Goal: Task Accomplishment & Management: Manage account settings

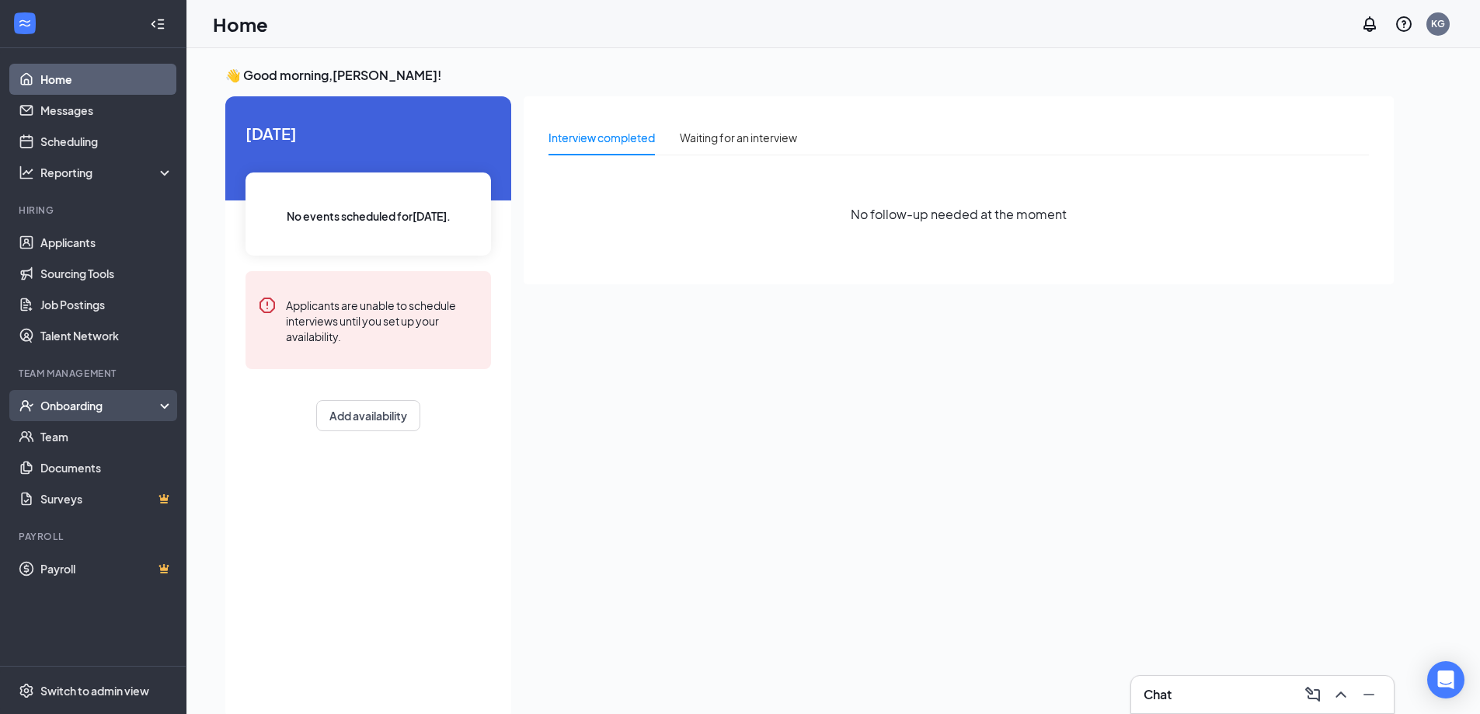
click at [55, 402] on div "Onboarding" at bounding box center [100, 406] width 120 height 16
click at [75, 408] on div "Onboarding" at bounding box center [100, 406] width 120 height 16
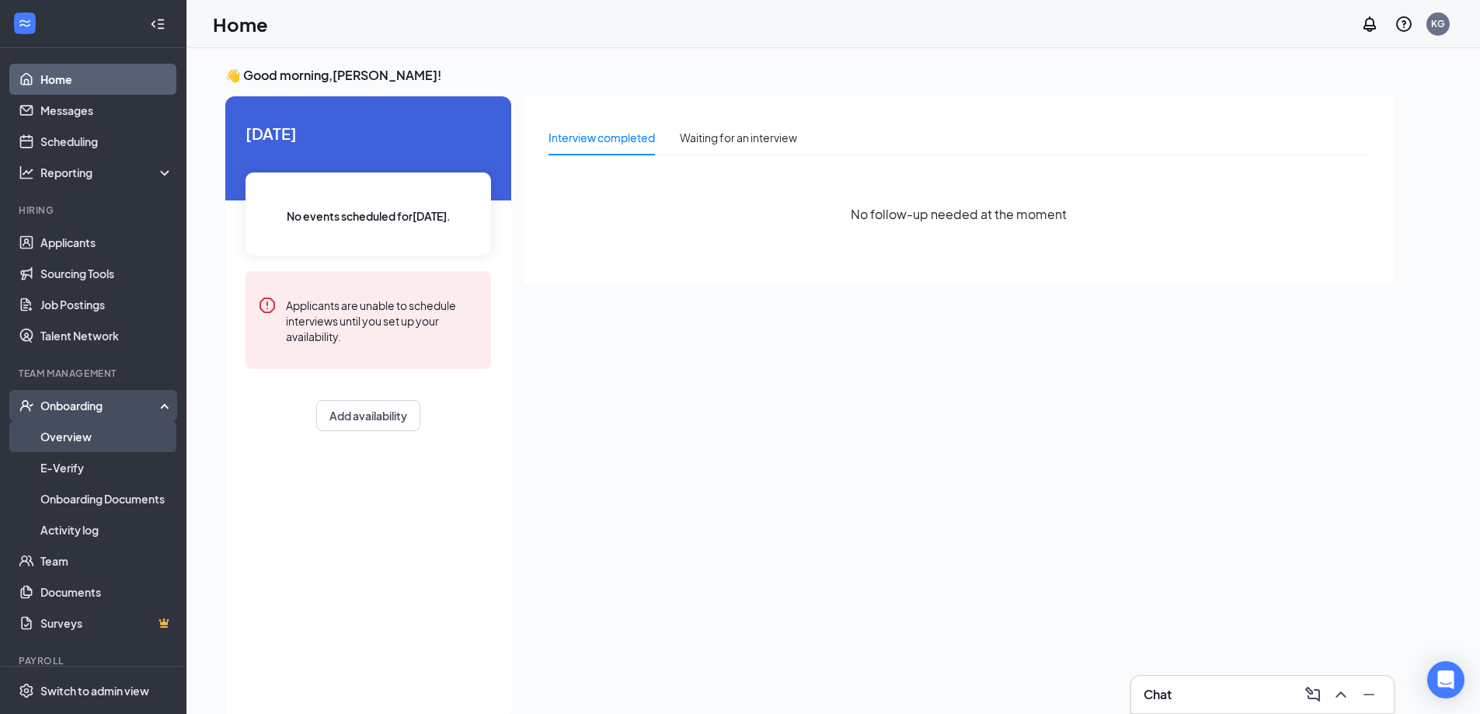
click at [78, 437] on link "Overview" at bounding box center [106, 436] width 133 height 31
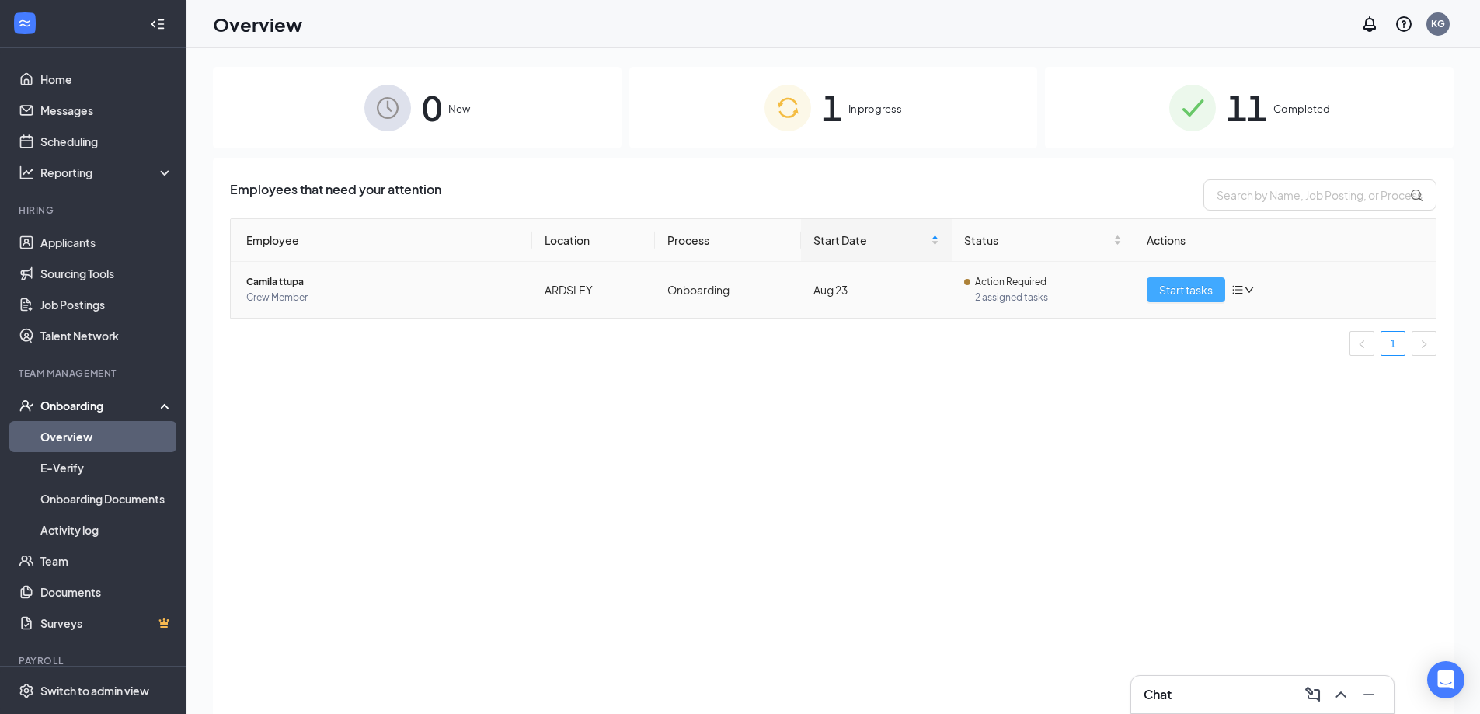
click at [1178, 292] on span "Start tasks" at bounding box center [1186, 289] width 54 height 17
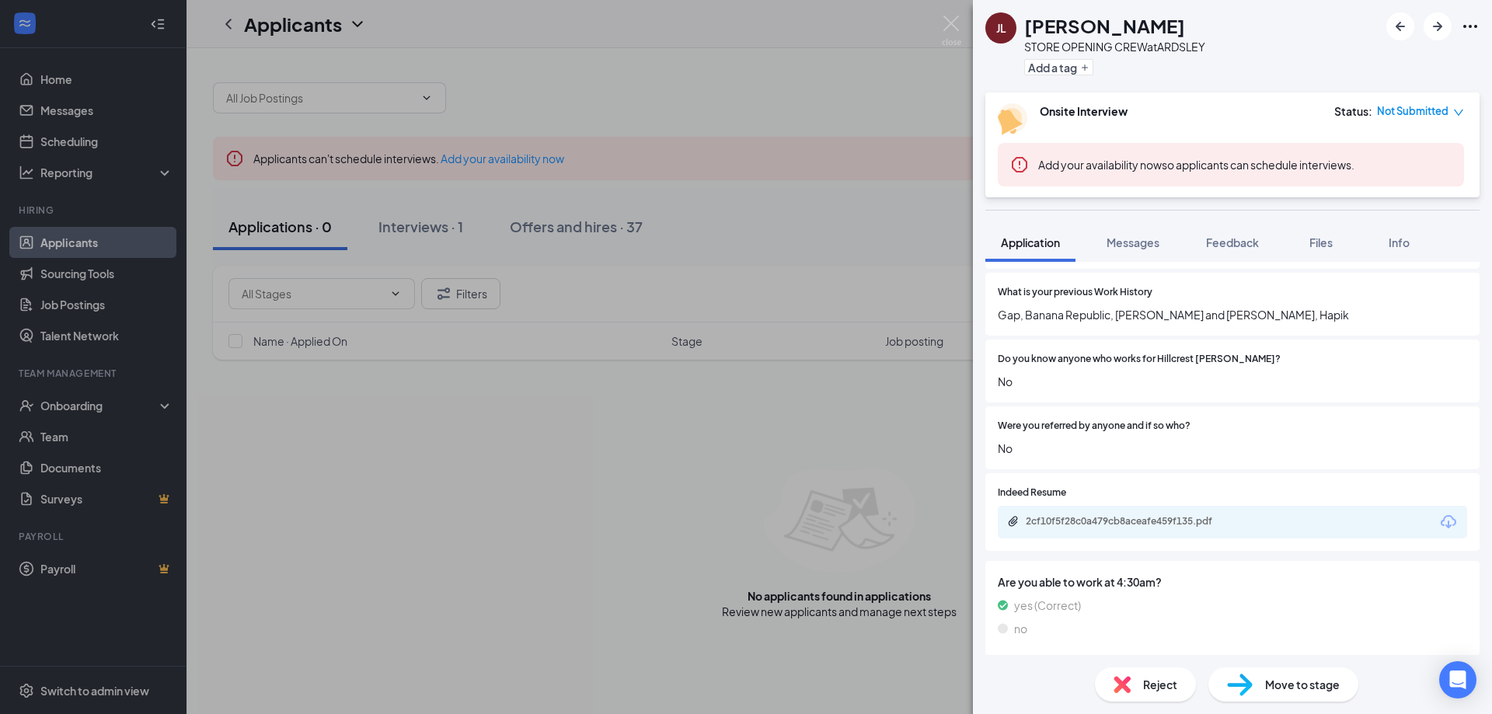
scroll to position [332, 0]
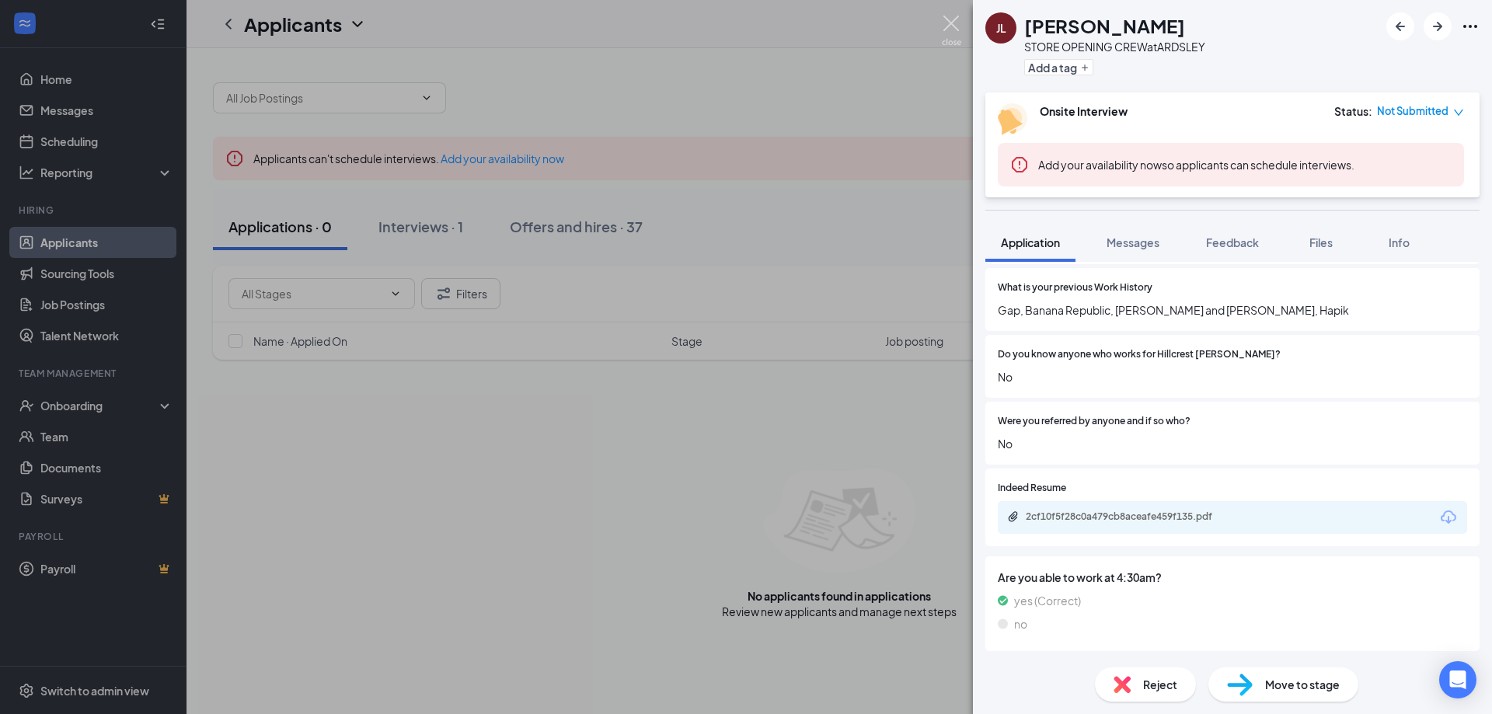
click at [945, 21] on img at bounding box center [951, 31] width 19 height 30
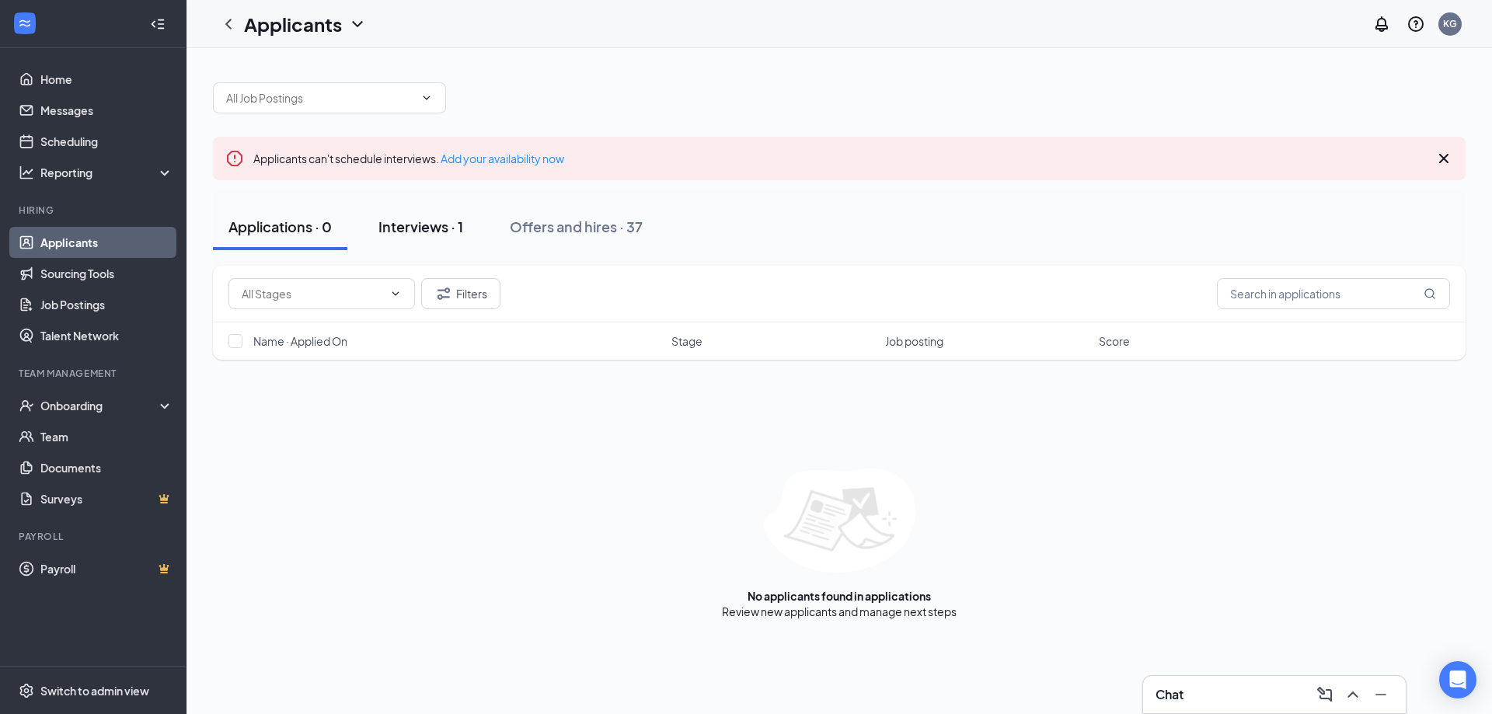
click at [421, 231] on div "Interviews · 1" at bounding box center [420, 226] width 85 height 19
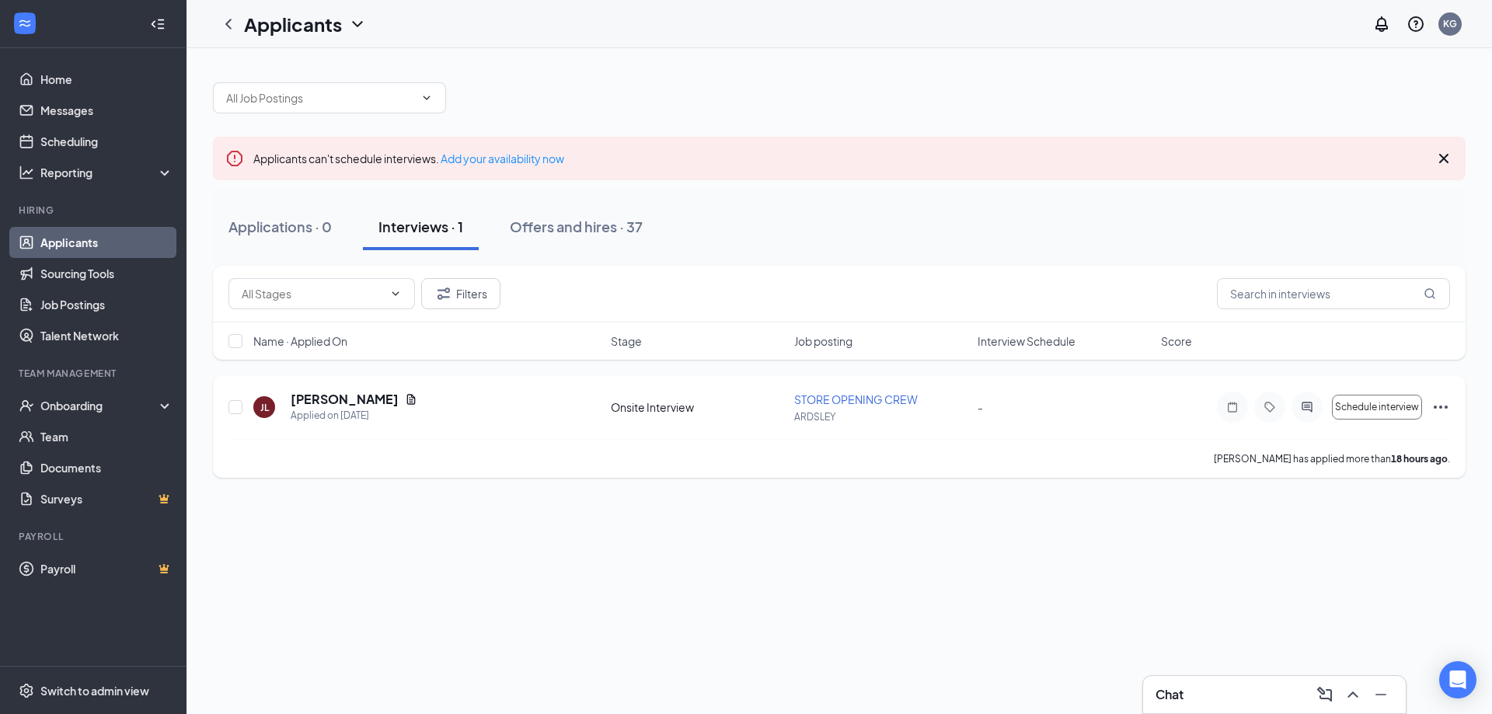
click at [1310, 398] on div at bounding box center [1306, 407] width 31 height 31
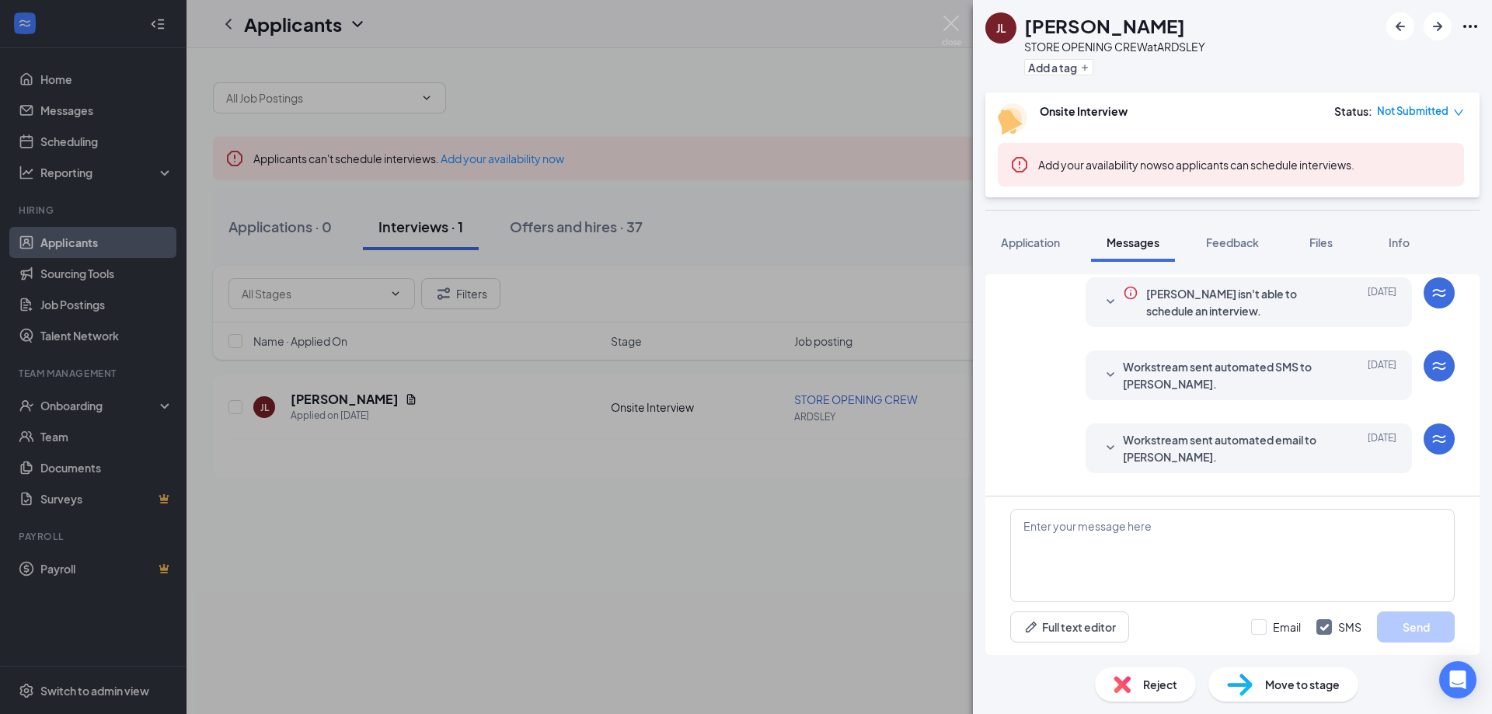
scroll to position [88, 0]
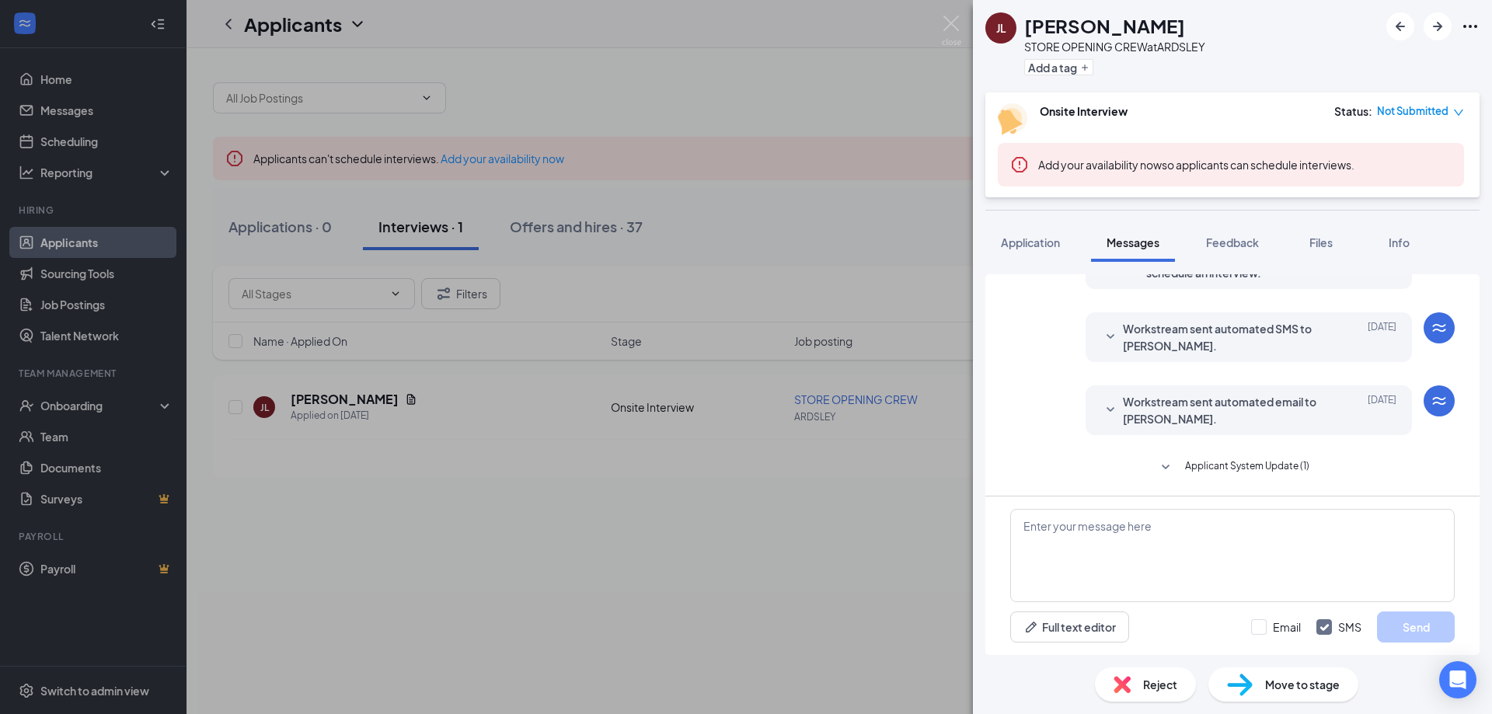
click at [1101, 412] on icon "SmallChevronDown" at bounding box center [1110, 410] width 19 height 19
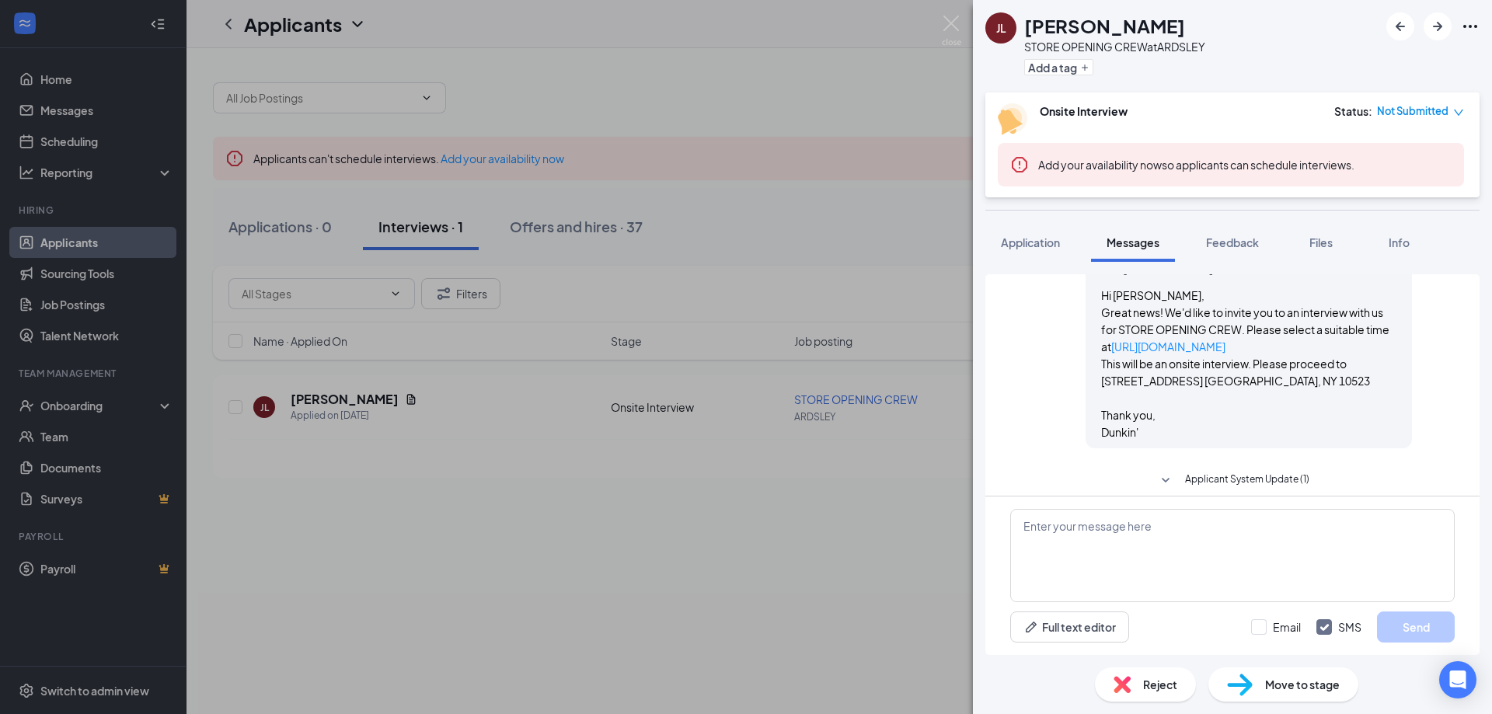
scroll to position [251, 0]
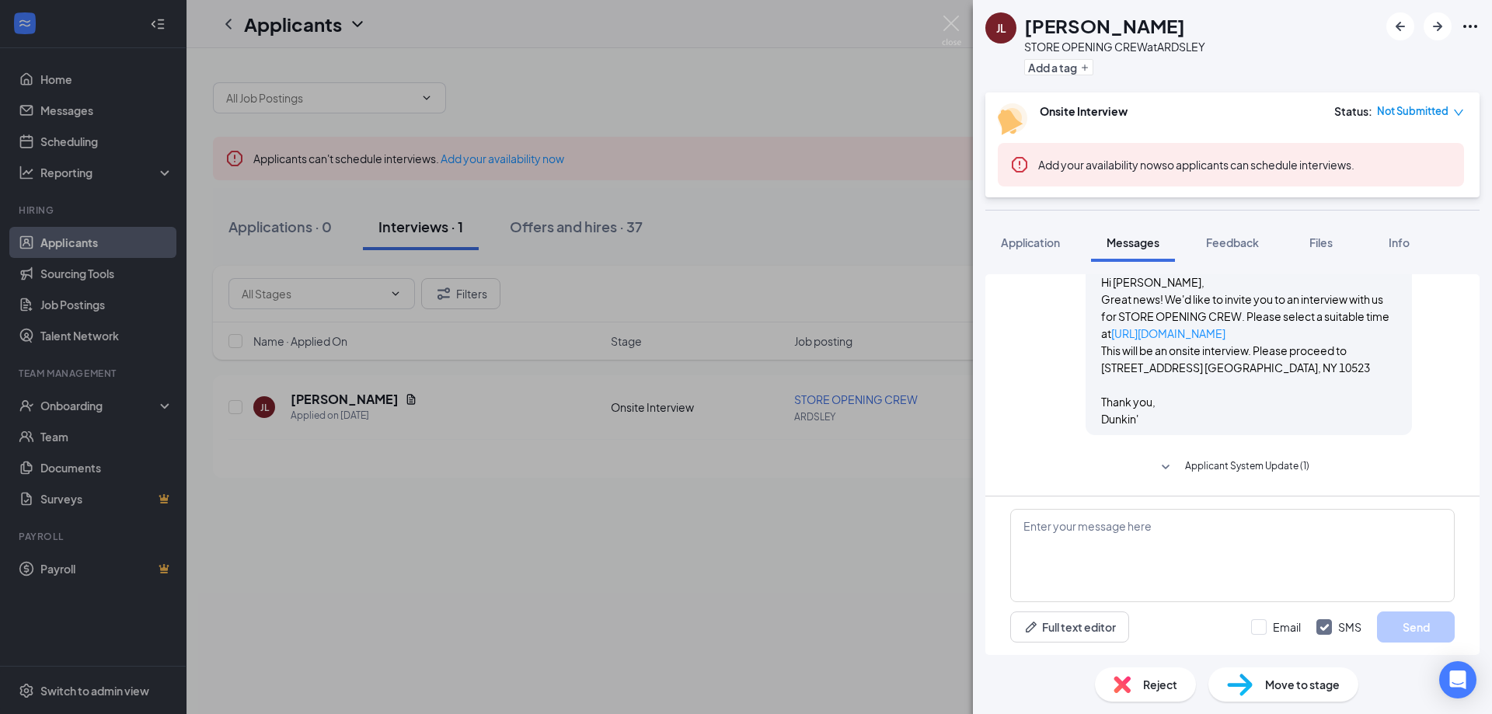
click at [643, 427] on div "[PERSON_NAME] STORE OPENING CREW at [GEOGRAPHIC_DATA] Add a tag Onsite Intervie…" at bounding box center [746, 357] width 1492 height 714
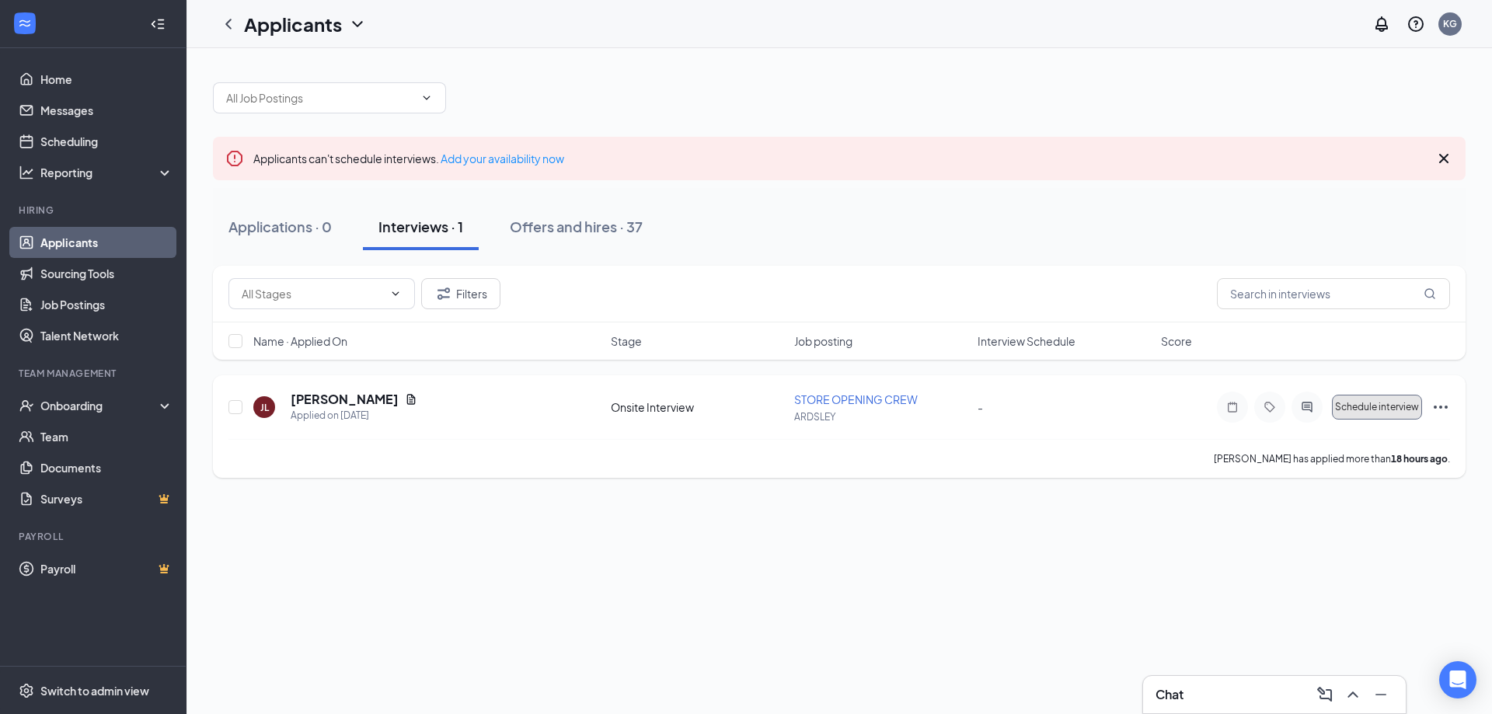
click at [1376, 406] on span "Schedule interview" at bounding box center [1377, 407] width 84 height 11
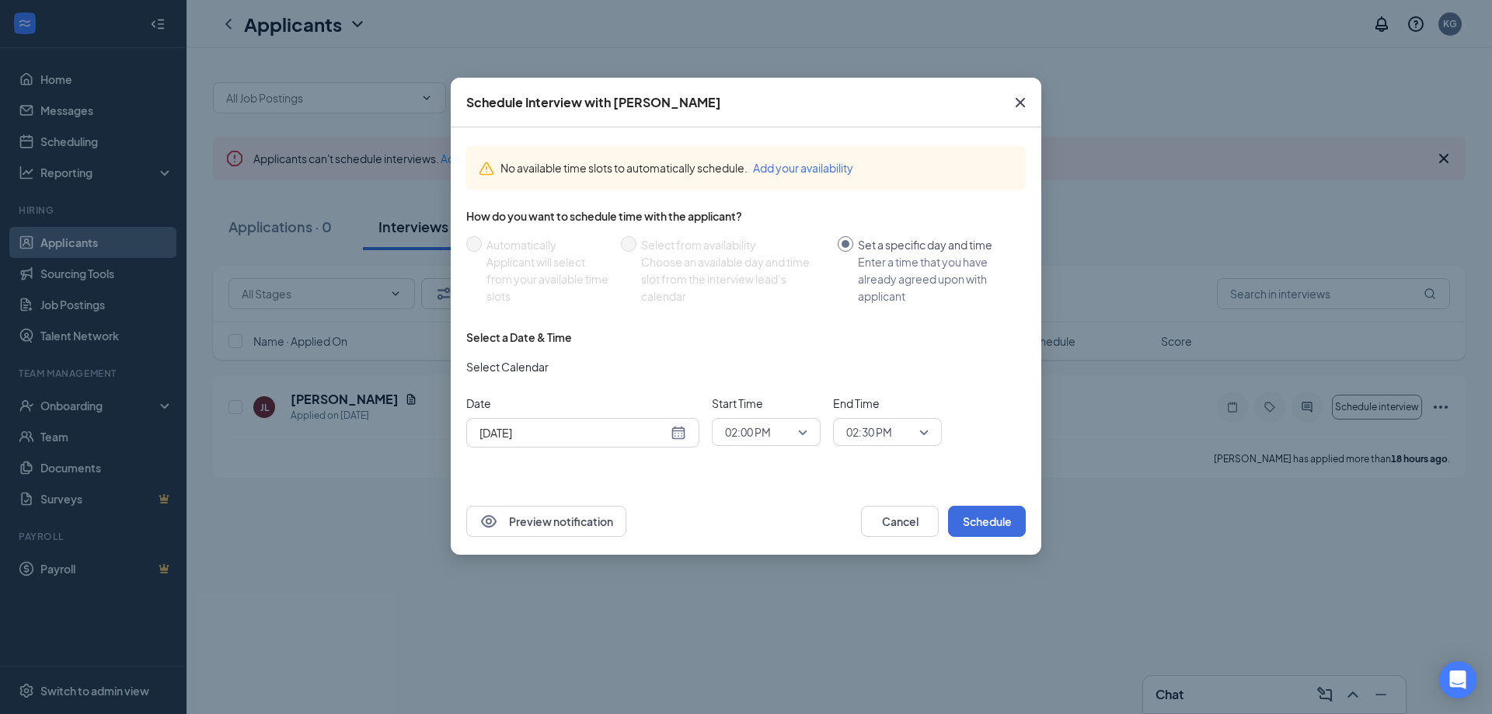
click at [1017, 102] on icon "Cross" at bounding box center [1020, 102] width 19 height 19
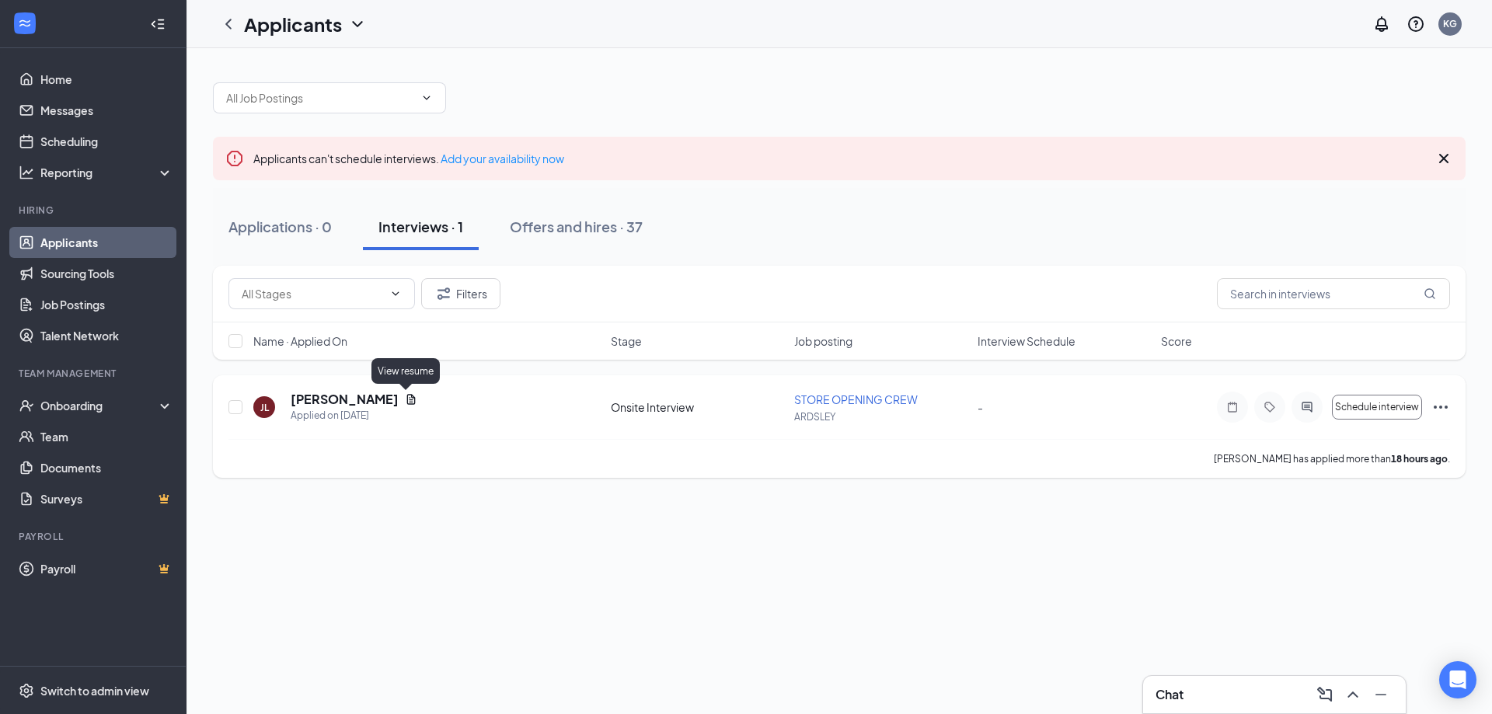
click at [405, 403] on icon "Document" at bounding box center [411, 399] width 12 height 12
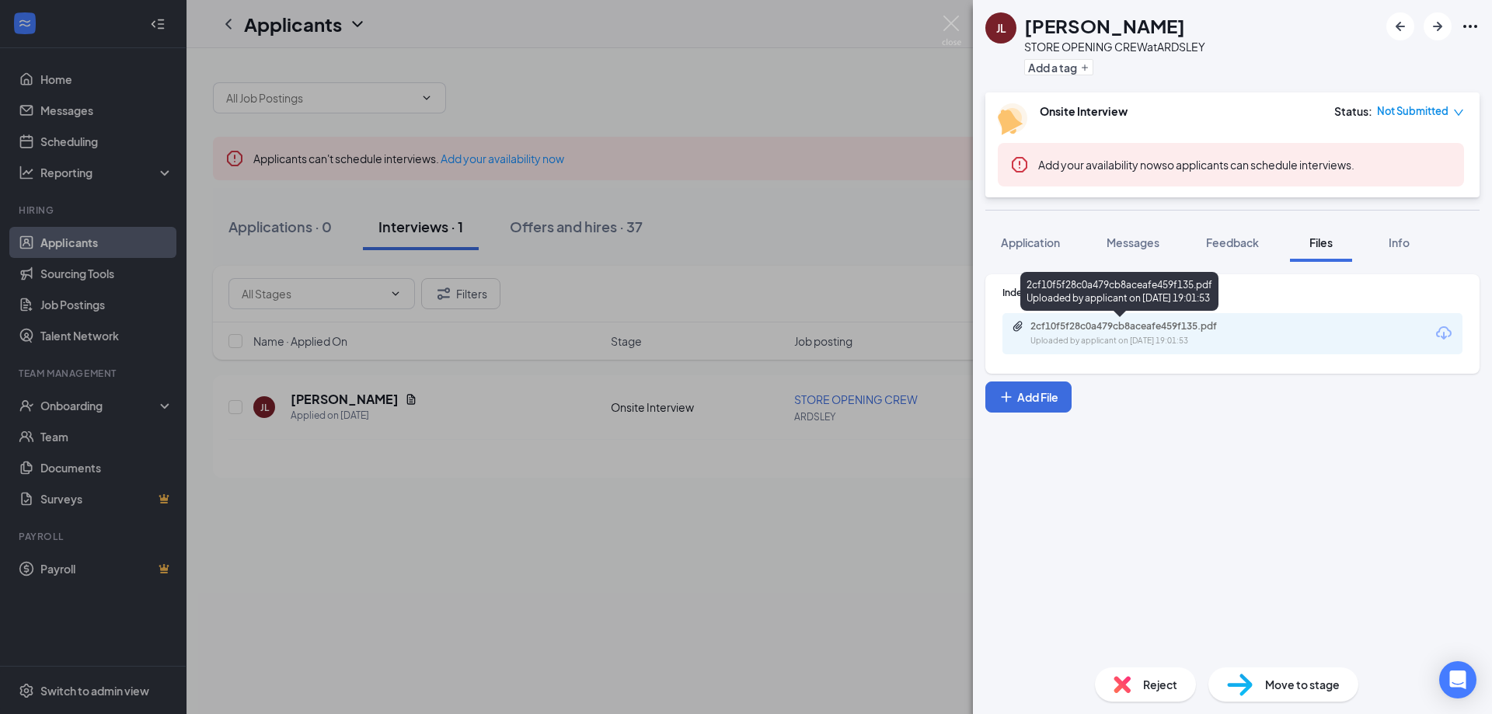
click at [1143, 337] on div "Uploaded by applicant on [DATE] 19:01:53" at bounding box center [1146, 341] width 233 height 12
click at [1014, 245] on span "Application" at bounding box center [1030, 242] width 59 height 14
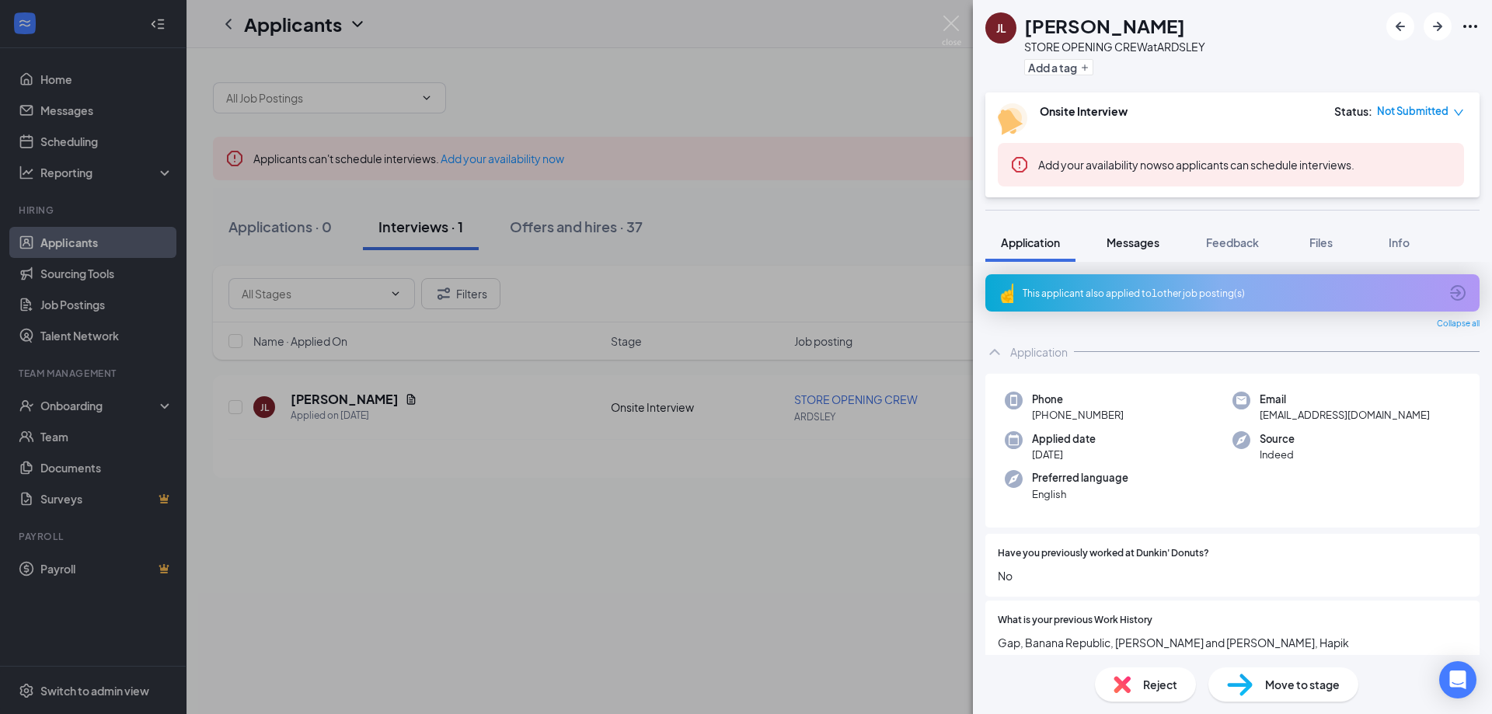
click at [1147, 227] on button "Messages" at bounding box center [1133, 242] width 84 height 39
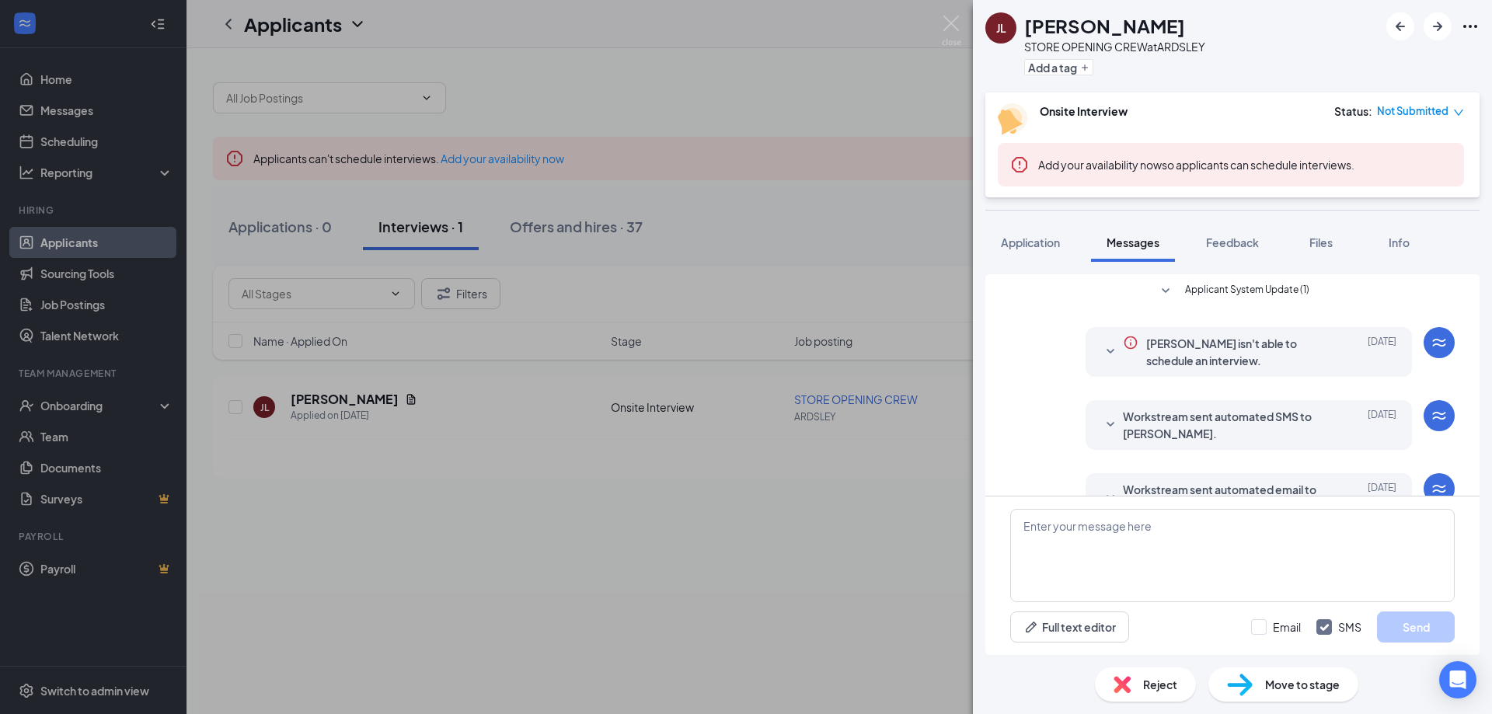
scroll to position [88, 0]
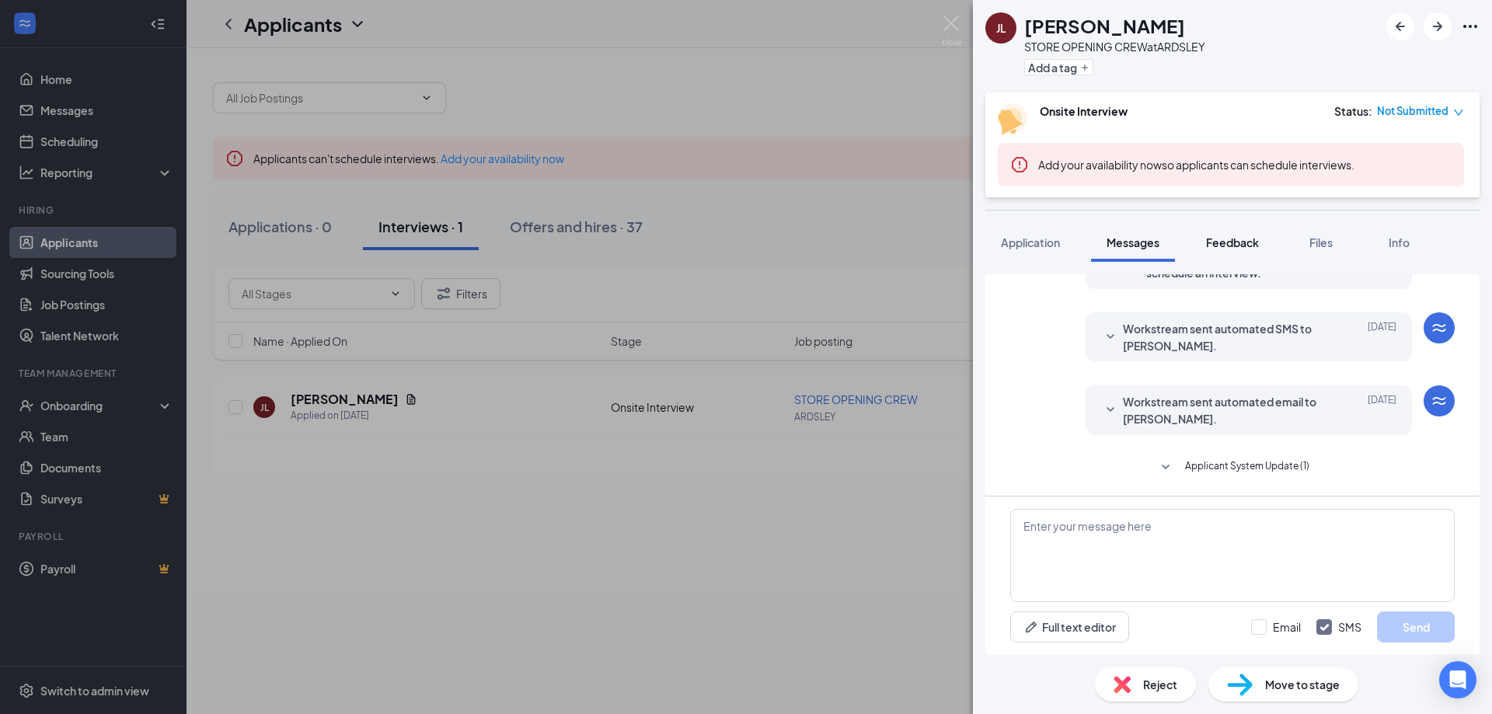
click at [1219, 245] on span "Feedback" at bounding box center [1232, 242] width 53 height 14
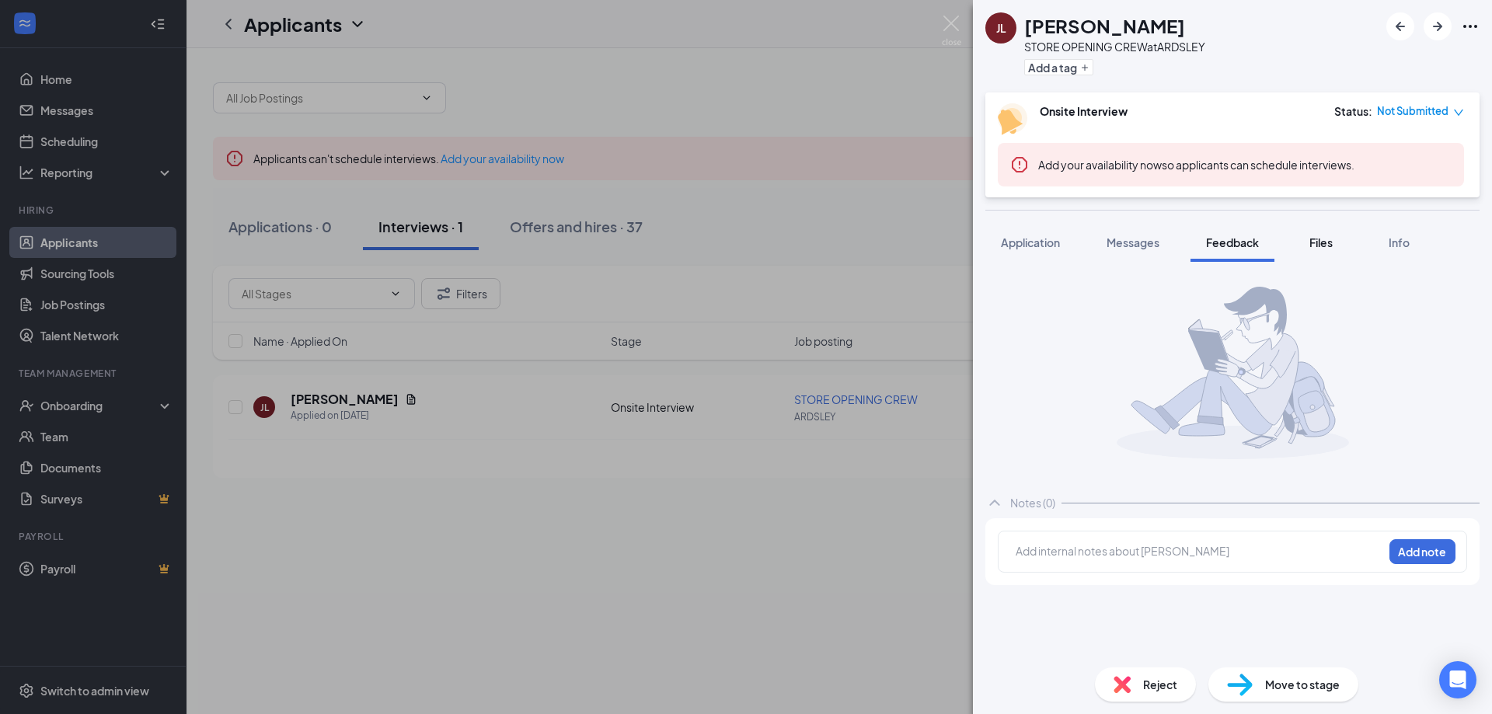
click at [1330, 236] on span "Files" at bounding box center [1320, 242] width 23 height 14
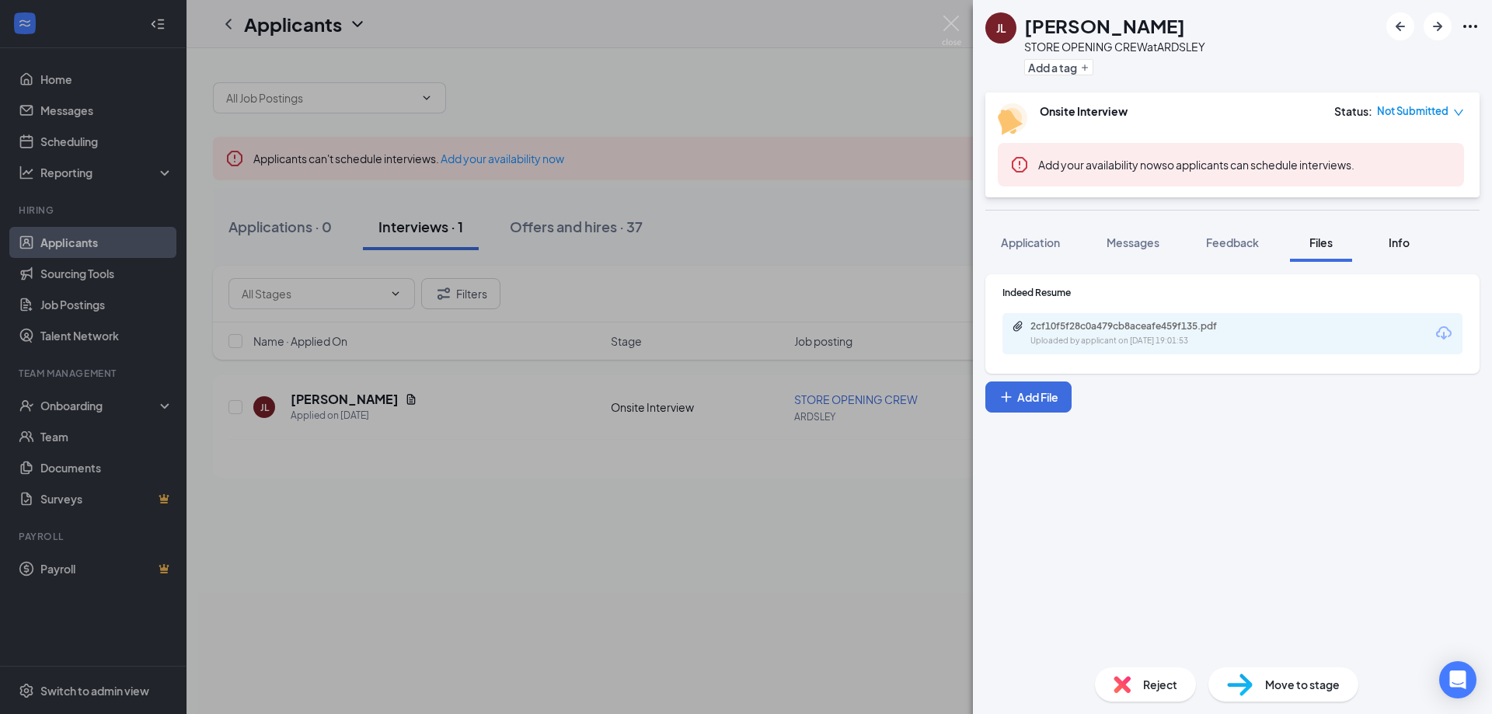
click at [1397, 242] on span "Info" at bounding box center [1398, 242] width 21 height 14
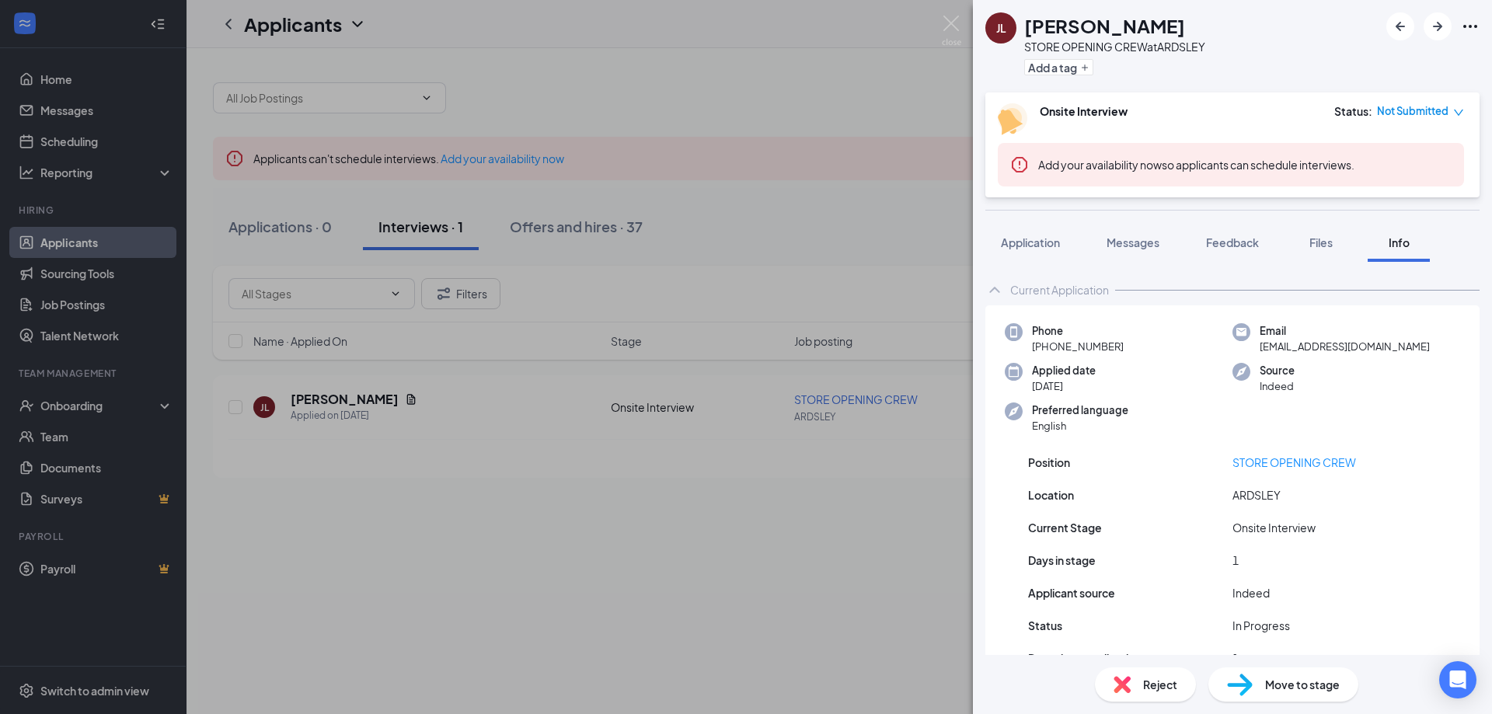
click at [799, 245] on div "[PERSON_NAME] STORE OPENING CREW at [GEOGRAPHIC_DATA] Add a tag Onsite Intervie…" at bounding box center [746, 357] width 1492 height 714
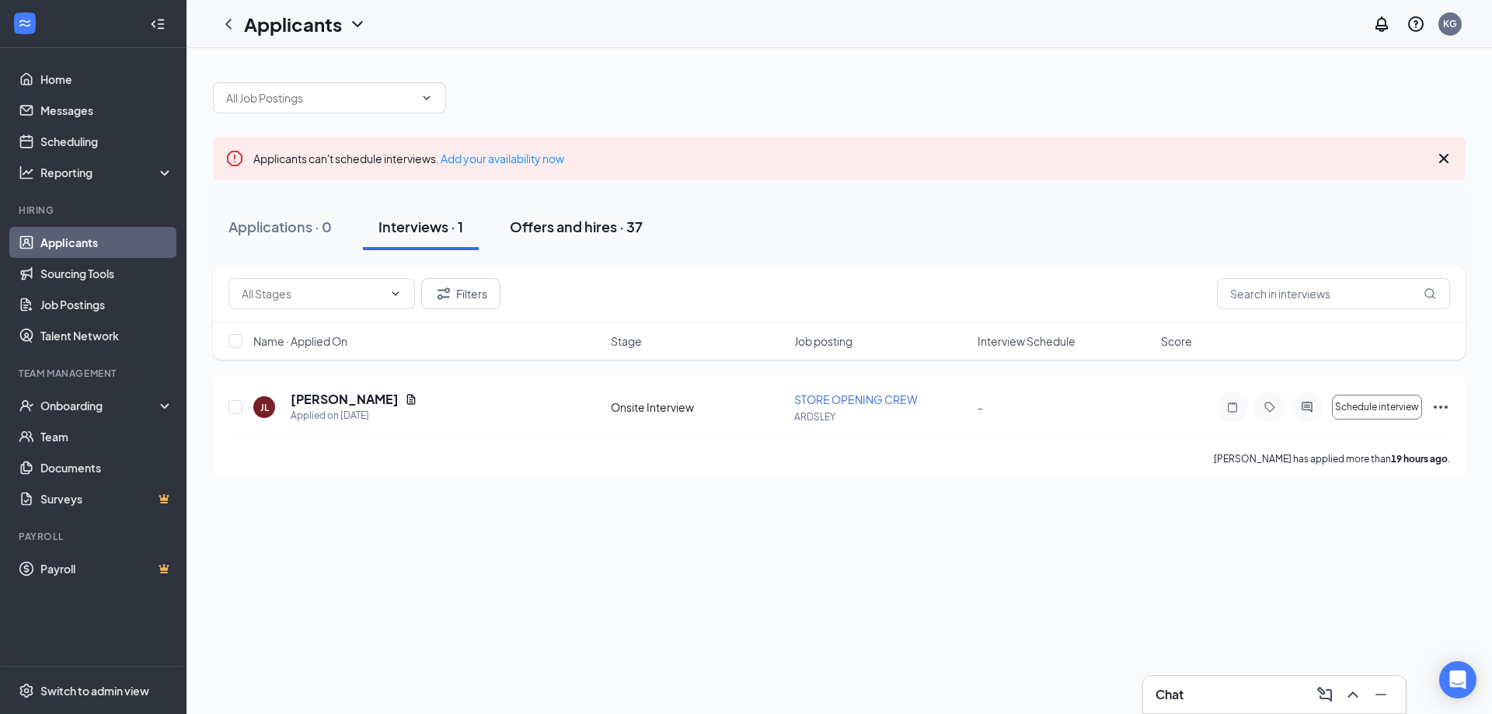
click at [534, 228] on div "Offers and hires · 37" at bounding box center [576, 226] width 133 height 19
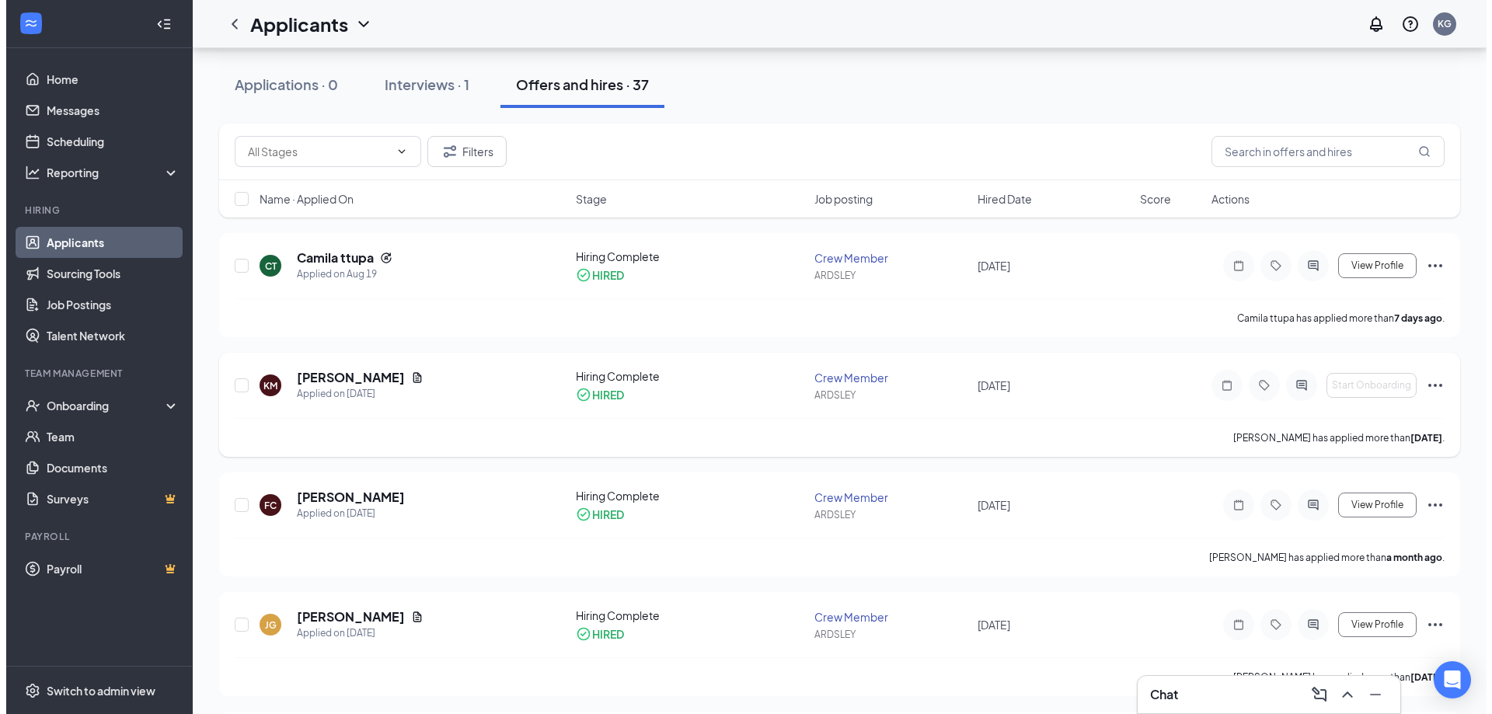
scroll to position [155, 0]
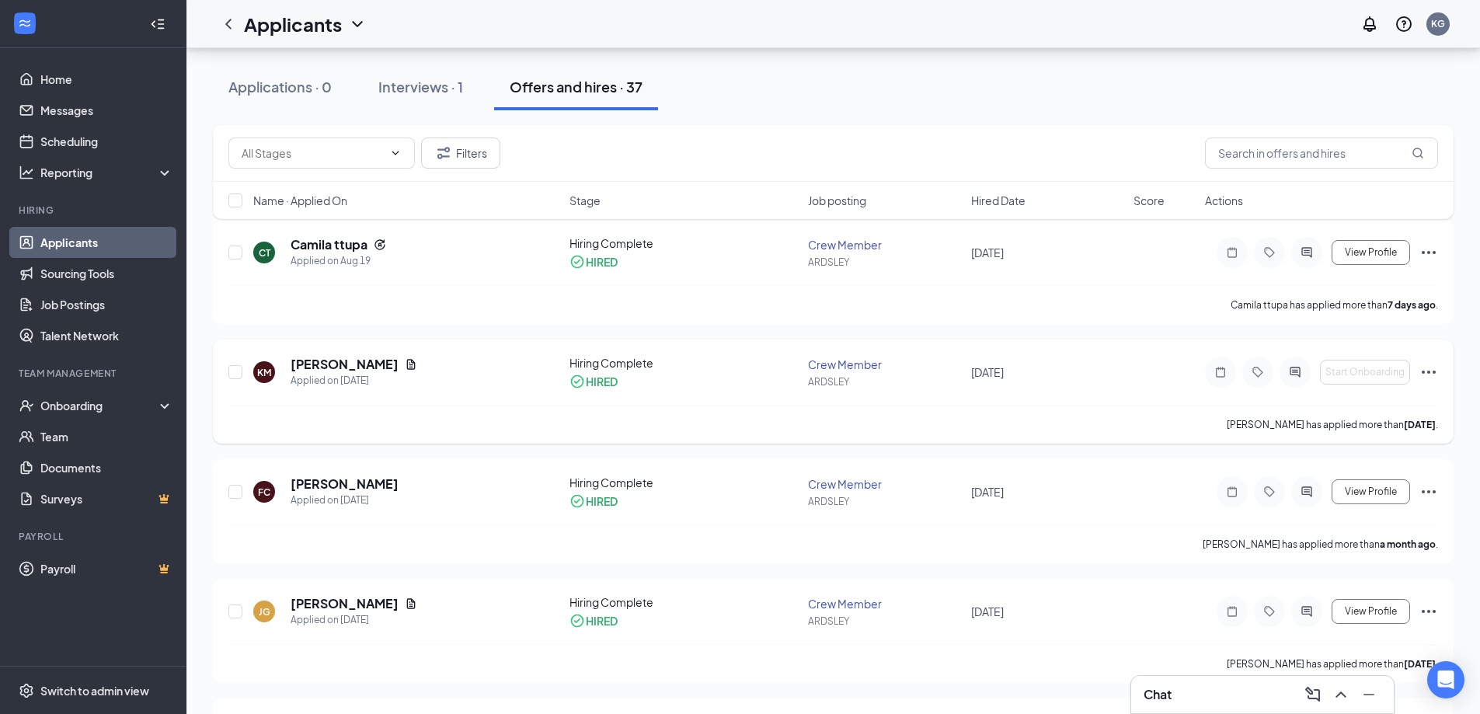
click at [403, 359] on div "[PERSON_NAME]" at bounding box center [354, 364] width 127 height 17
click at [413, 361] on icon "Document" at bounding box center [411, 364] width 9 height 10
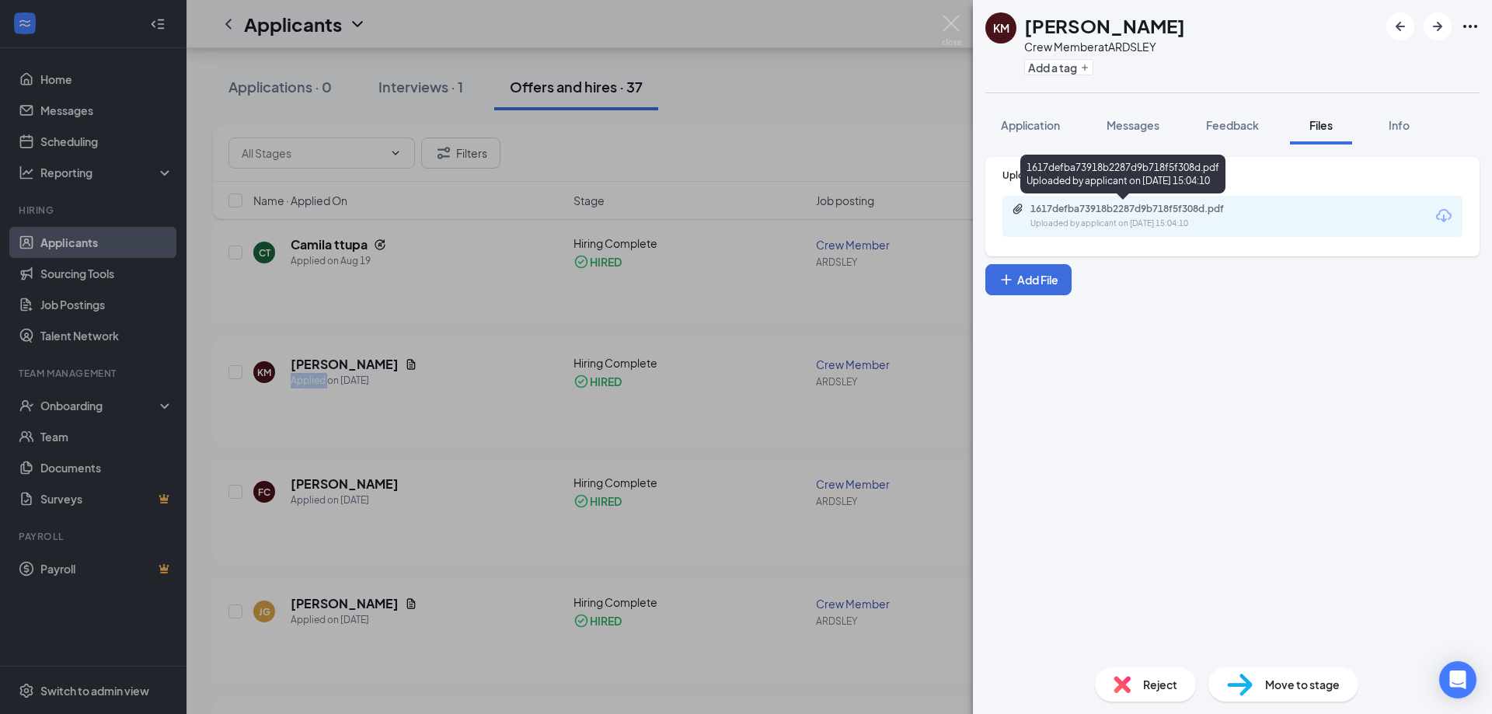
click at [1182, 214] on div "1617defba73918b2287d9b718f5f308d.pdf" at bounding box center [1139, 209] width 218 height 12
click at [1026, 121] on span "Application" at bounding box center [1030, 125] width 59 height 14
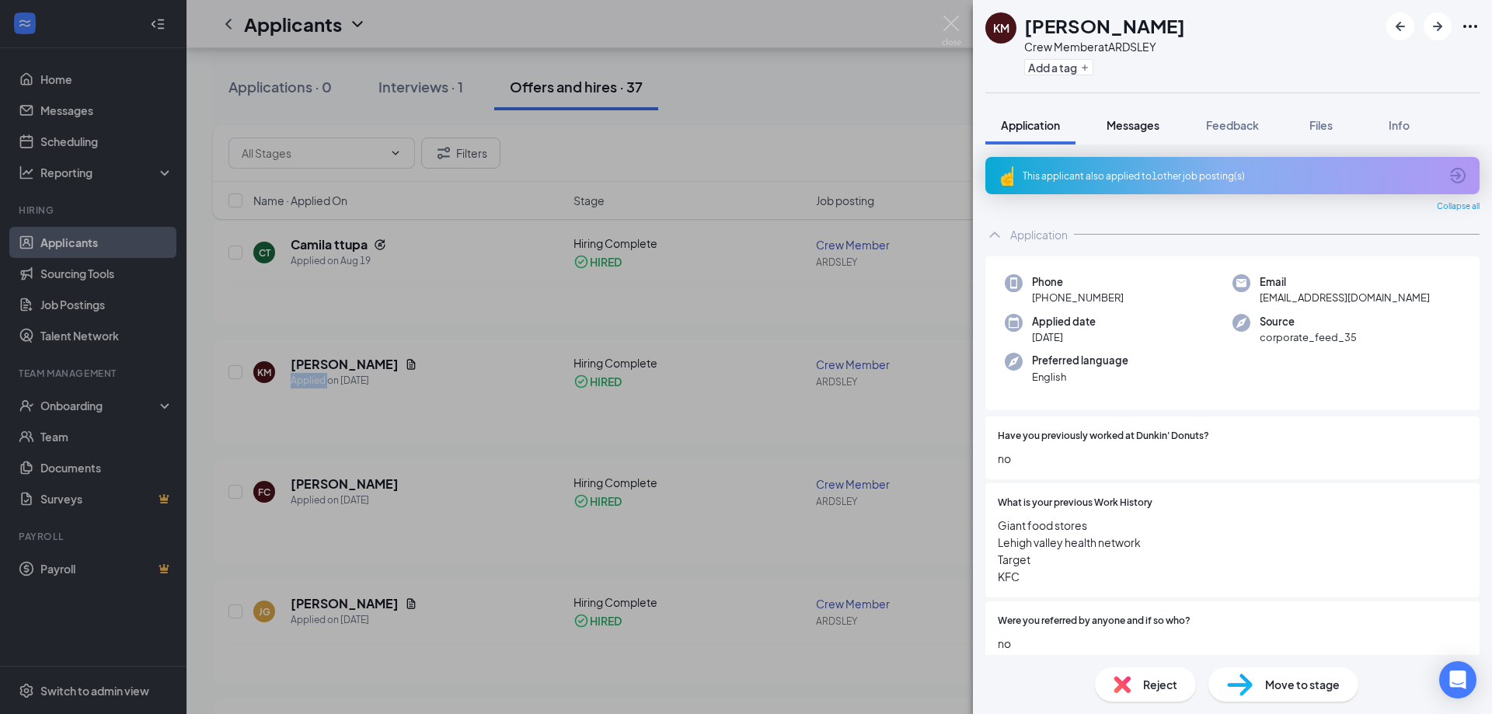
click at [1133, 126] on span "Messages" at bounding box center [1132, 125] width 53 height 14
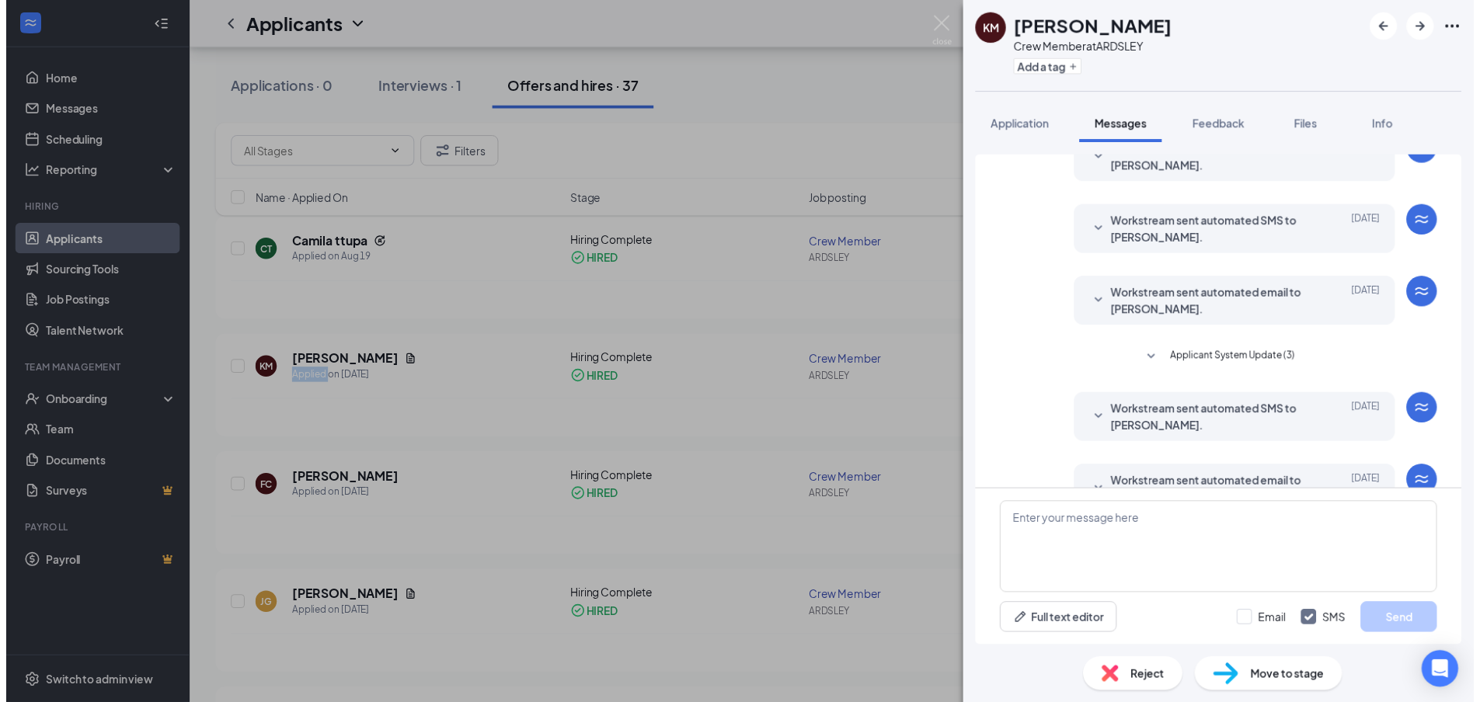
scroll to position [267, 0]
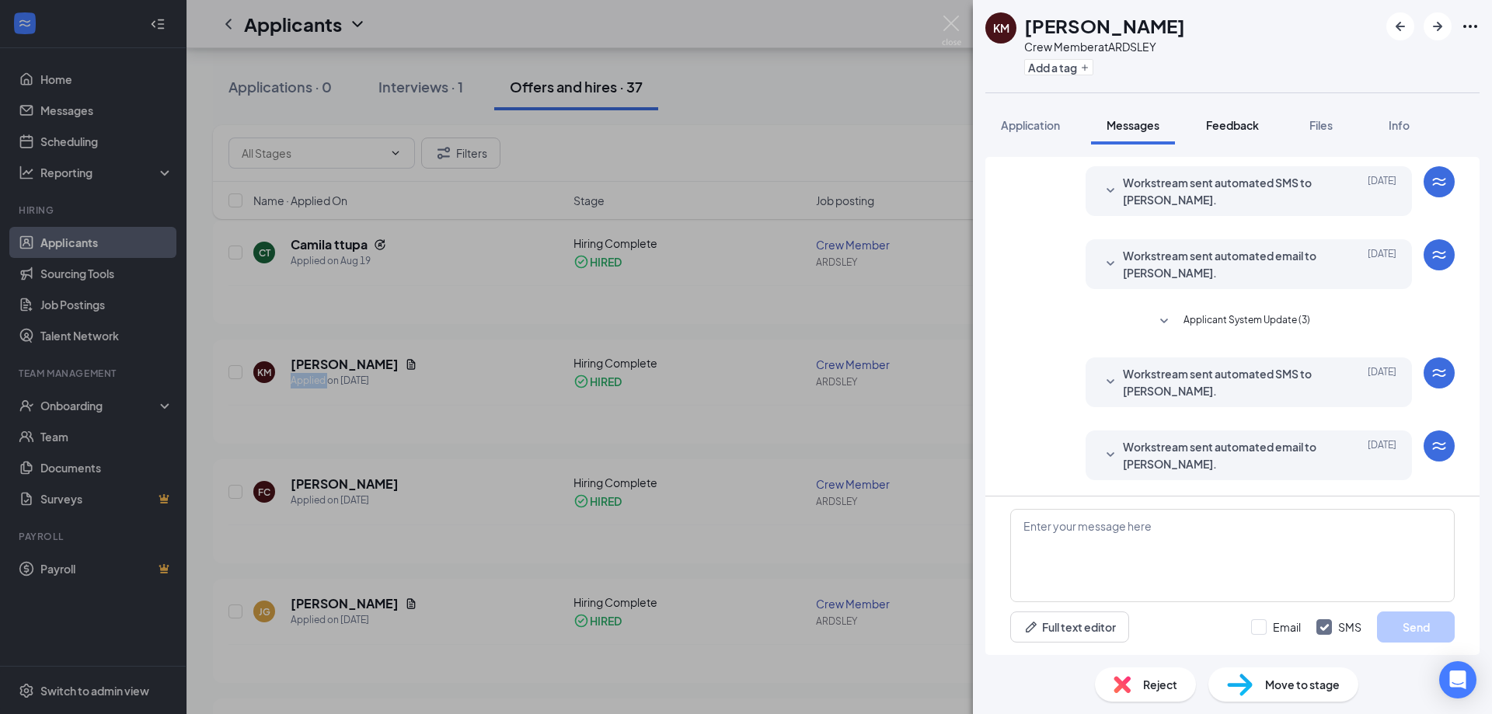
click at [1238, 132] on div "Feedback" at bounding box center [1232, 125] width 53 height 16
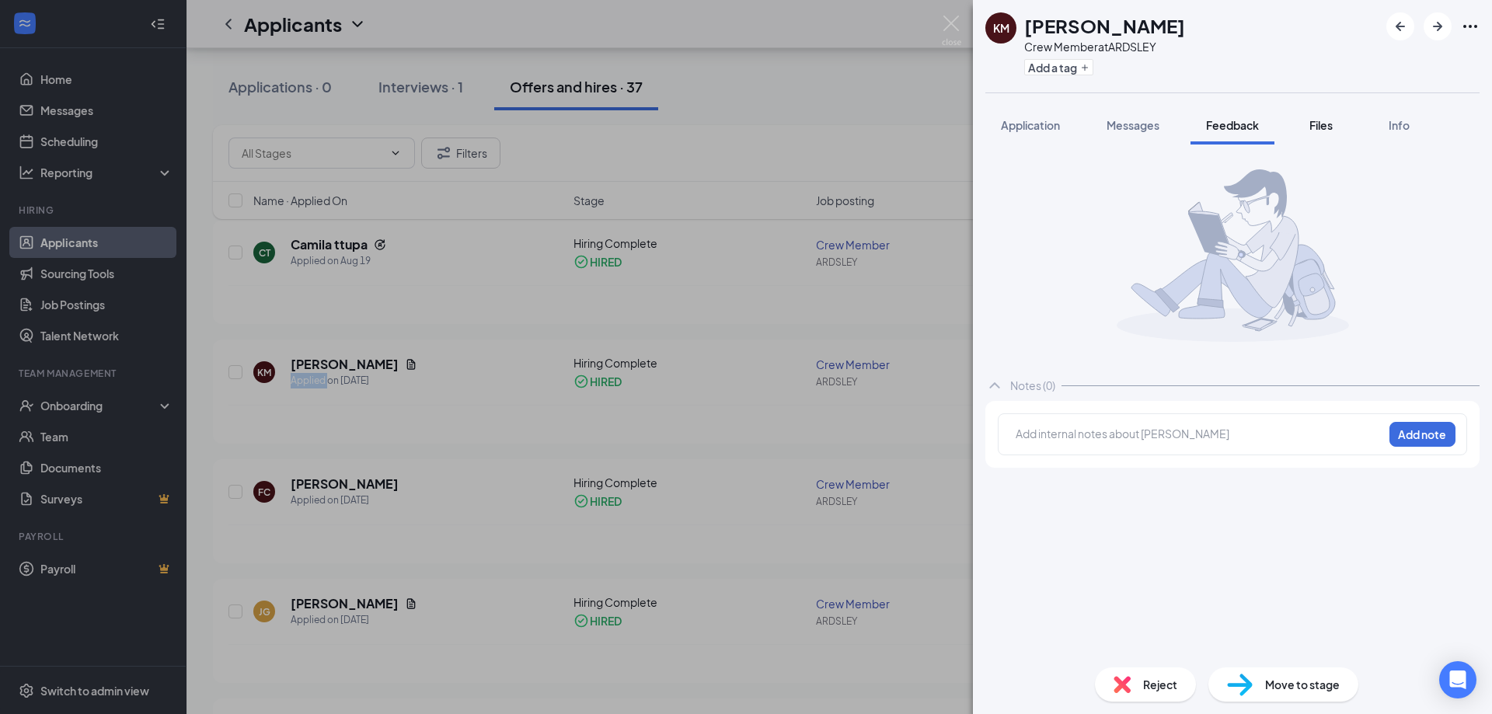
click at [1318, 130] on span "Files" at bounding box center [1320, 125] width 23 height 14
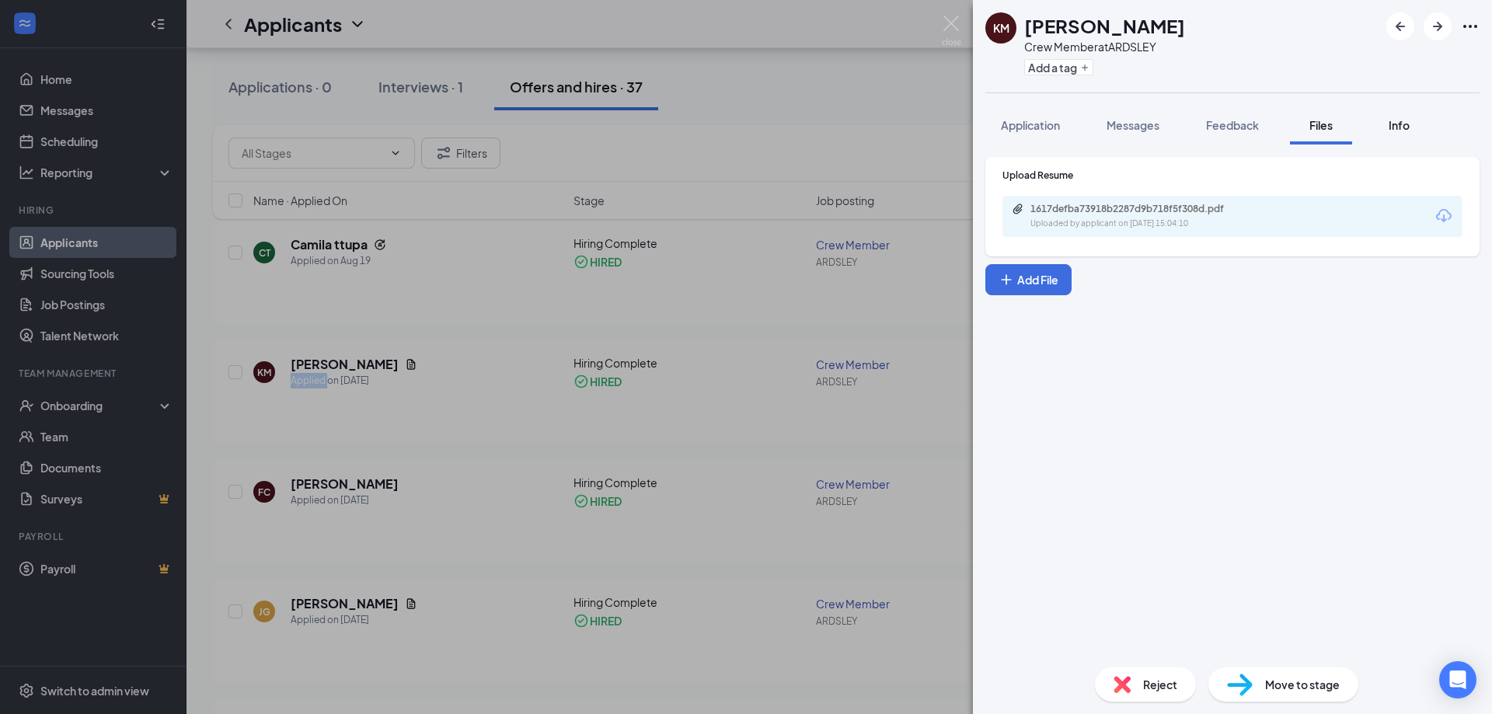
click at [1406, 127] on span "Info" at bounding box center [1398, 125] width 21 height 14
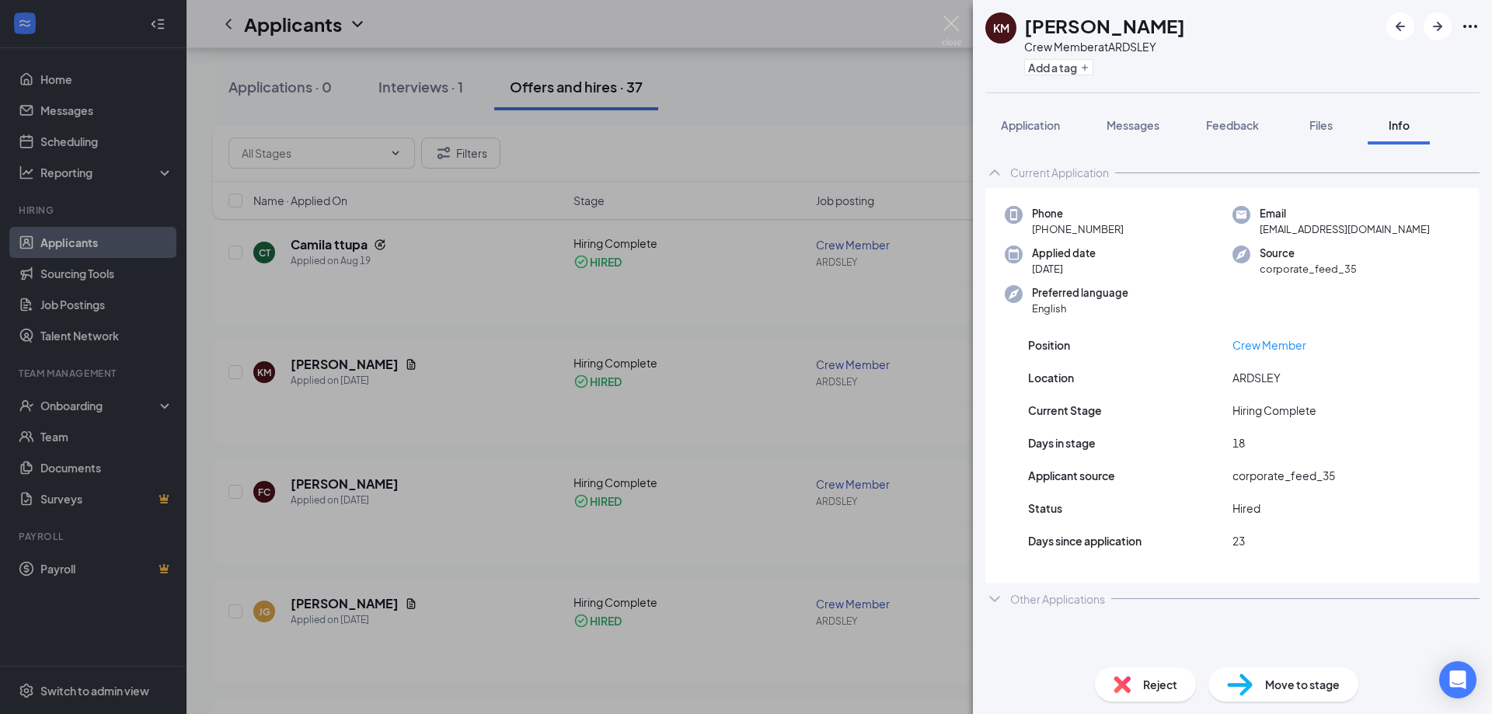
click at [576, 257] on div "KM [PERSON_NAME] Crew Member at ARDSLEY Add a tag Application Messages Feedback…" at bounding box center [746, 357] width 1492 height 714
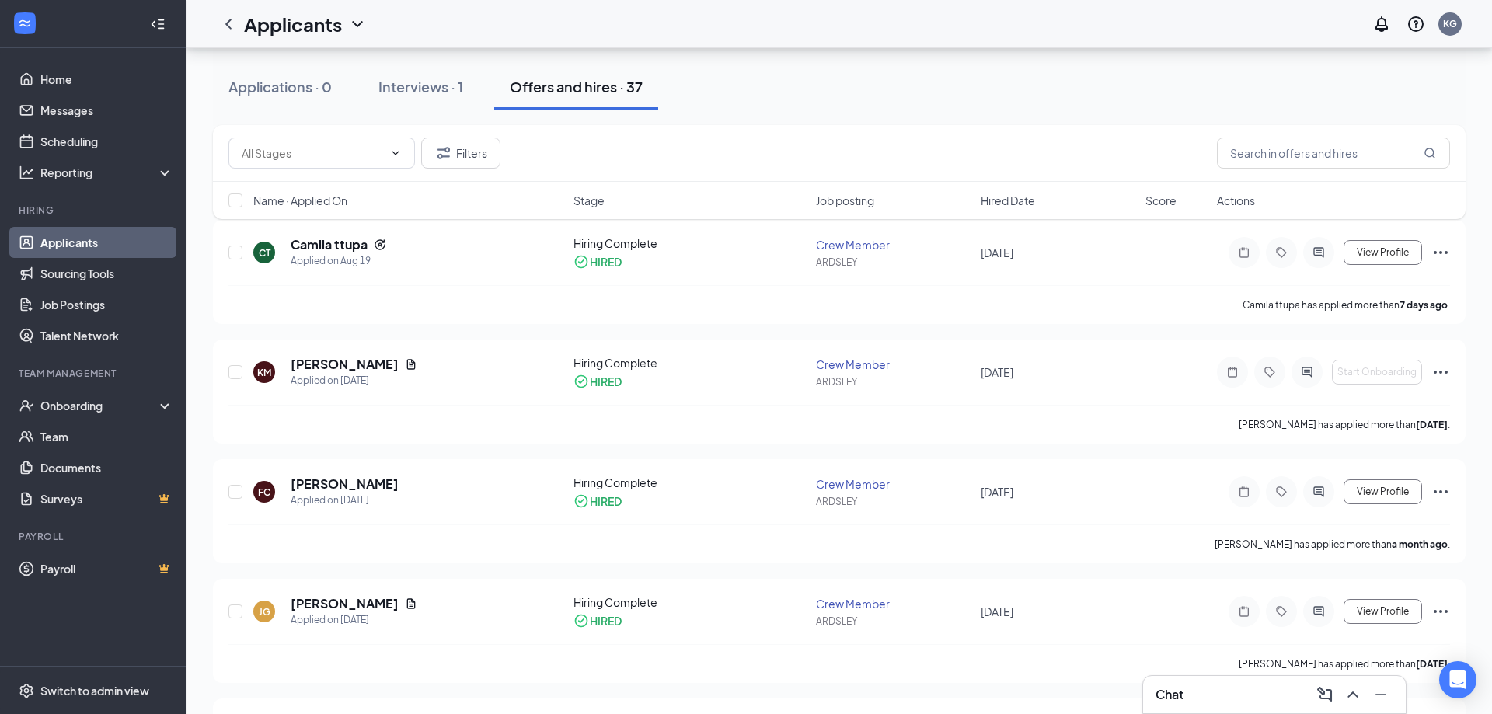
click at [576, 257] on icon "CheckmarkCircle" at bounding box center [581, 262] width 16 height 16
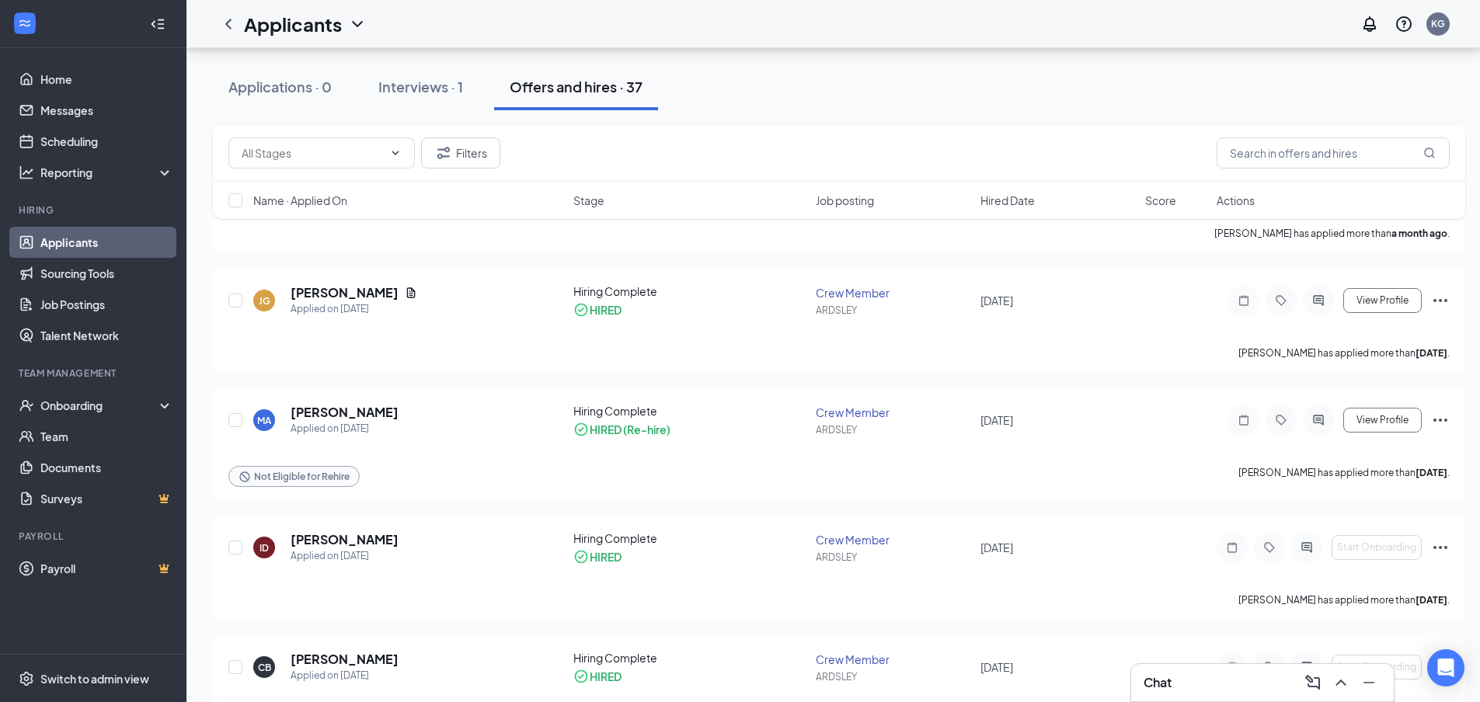
scroll to position [544, 0]
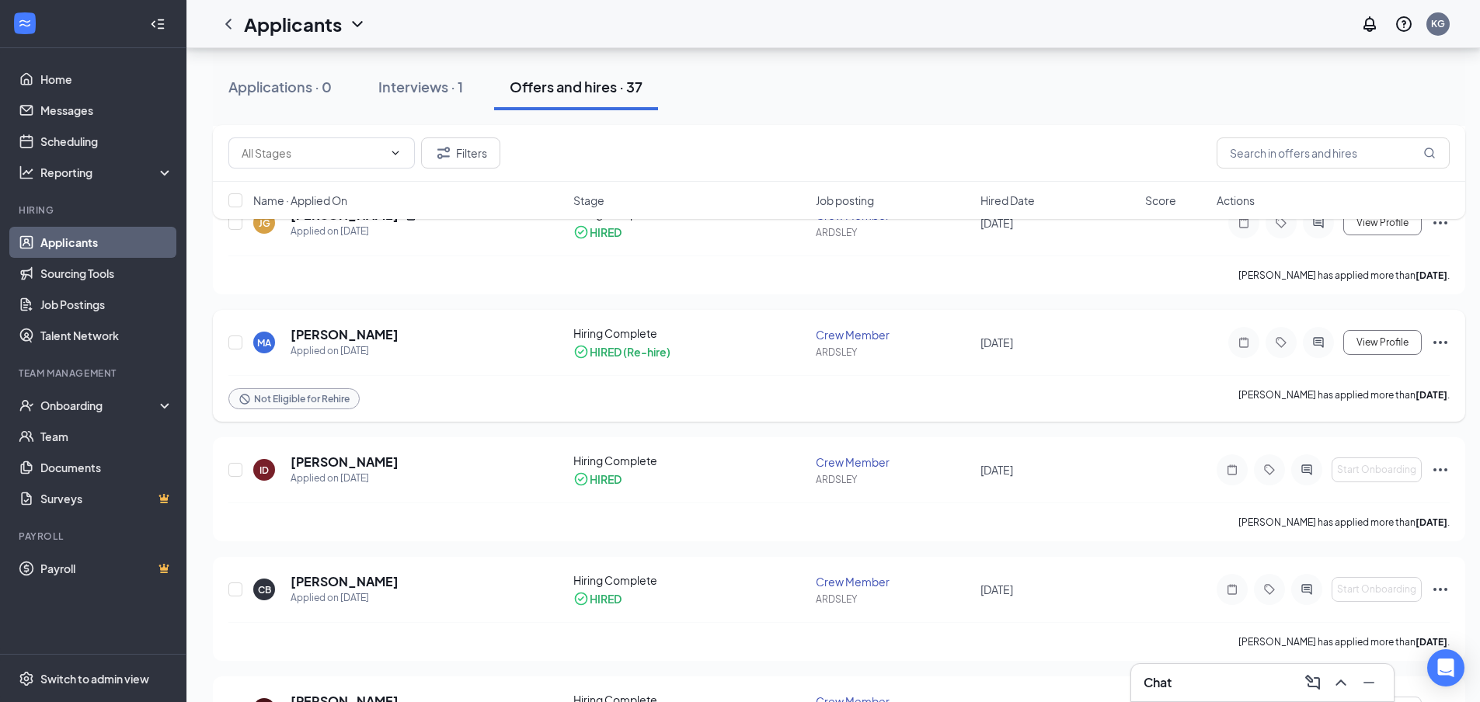
click at [1443, 334] on icon "Ellipses" at bounding box center [1440, 342] width 19 height 19
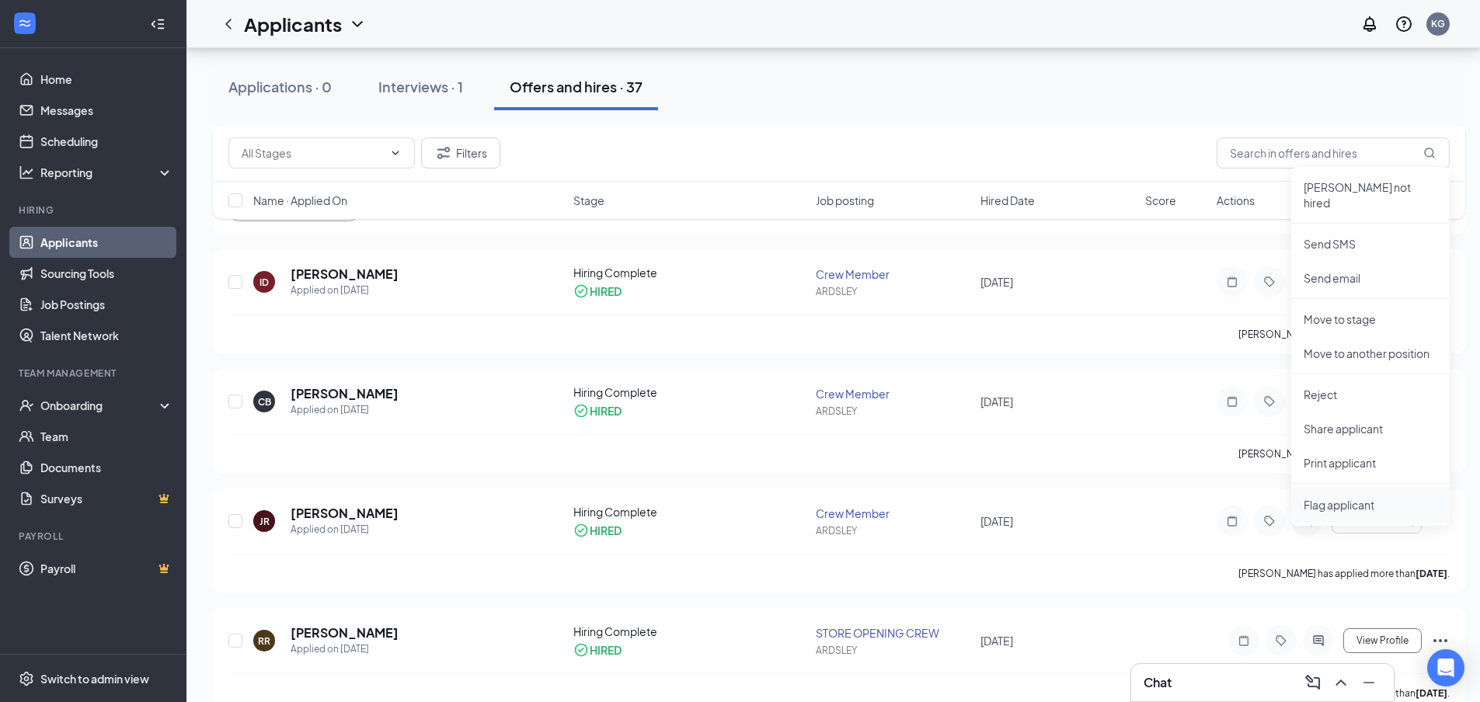
scroll to position [777, 0]
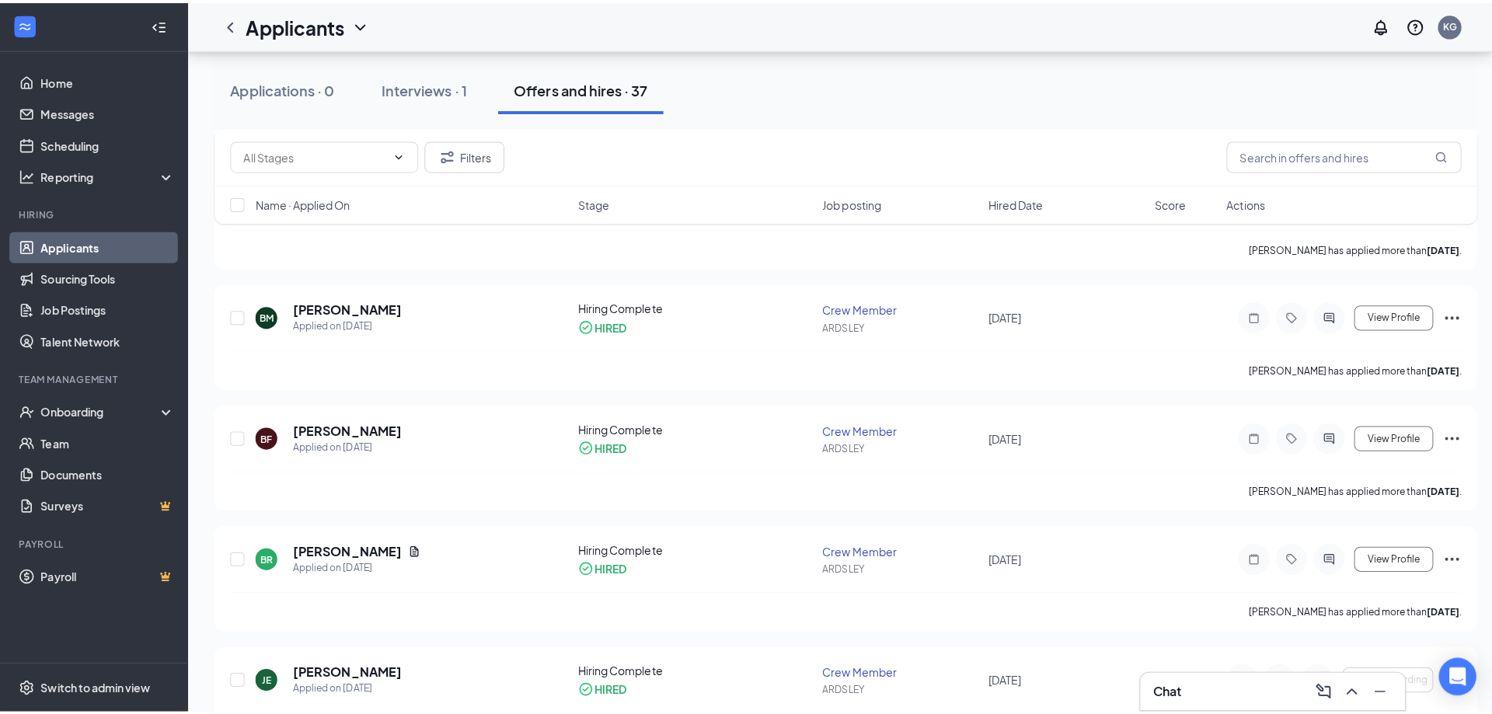
scroll to position [3574, 0]
click at [264, 437] on div "BF" at bounding box center [265, 431] width 12 height 13
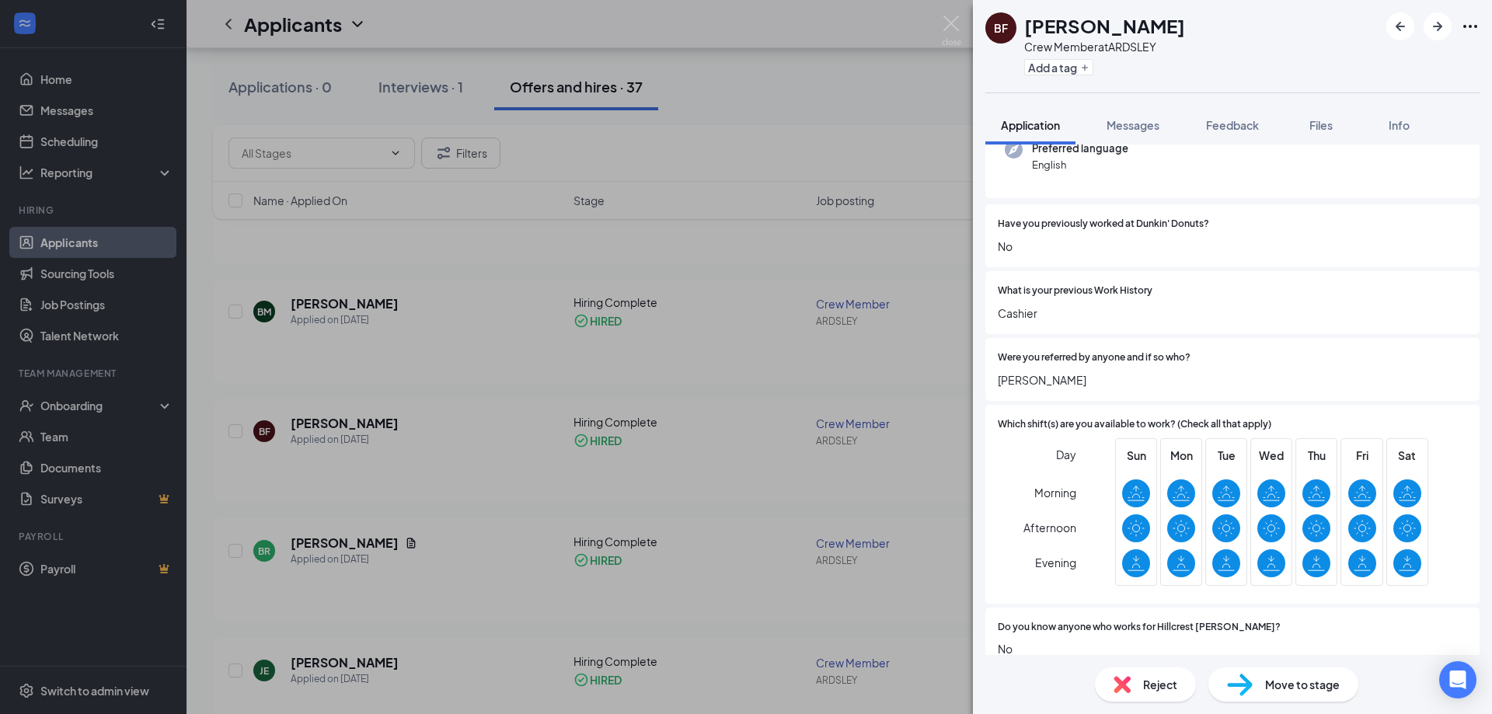
scroll to position [187, 0]
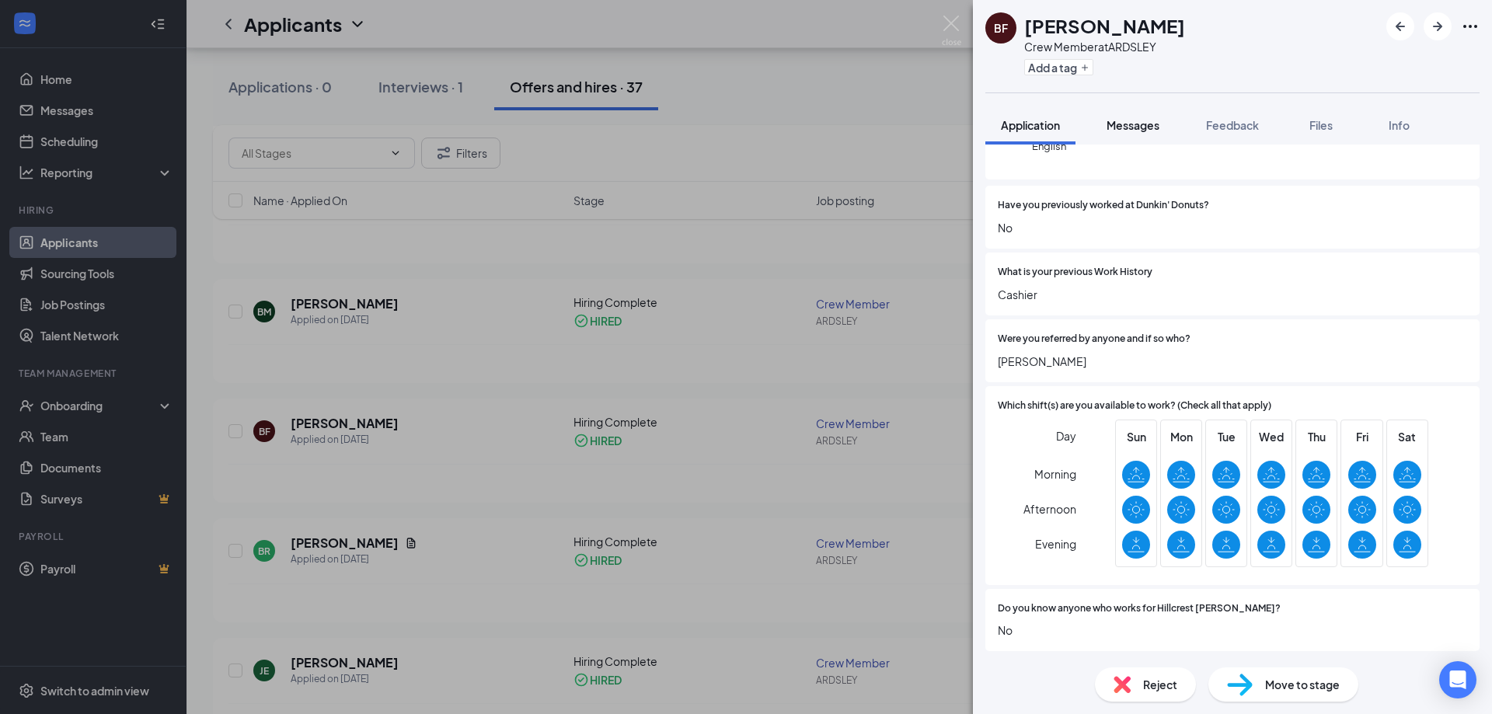
click at [1116, 129] on span "Messages" at bounding box center [1132, 125] width 53 height 14
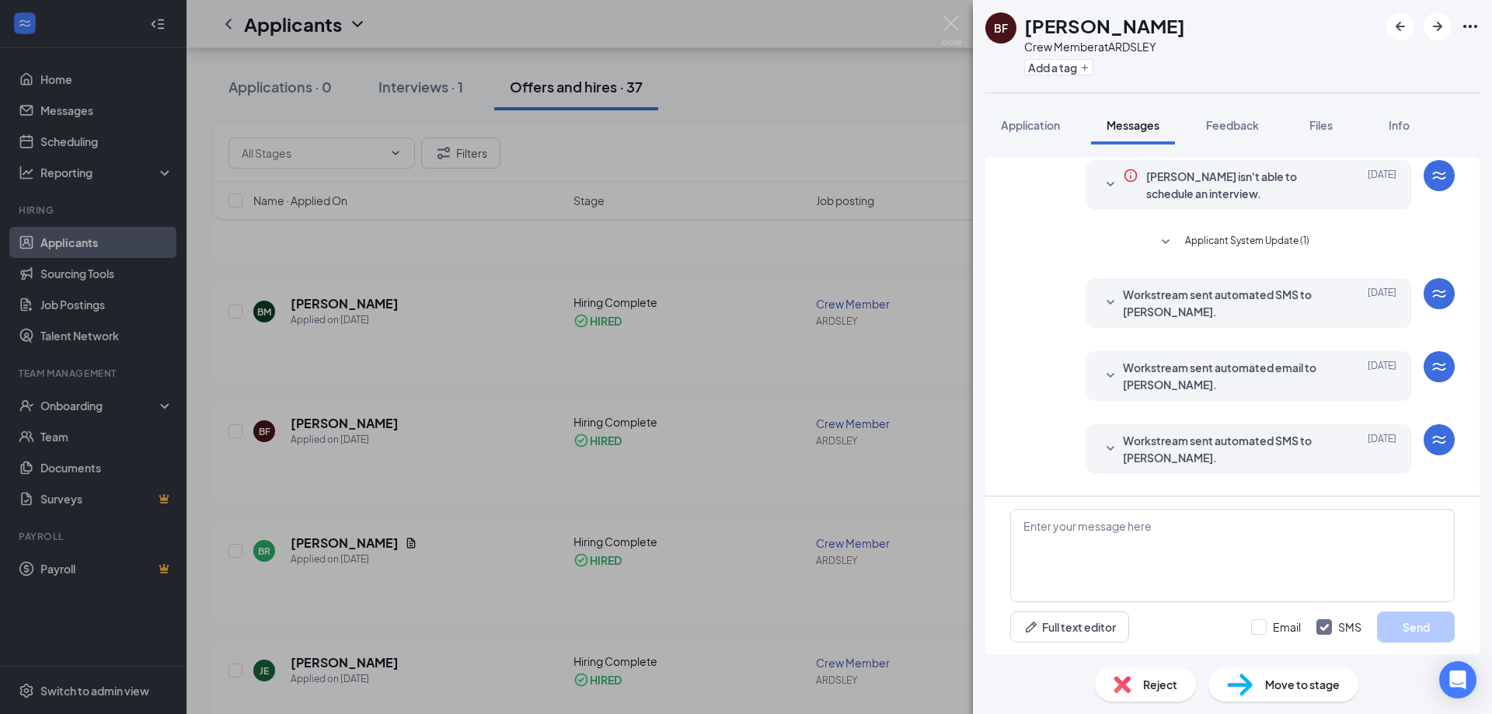
scroll to position [162, 0]
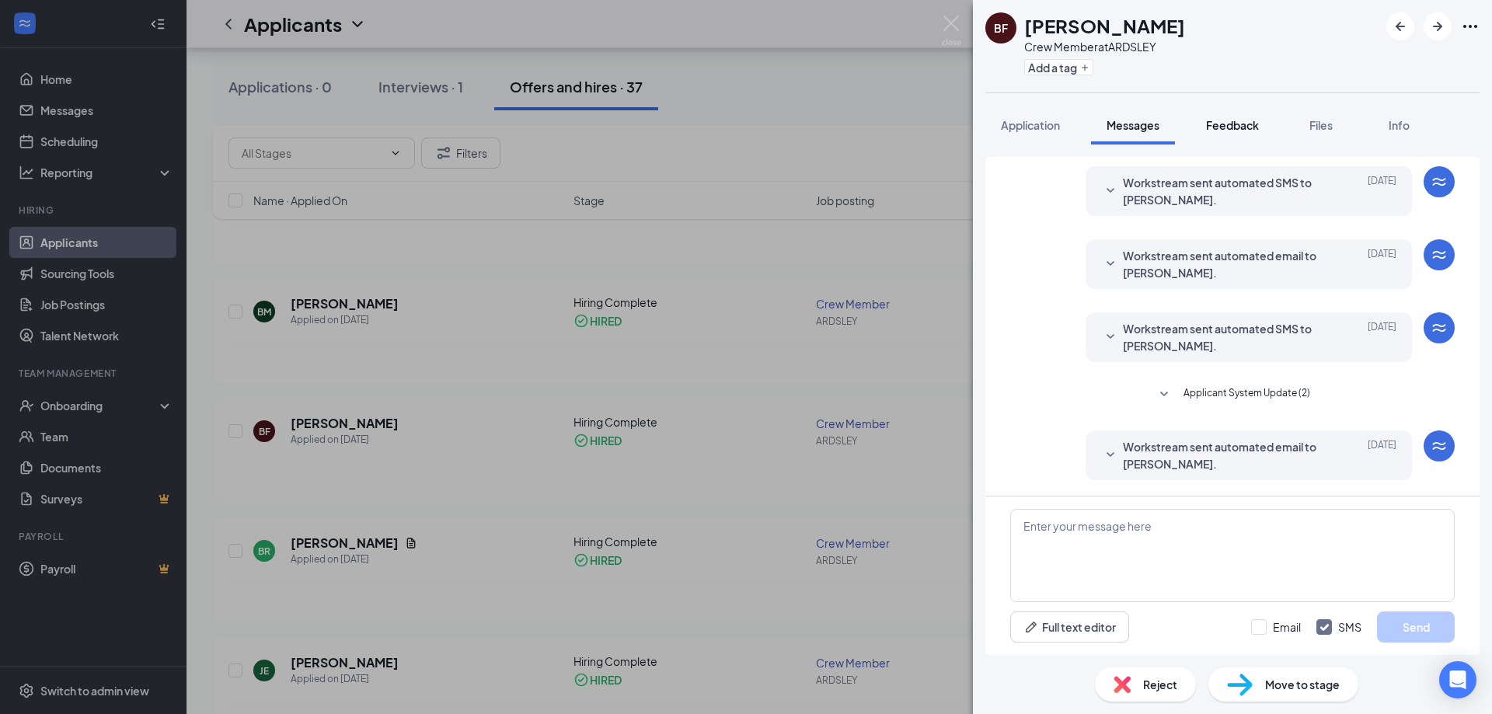
click at [1241, 125] on span "Feedback" at bounding box center [1232, 125] width 53 height 14
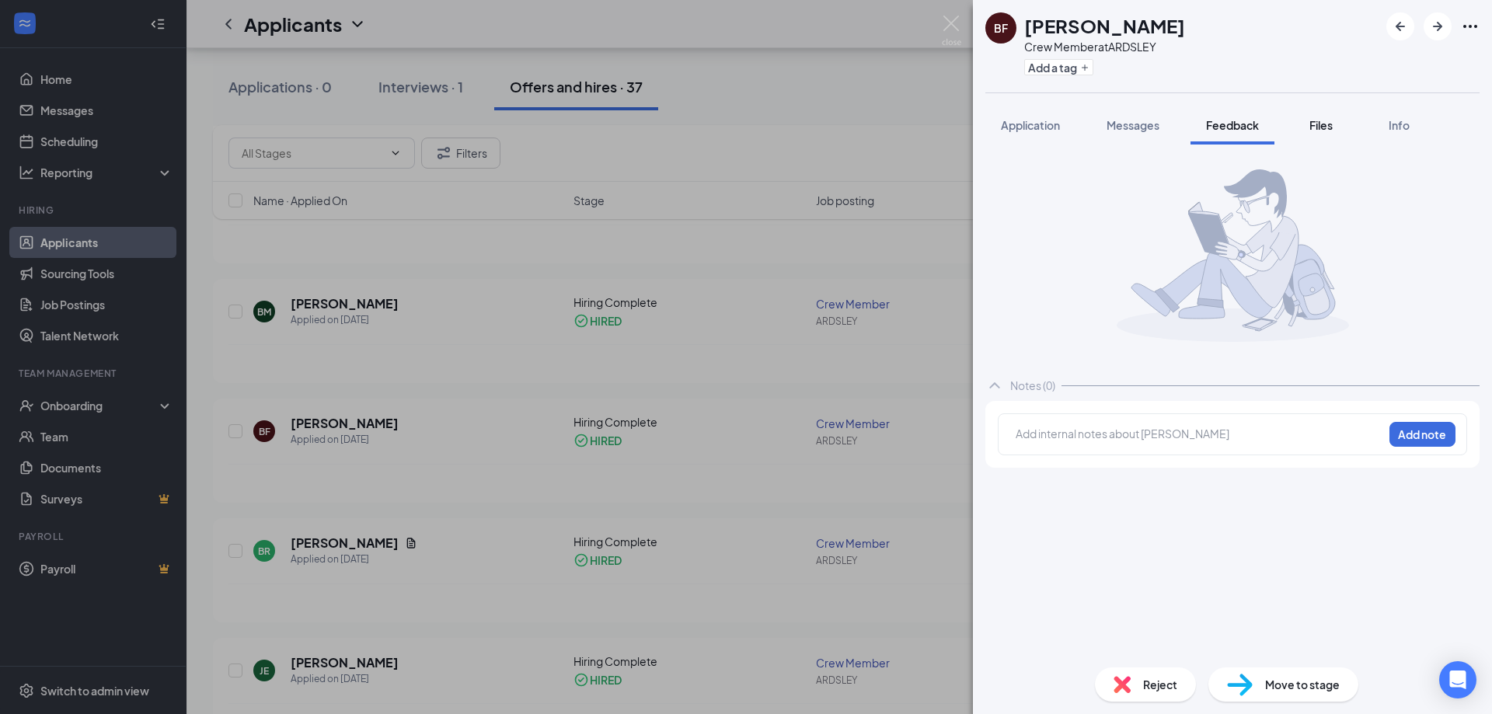
click at [1318, 125] on span "Files" at bounding box center [1320, 125] width 23 height 14
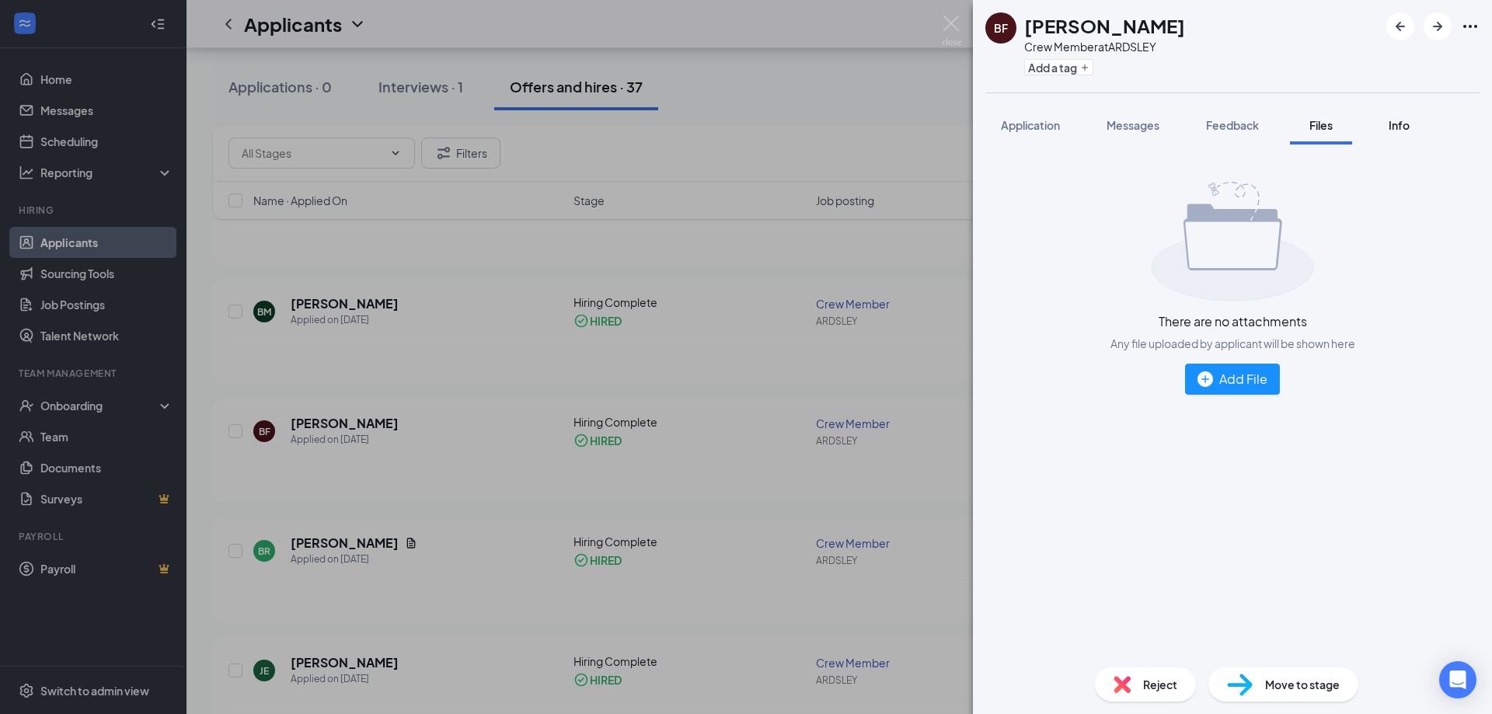
click at [1395, 125] on span "Info" at bounding box center [1398, 125] width 21 height 14
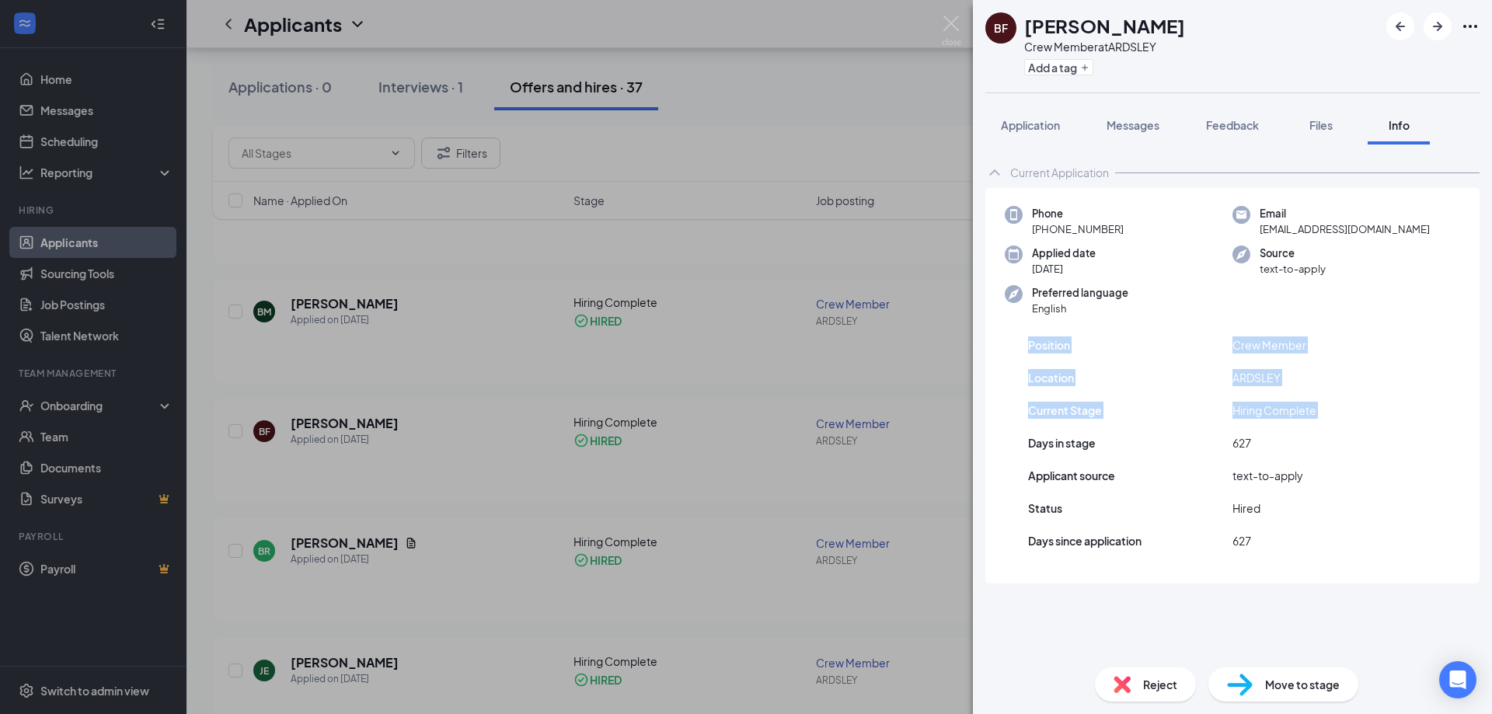
drag, startPoint x: 756, startPoint y: 350, endPoint x: 755, endPoint y: 430, distance: 79.2
click at [755, 430] on div "BF [PERSON_NAME] Crew Member at ARDSLEY Add a tag Application Messages Feedback…" at bounding box center [746, 357] width 1492 height 714
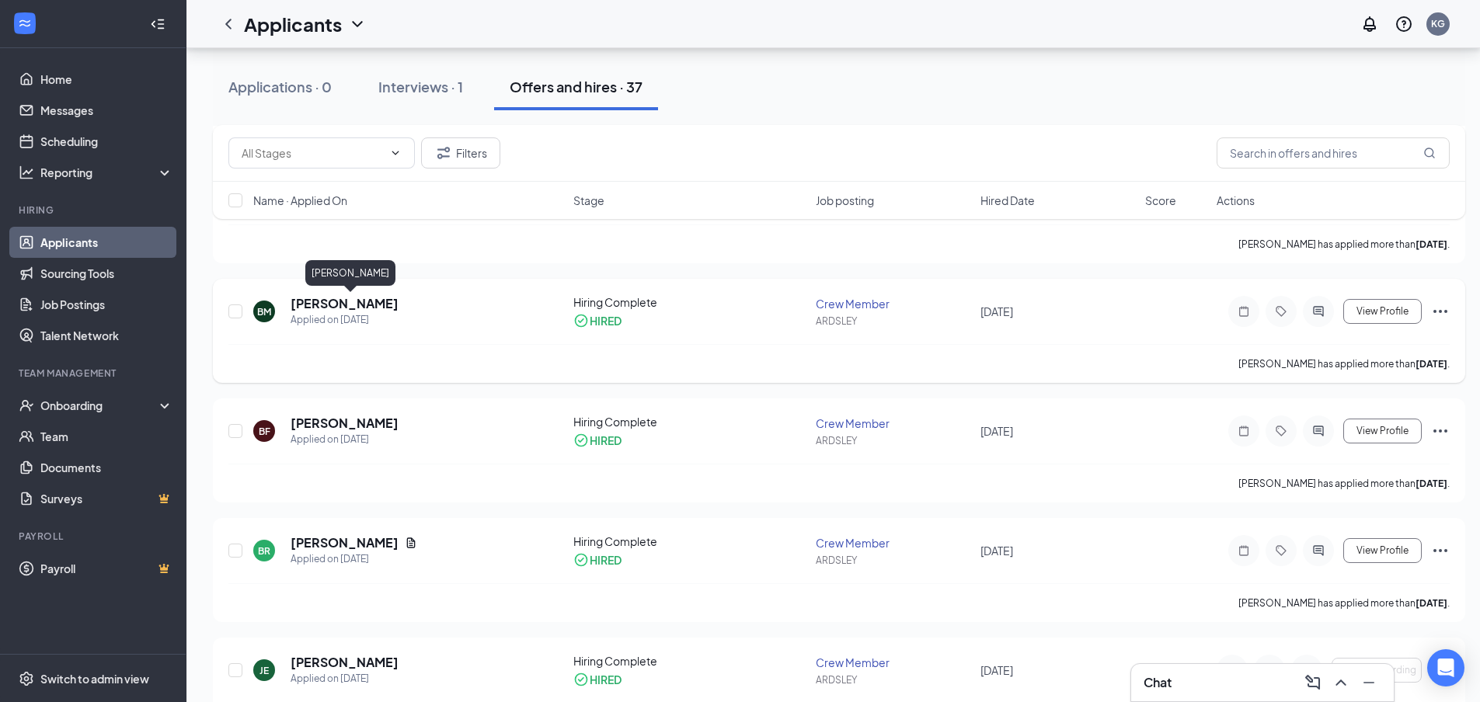
click at [383, 297] on h5 "[PERSON_NAME]" at bounding box center [345, 303] width 108 height 17
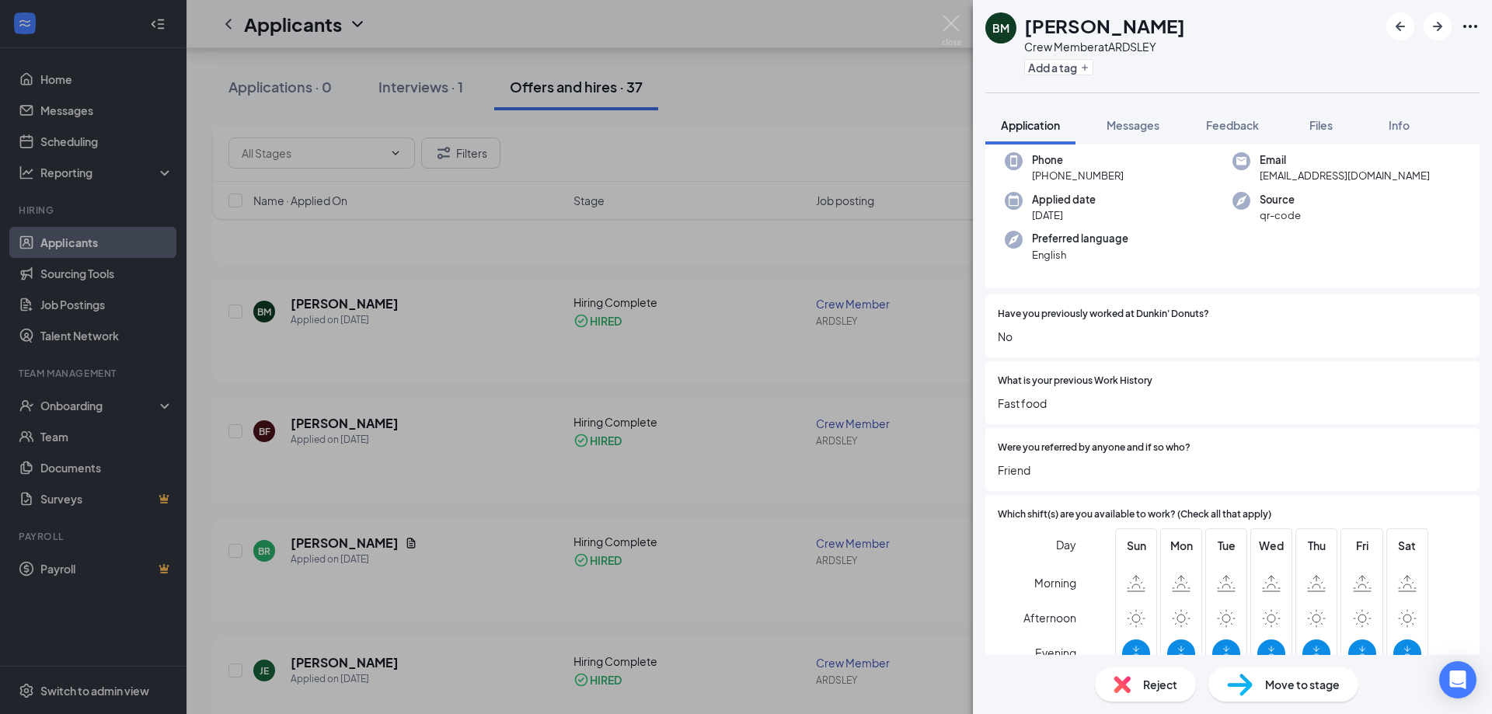
scroll to position [187, 0]
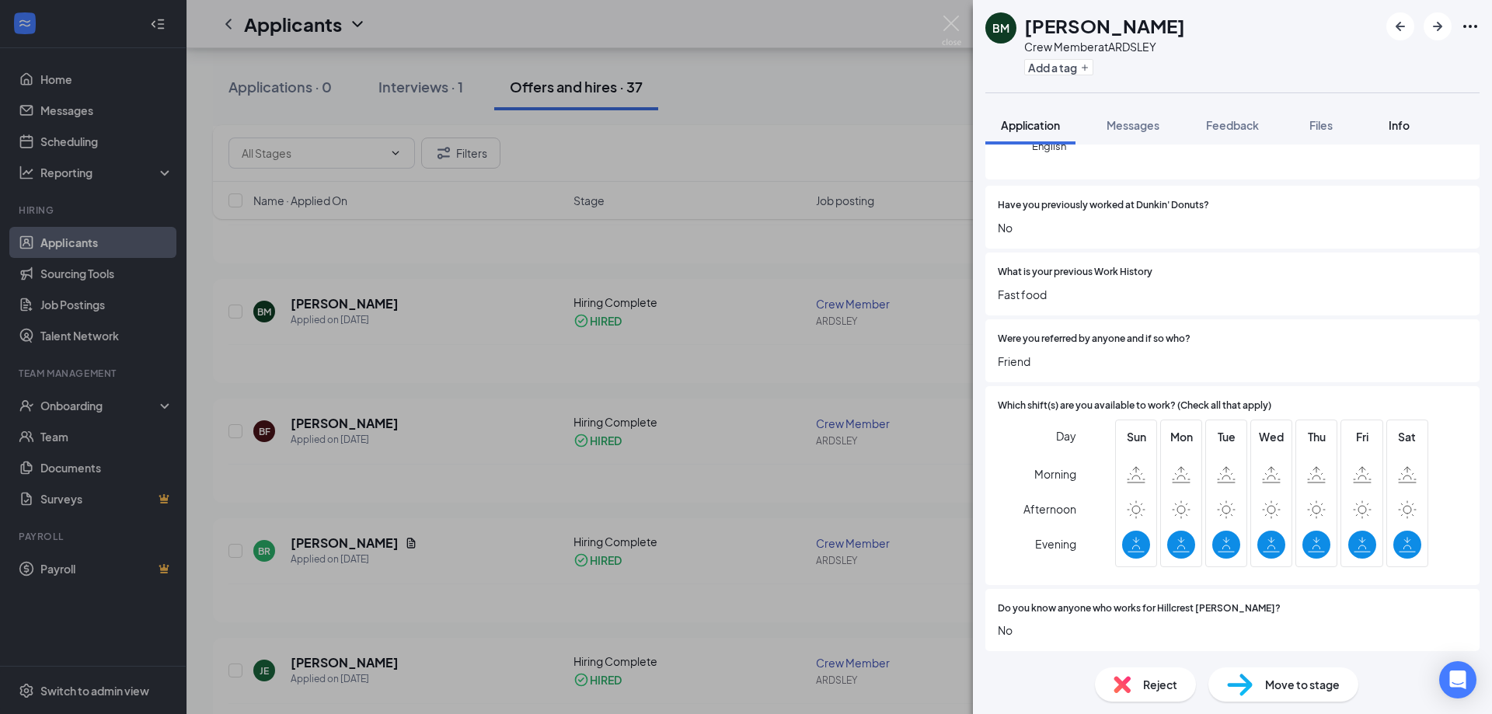
click at [1417, 125] on button "Info" at bounding box center [1398, 125] width 62 height 39
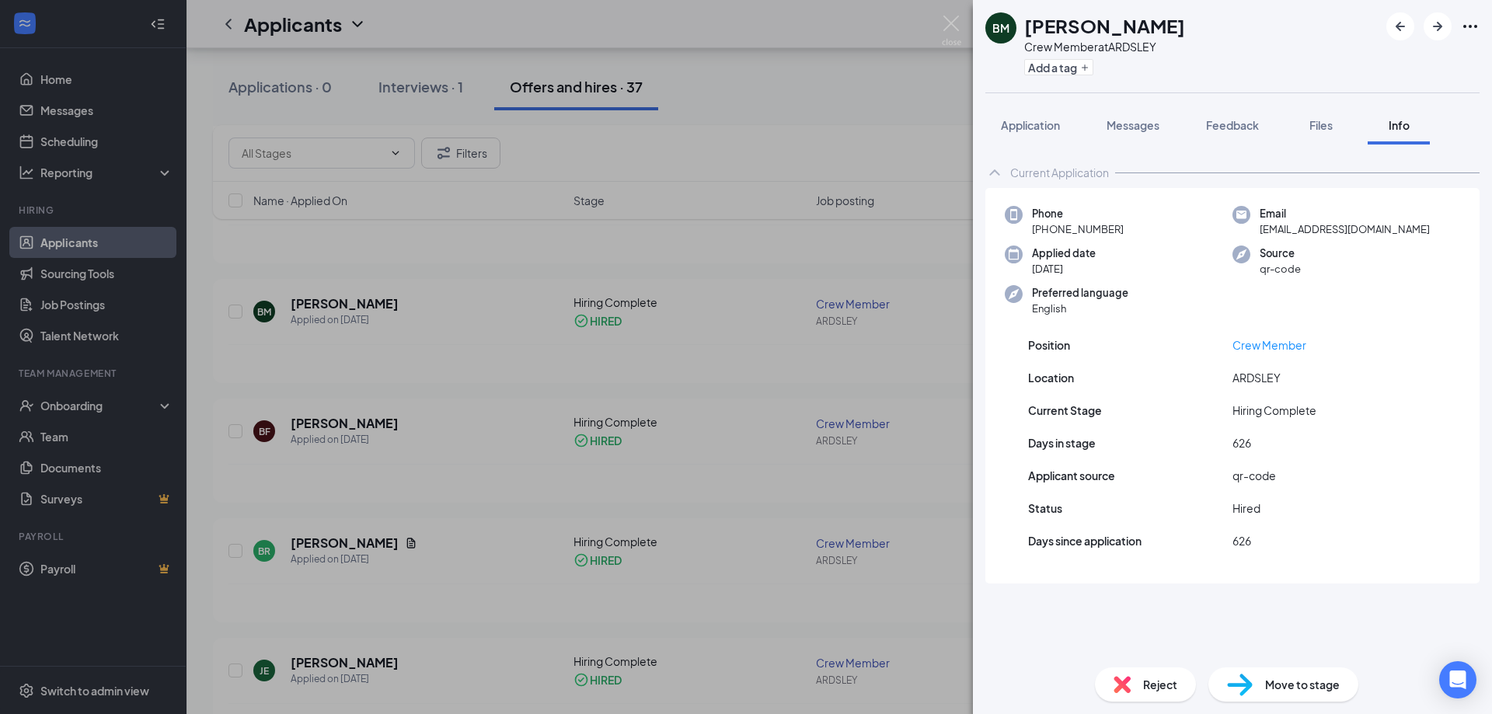
click at [906, 317] on div "BM [PERSON_NAME] Crew Member at ARDSLEY Add a tag Application Messages Feedback…" at bounding box center [746, 357] width 1492 height 714
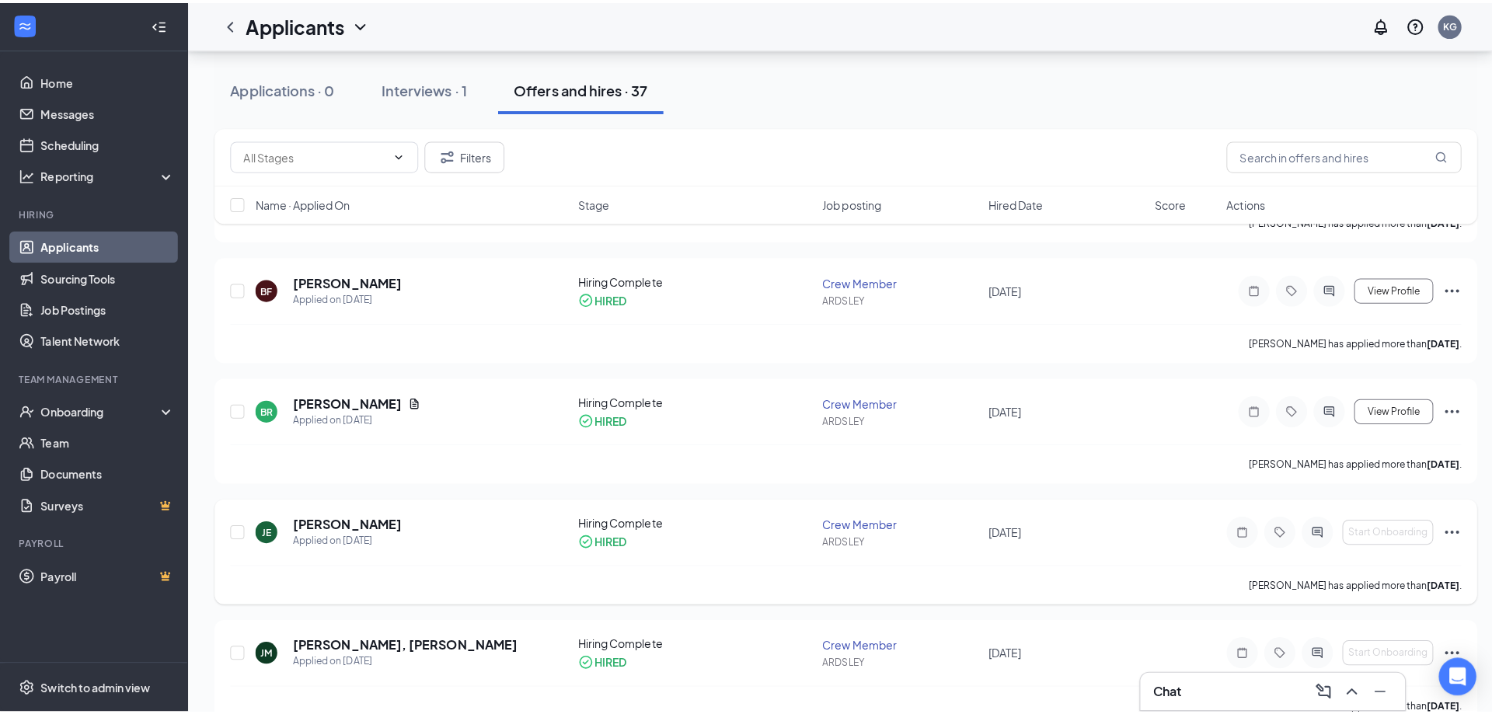
scroll to position [3807, 0]
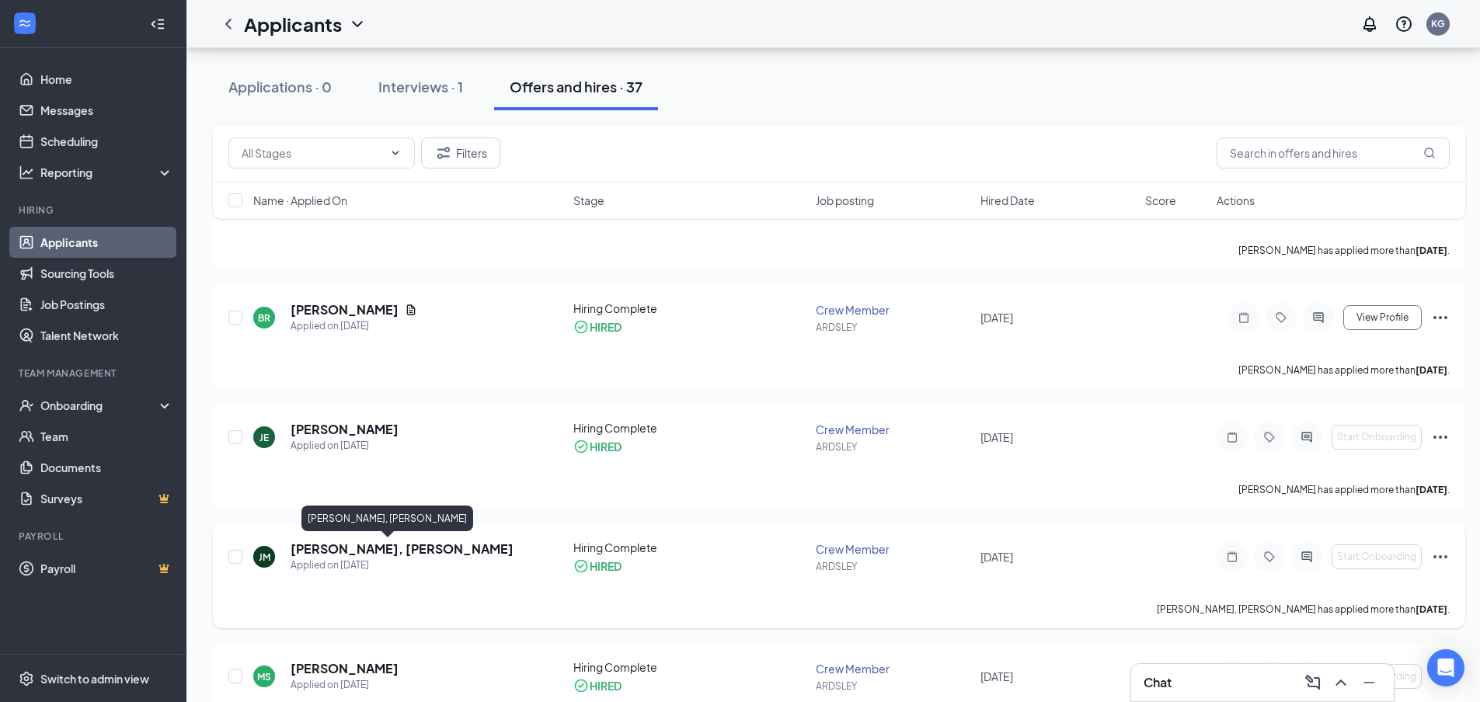
click at [371, 548] on h5 "[PERSON_NAME], [PERSON_NAME]" at bounding box center [402, 549] width 223 height 17
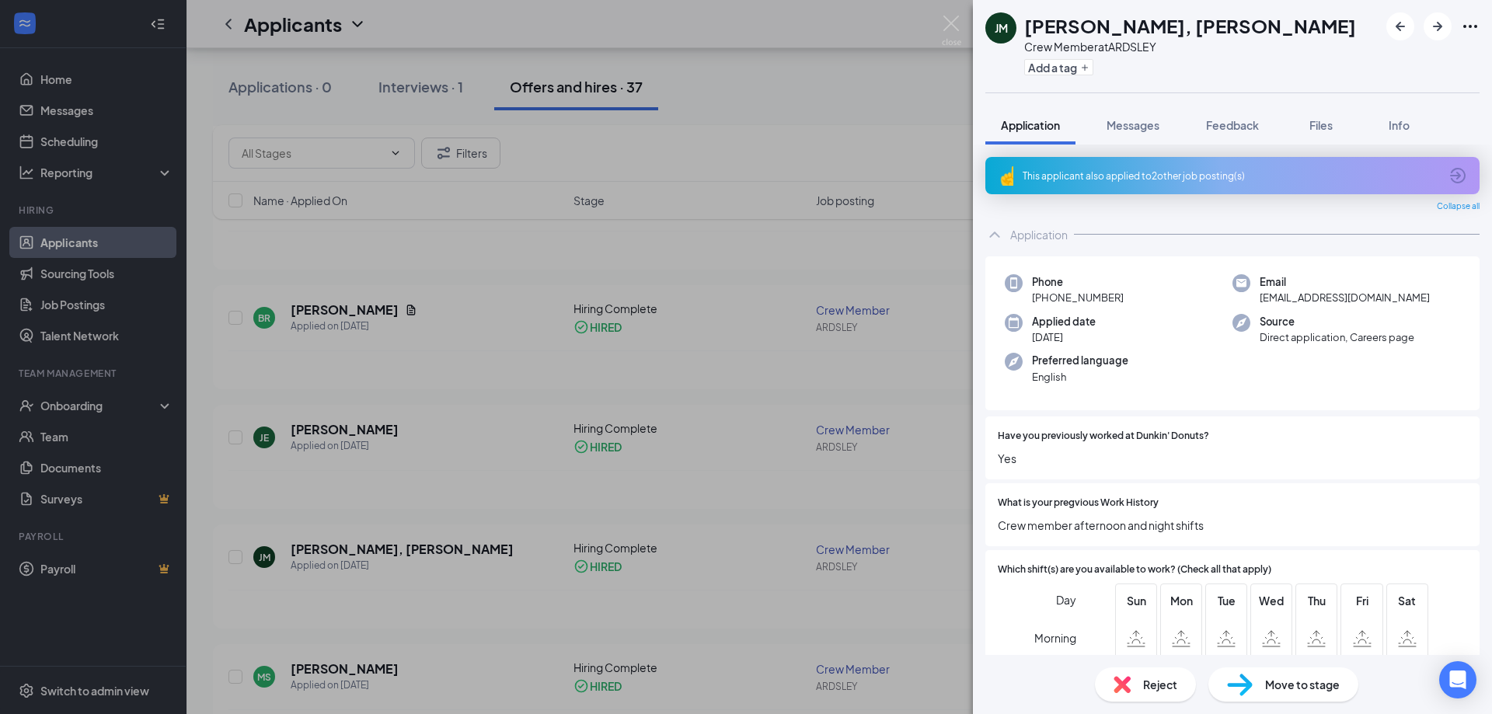
click at [607, 251] on div "[PERSON_NAME] [PERSON_NAME], [PERSON_NAME] Crew Member at ARDSLEY Add a tag App…" at bounding box center [746, 357] width 1492 height 714
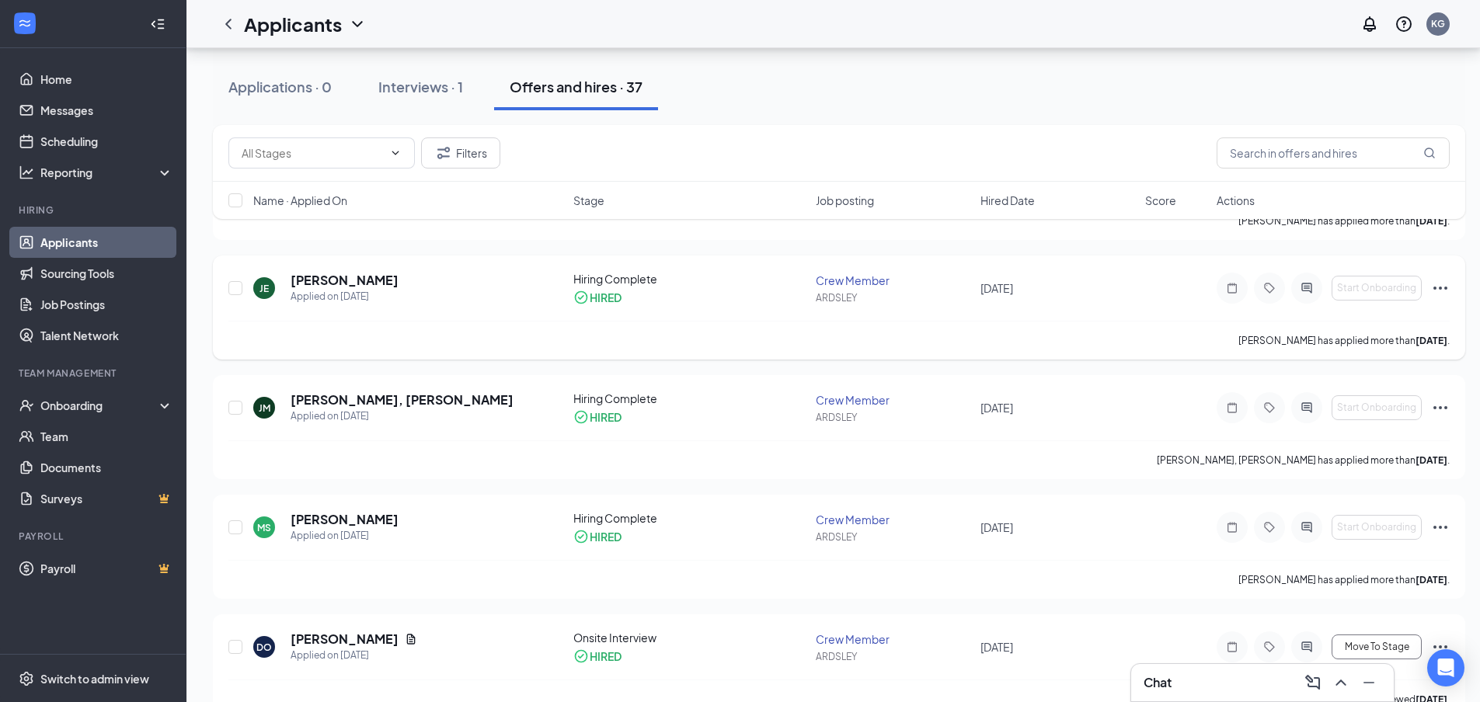
scroll to position [4110, 0]
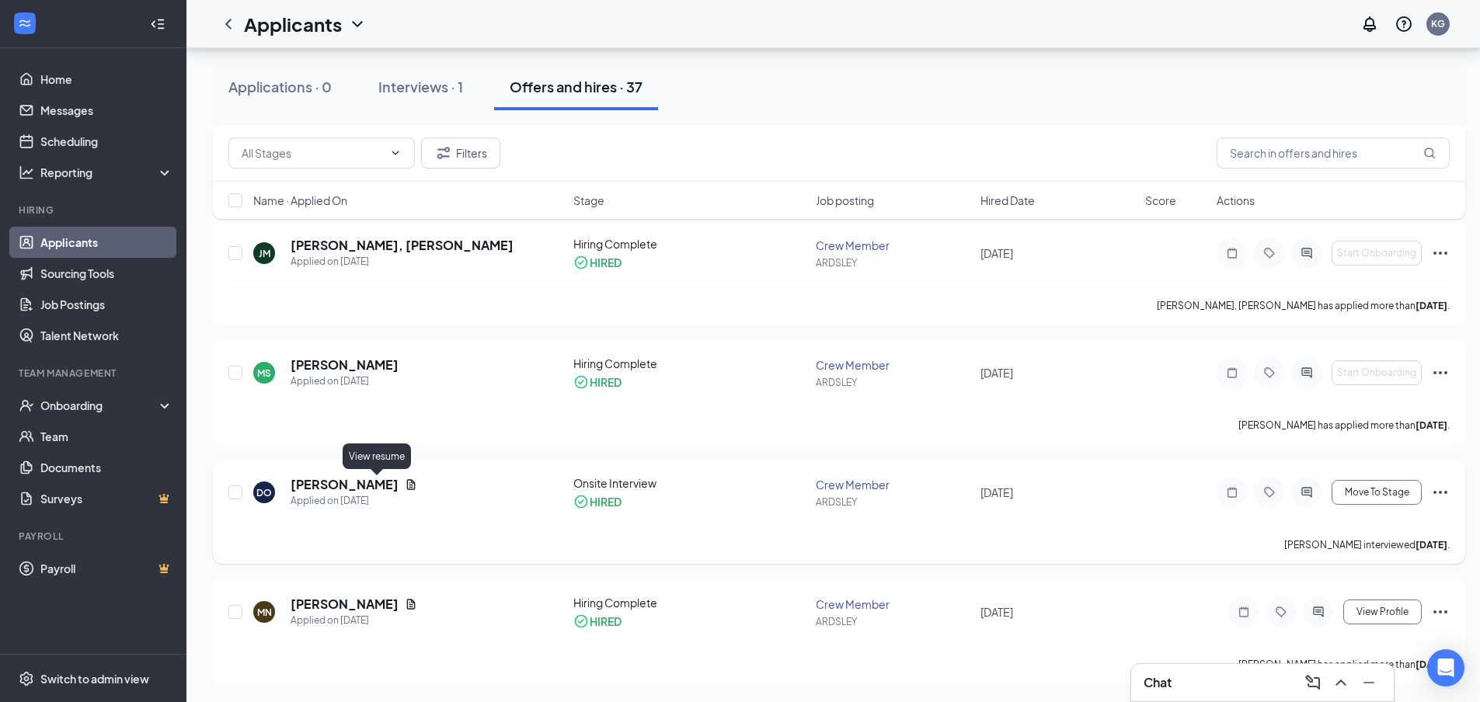
click at [405, 484] on icon "Document" at bounding box center [411, 485] width 12 height 12
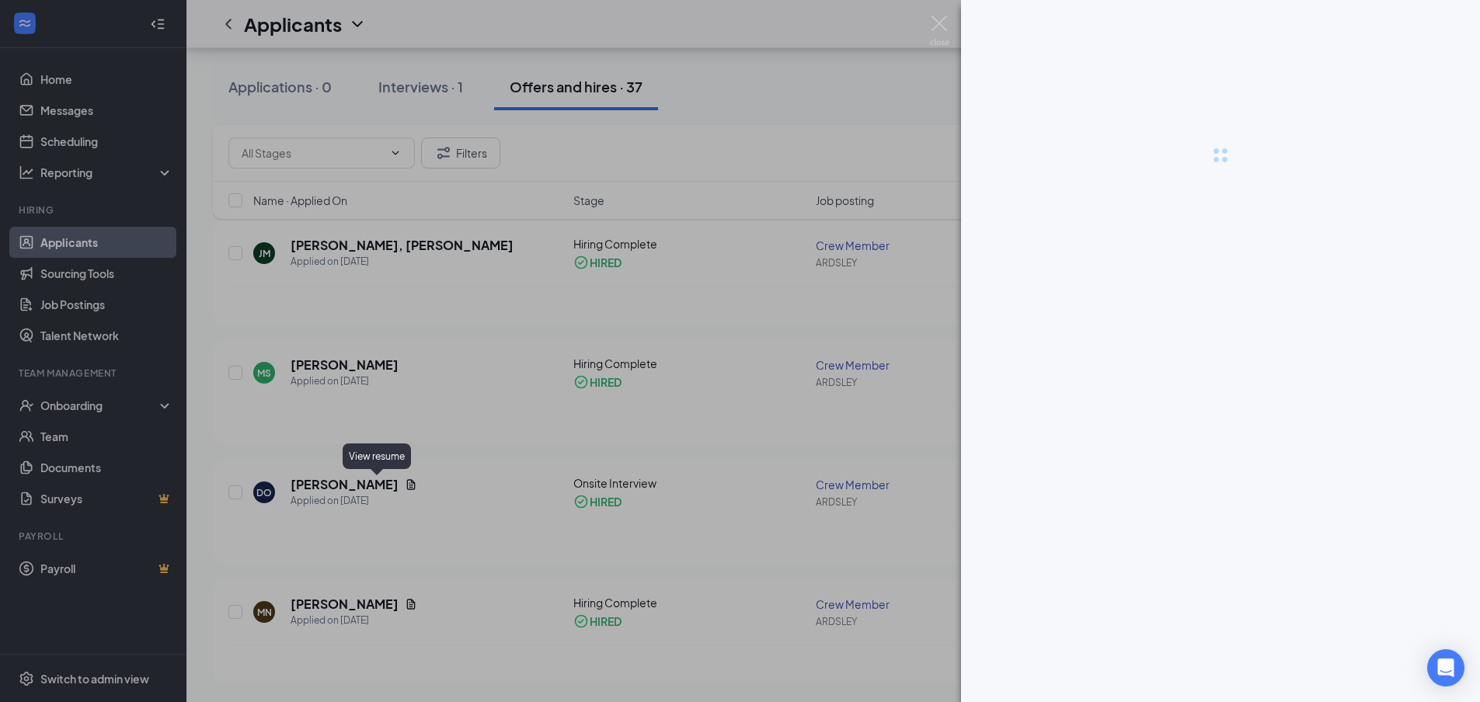
scroll to position [4099, 0]
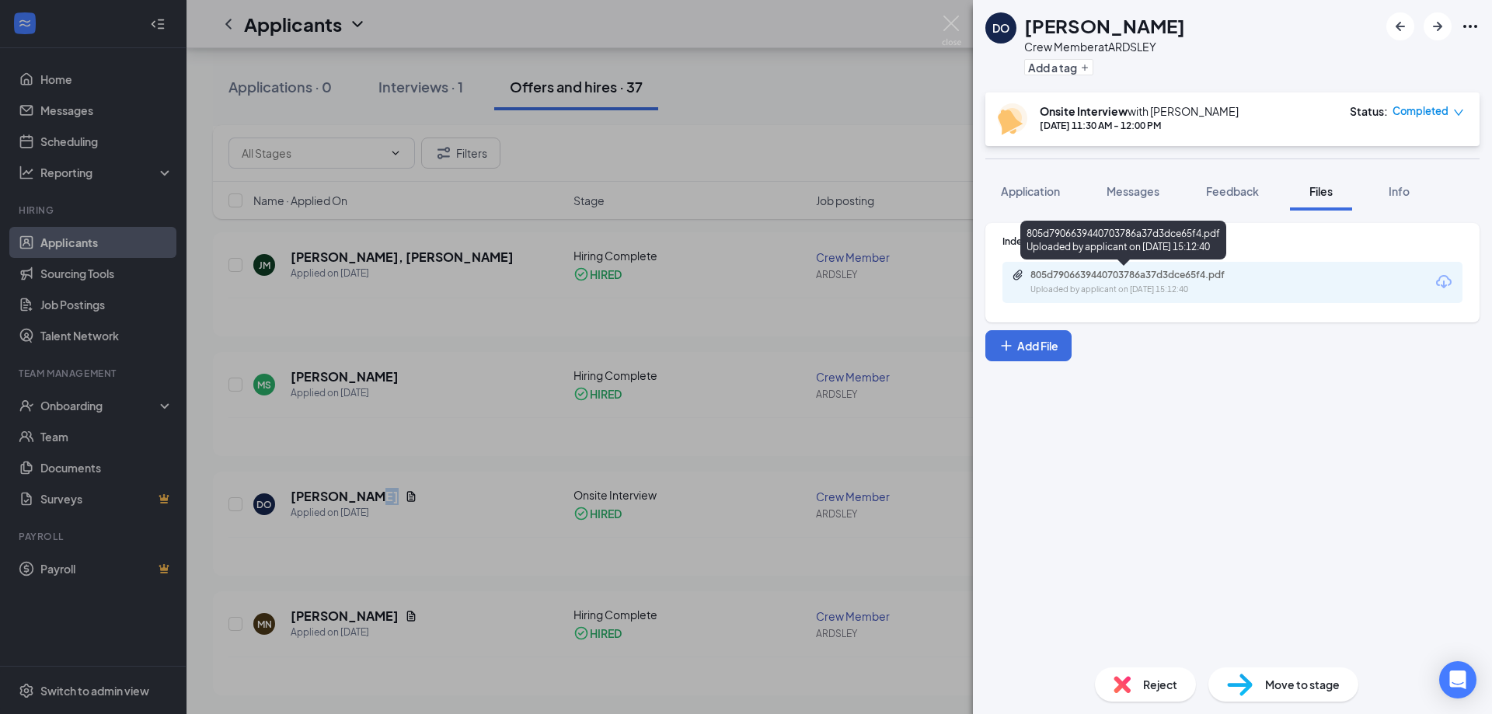
click at [1131, 292] on div "Uploaded by applicant on [DATE] 15:12:40" at bounding box center [1146, 290] width 233 height 12
click at [674, 30] on div "DO [PERSON_NAME] Crew Member at ARDSLEY Add a tag Onsite Interview with [PERSON…" at bounding box center [746, 357] width 1492 height 714
click at [663, 183] on div "DO [PERSON_NAME] Crew Member at ARDSLEY Add a tag Onsite Interview with [PERSON…" at bounding box center [746, 357] width 1492 height 714
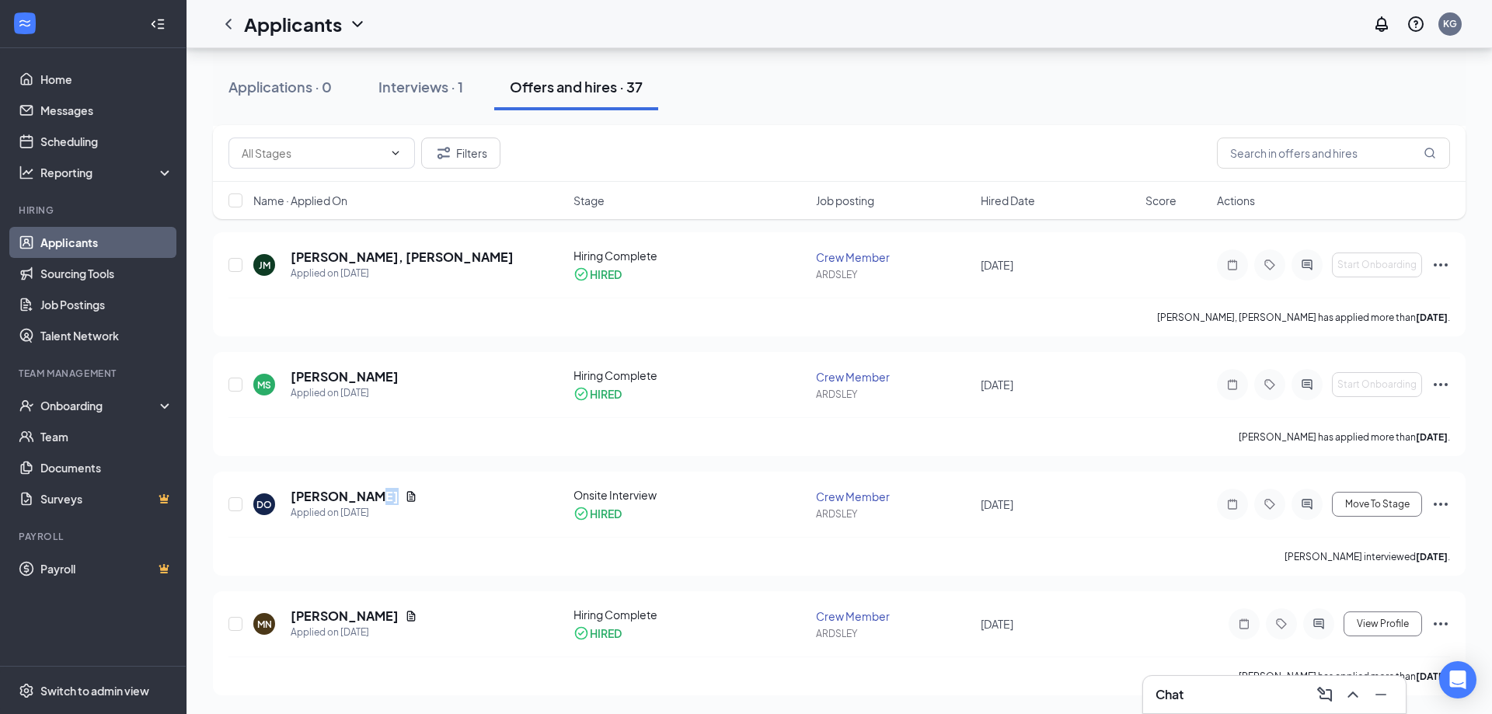
click at [621, 217] on div "Name · Applied On Stage Job posting Hired Date Score Actions" at bounding box center [839, 200] width 1252 height 37
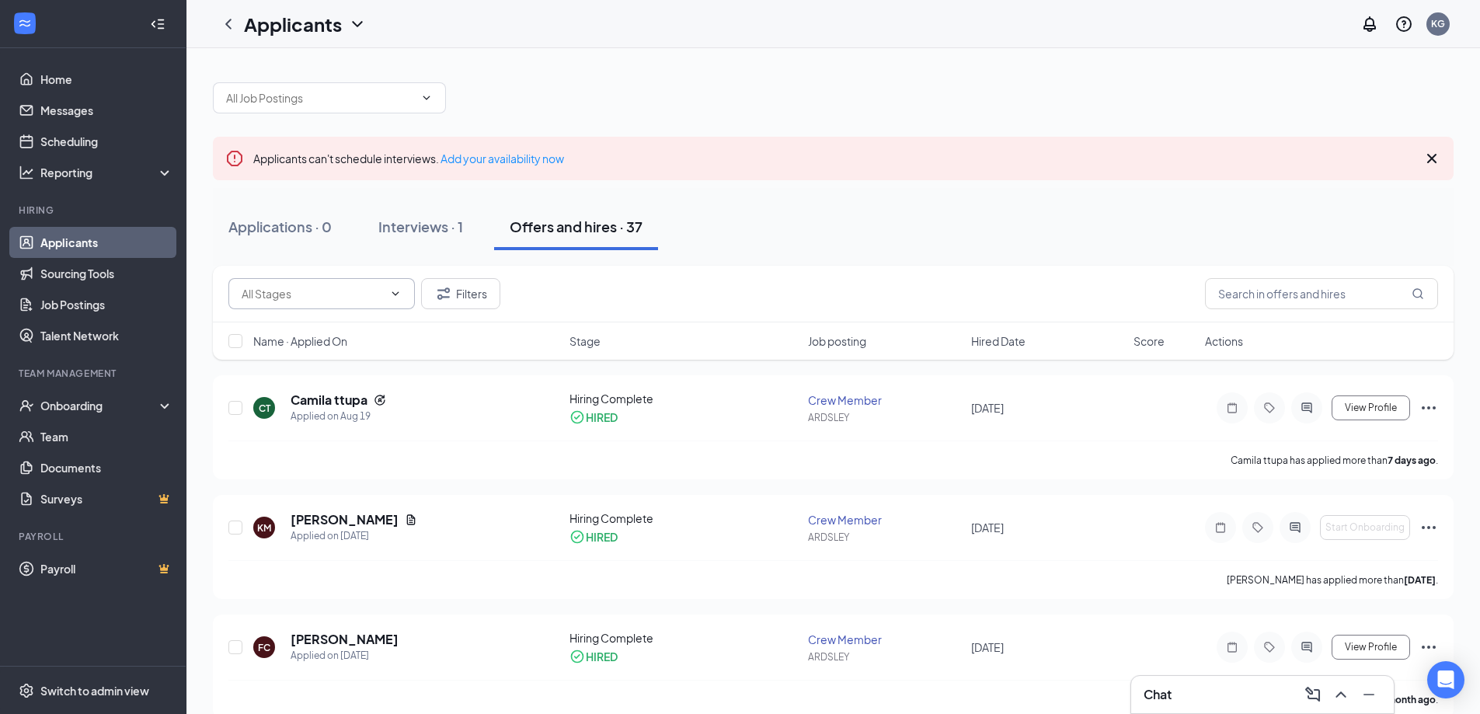
click at [355, 291] on input "text" at bounding box center [312, 293] width 141 height 17
click at [359, 330] on div "Hiring Complete (390)" at bounding box center [322, 330] width 162 height 17
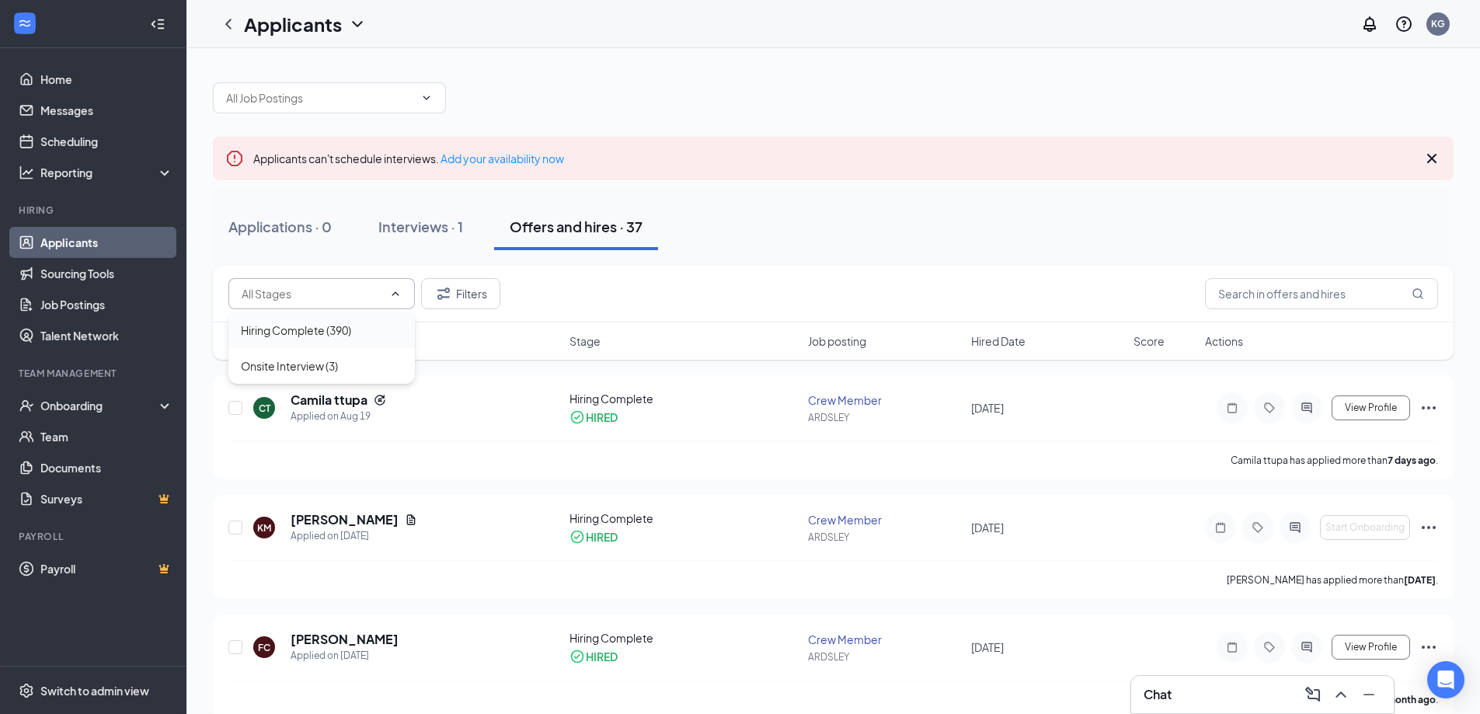
type input "Hiring Complete (390)"
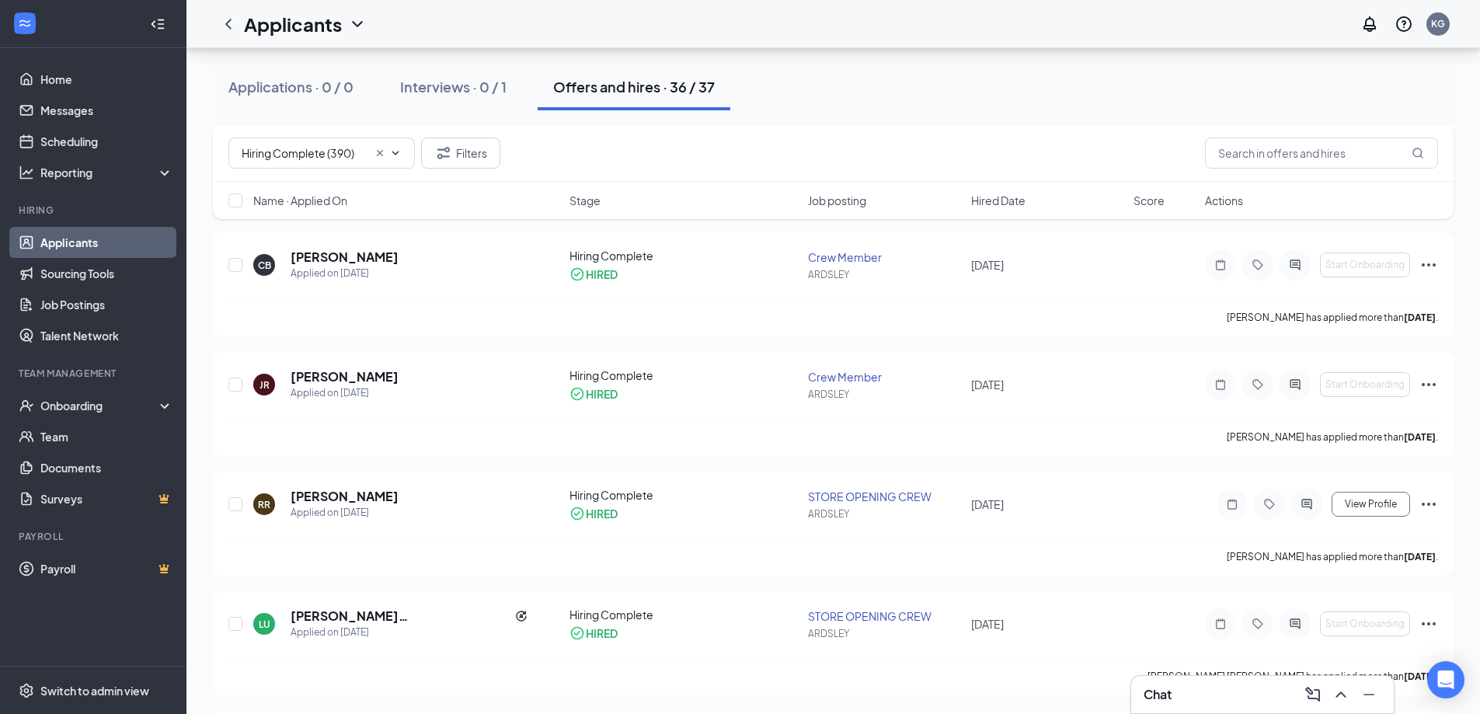
scroll to position [480, 0]
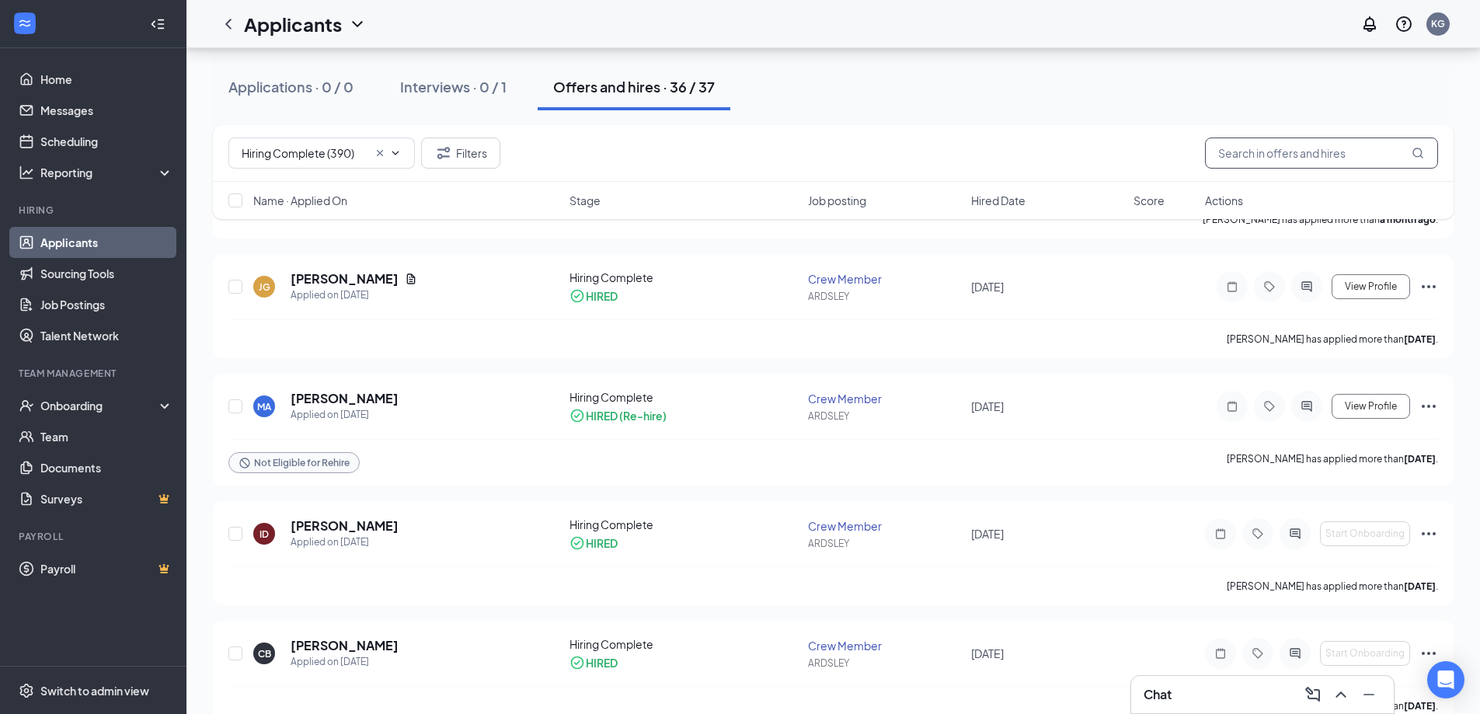
click at [1387, 150] on input "text" at bounding box center [1321, 153] width 233 height 31
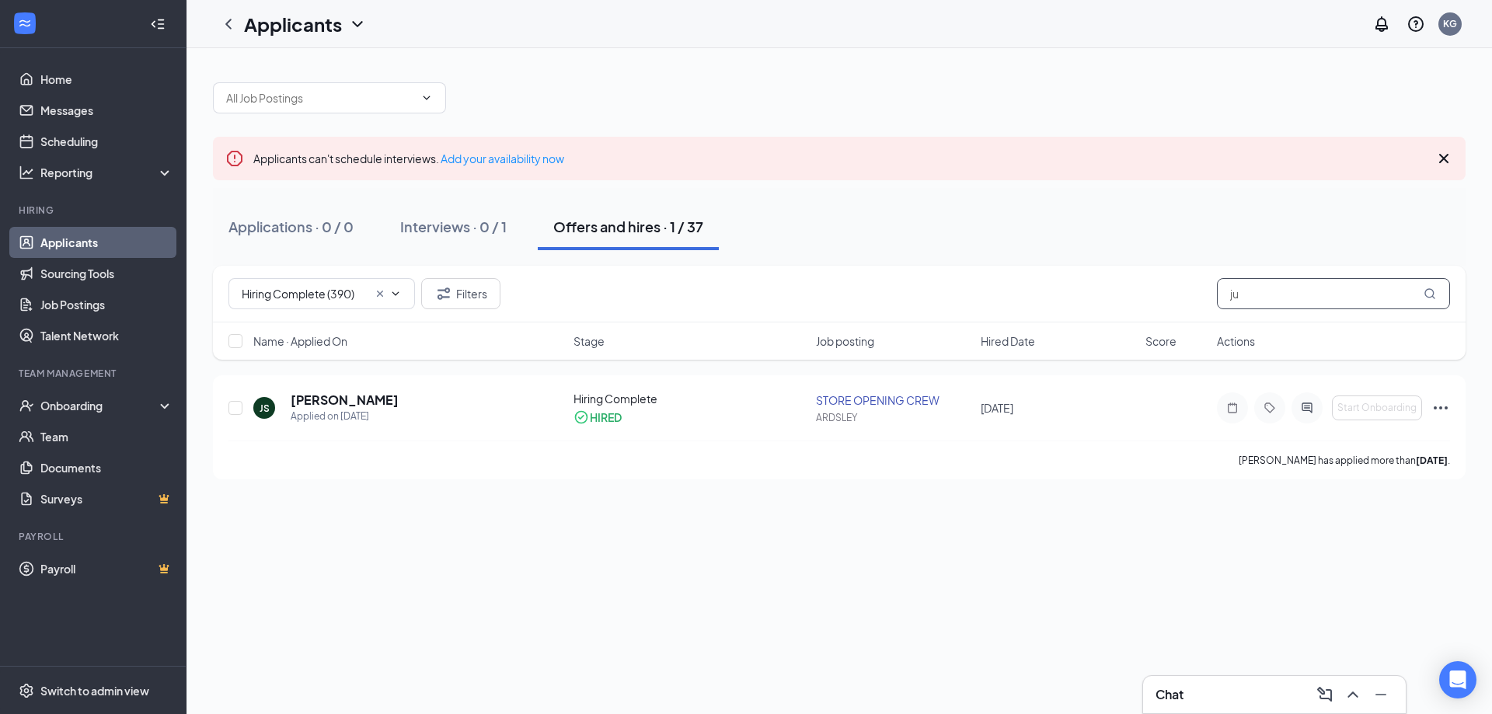
type input "j"
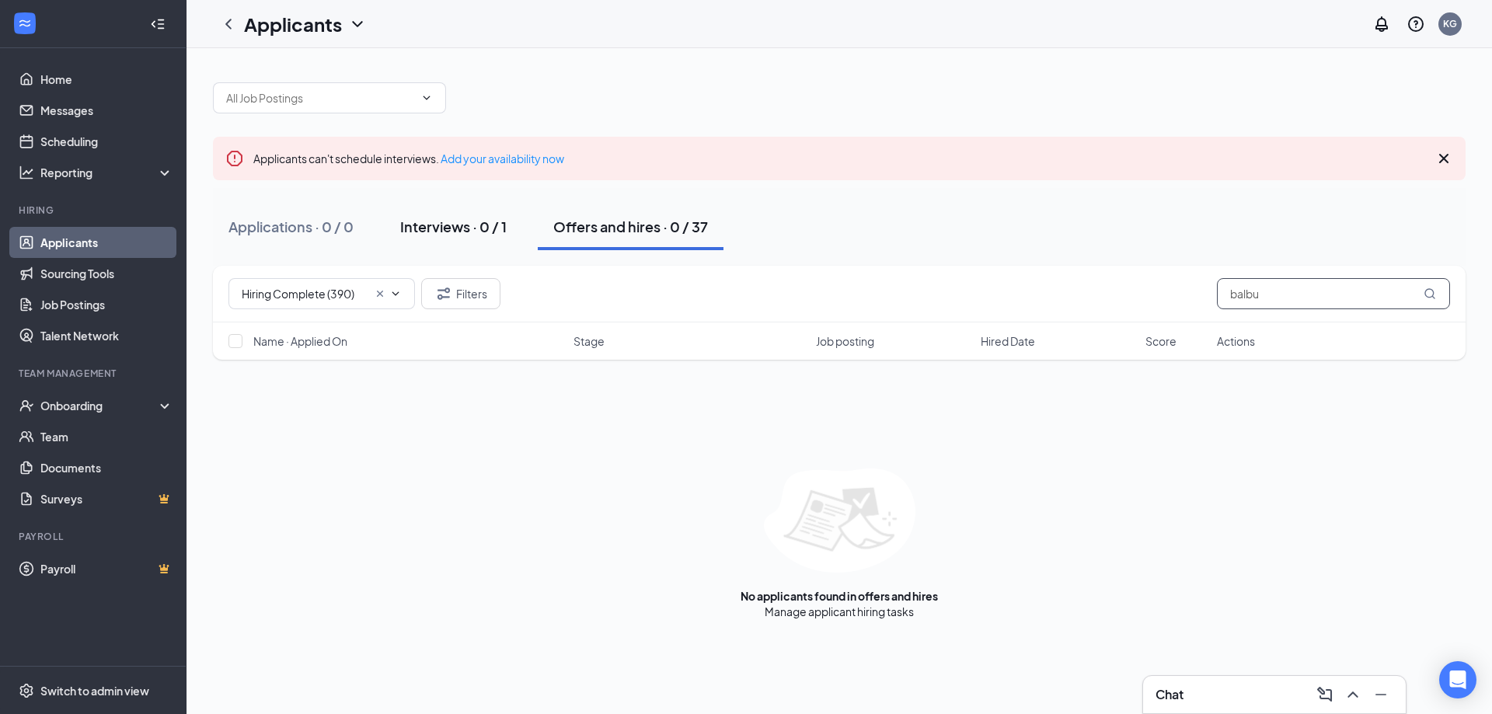
type input "balbu"
click at [451, 221] on div "Interviews · 0 / 1" at bounding box center [453, 226] width 106 height 19
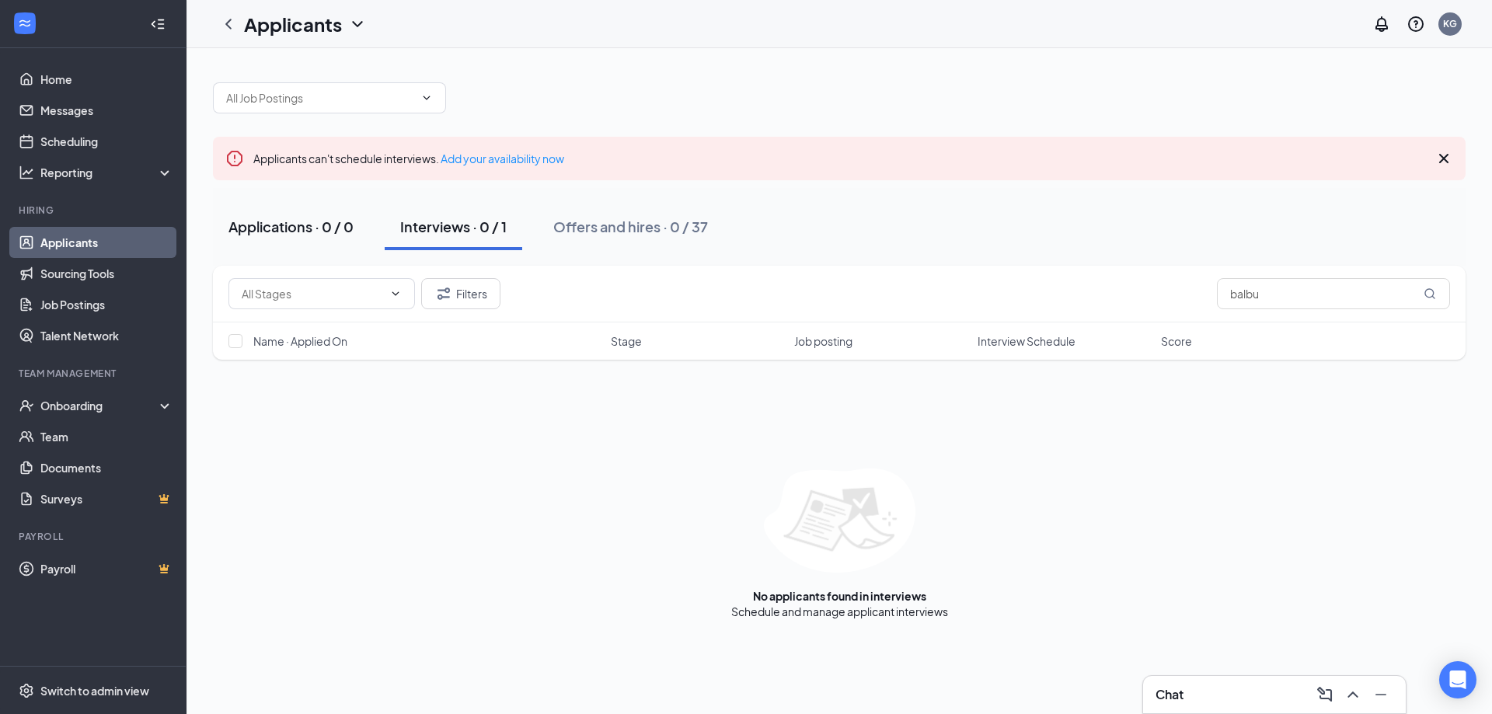
click at [334, 221] on div "Applications · 0 / 0" at bounding box center [290, 226] width 125 height 19
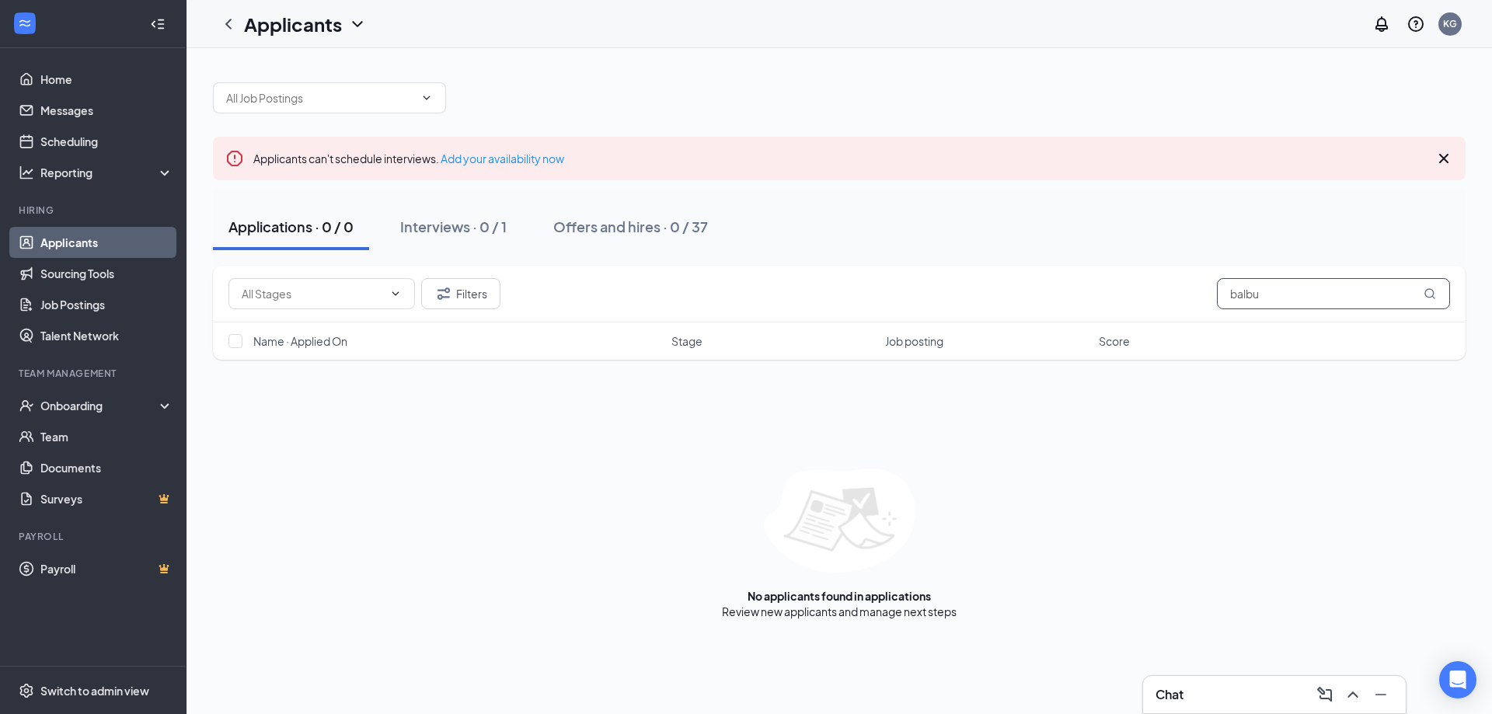
click at [1296, 299] on input "balbu" at bounding box center [1333, 293] width 233 height 31
type input "b"
click at [466, 228] on button "Interviews · 1" at bounding box center [421, 227] width 116 height 47
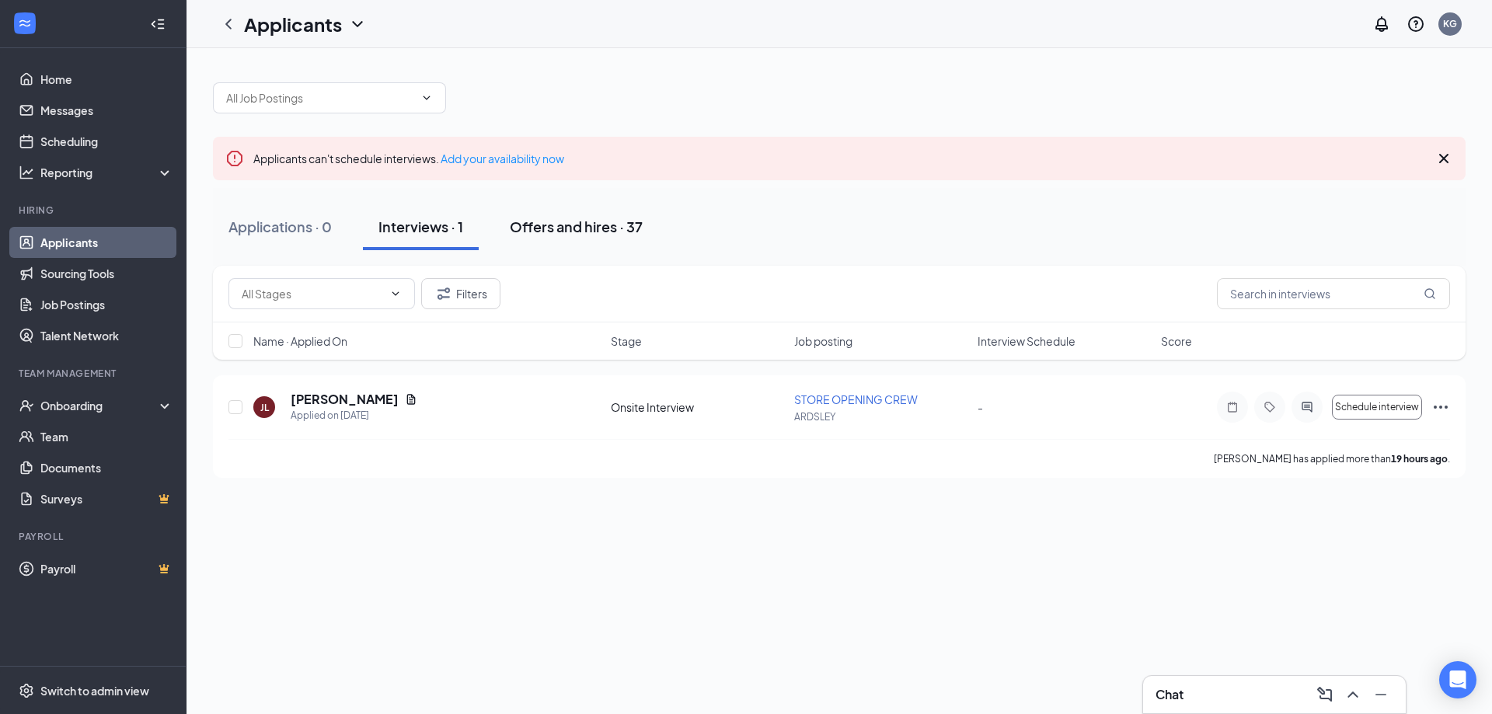
click at [561, 238] on button "Offers and hires · 37" at bounding box center [576, 227] width 164 height 47
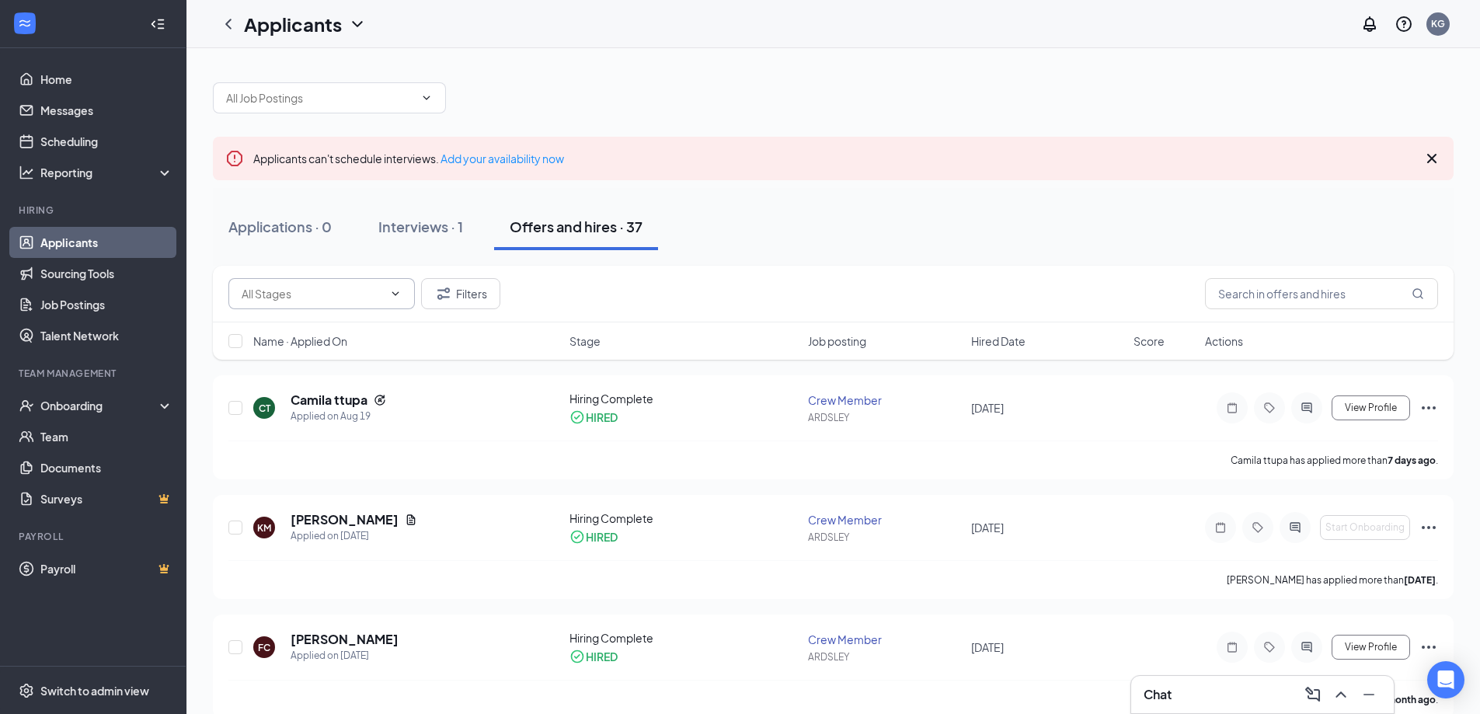
click at [382, 292] on input "text" at bounding box center [312, 293] width 141 height 17
click at [460, 296] on button "Filters" at bounding box center [460, 293] width 79 height 31
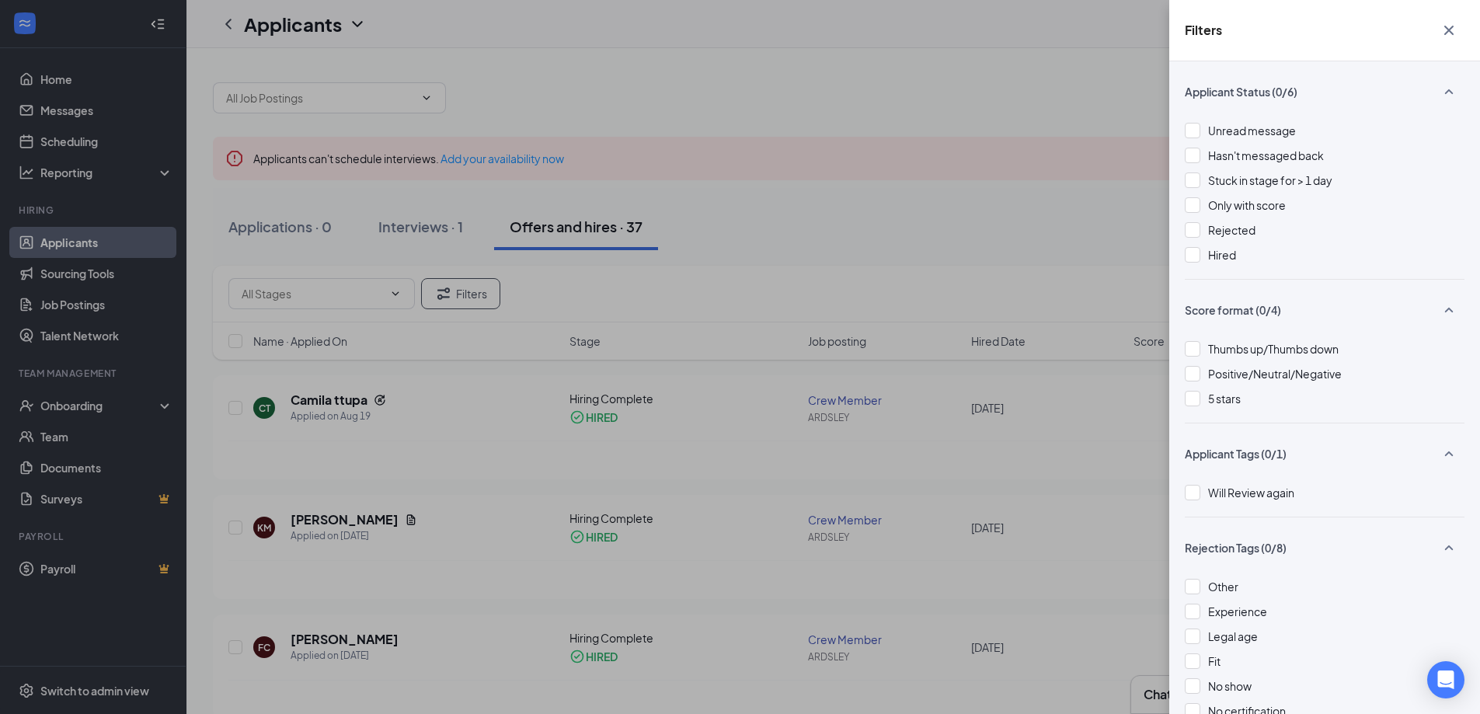
click at [406, 284] on div "Filters Applicant Status (0/6) Unread message Hasn't messaged back Stuck in sta…" at bounding box center [740, 357] width 1480 height 714
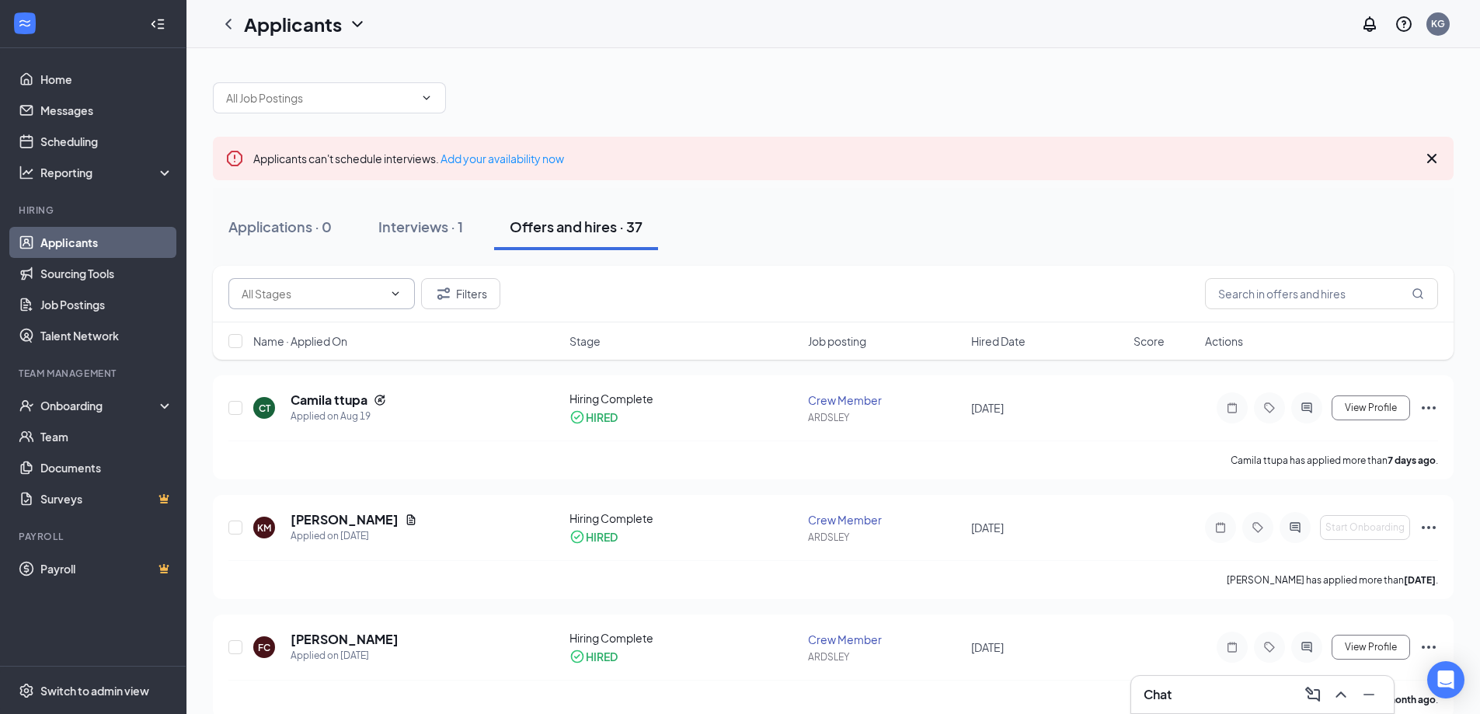
click at [392, 293] on icon "ChevronDown" at bounding box center [395, 293] width 12 height 12
click at [378, 284] on span at bounding box center [321, 293] width 186 height 31
click at [395, 289] on icon "ChevronDown" at bounding box center [395, 293] width 12 height 12
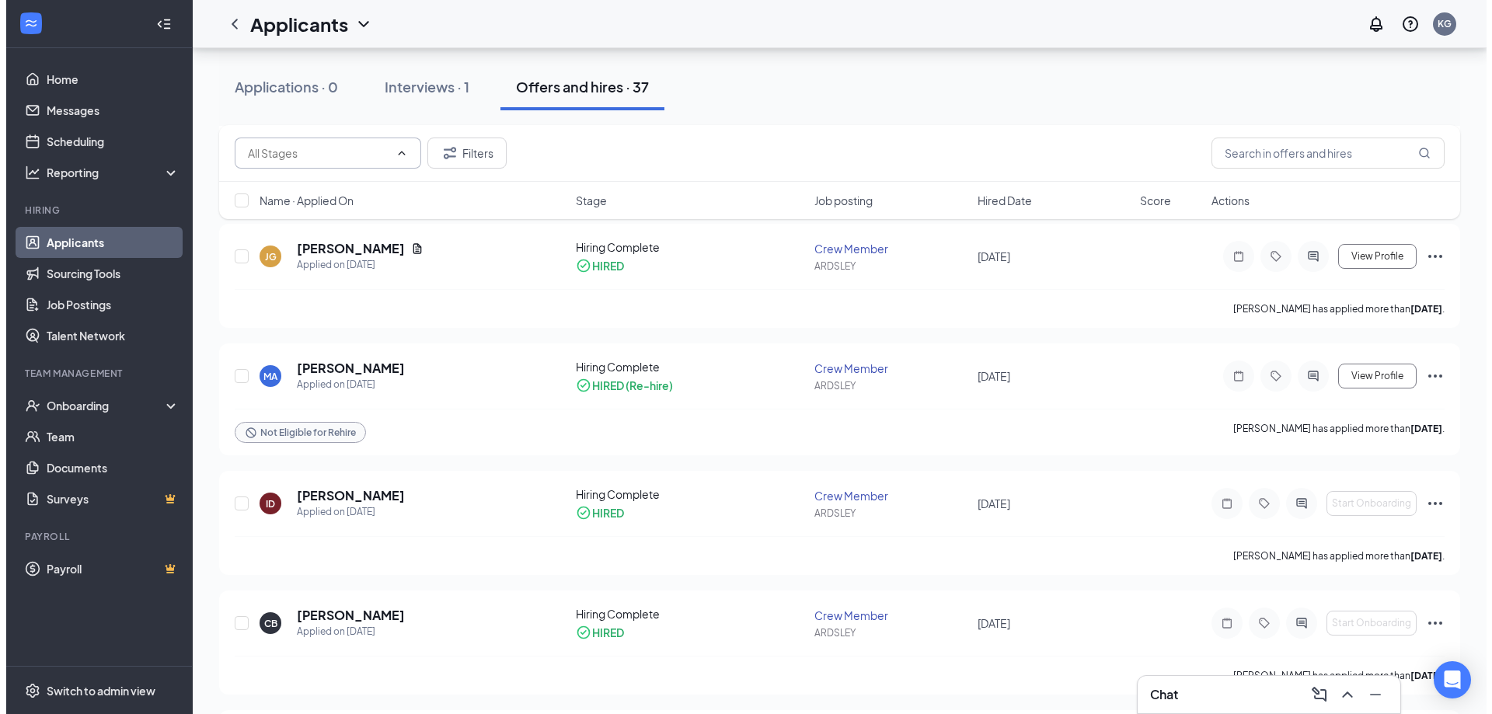
scroll to position [544, 0]
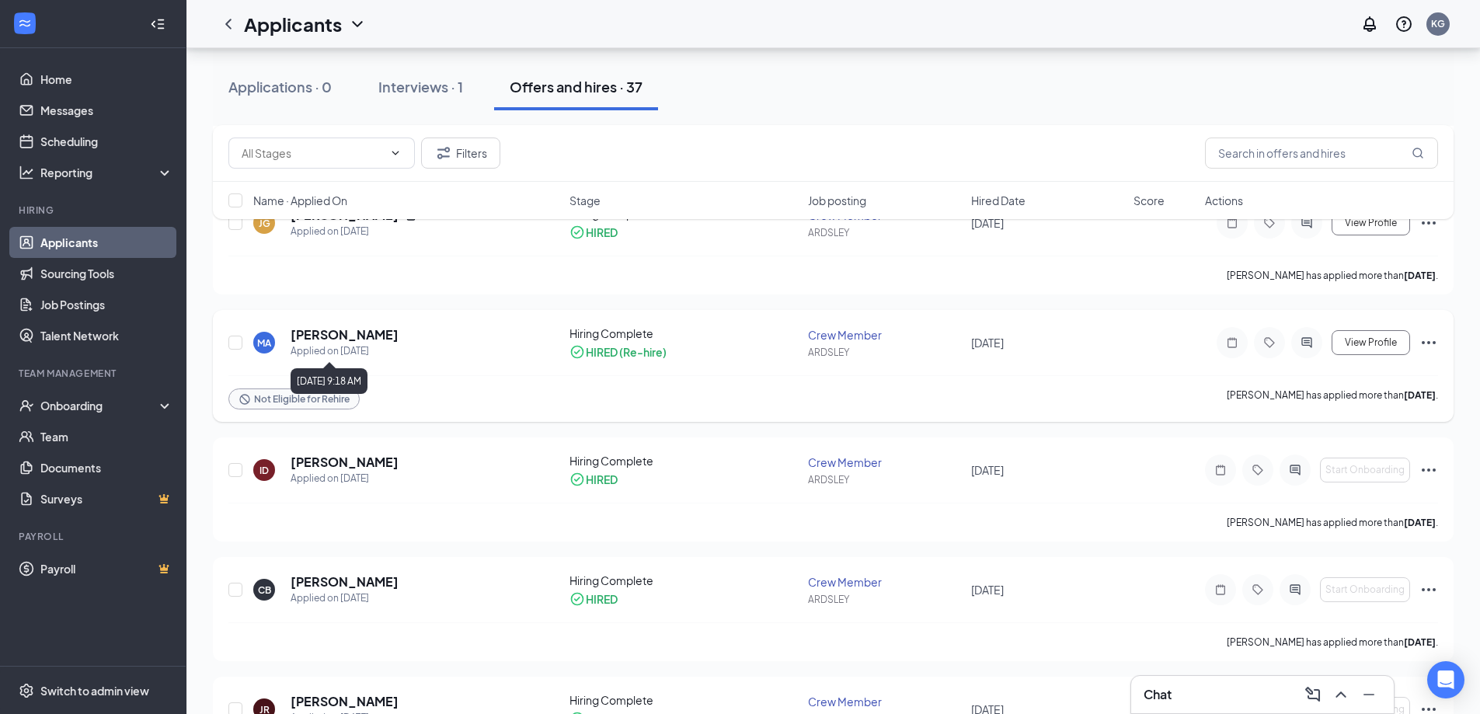
click at [339, 343] on div "Applied on [DATE]" at bounding box center [345, 351] width 108 height 16
click at [339, 334] on h5 "[PERSON_NAME]" at bounding box center [345, 334] width 108 height 17
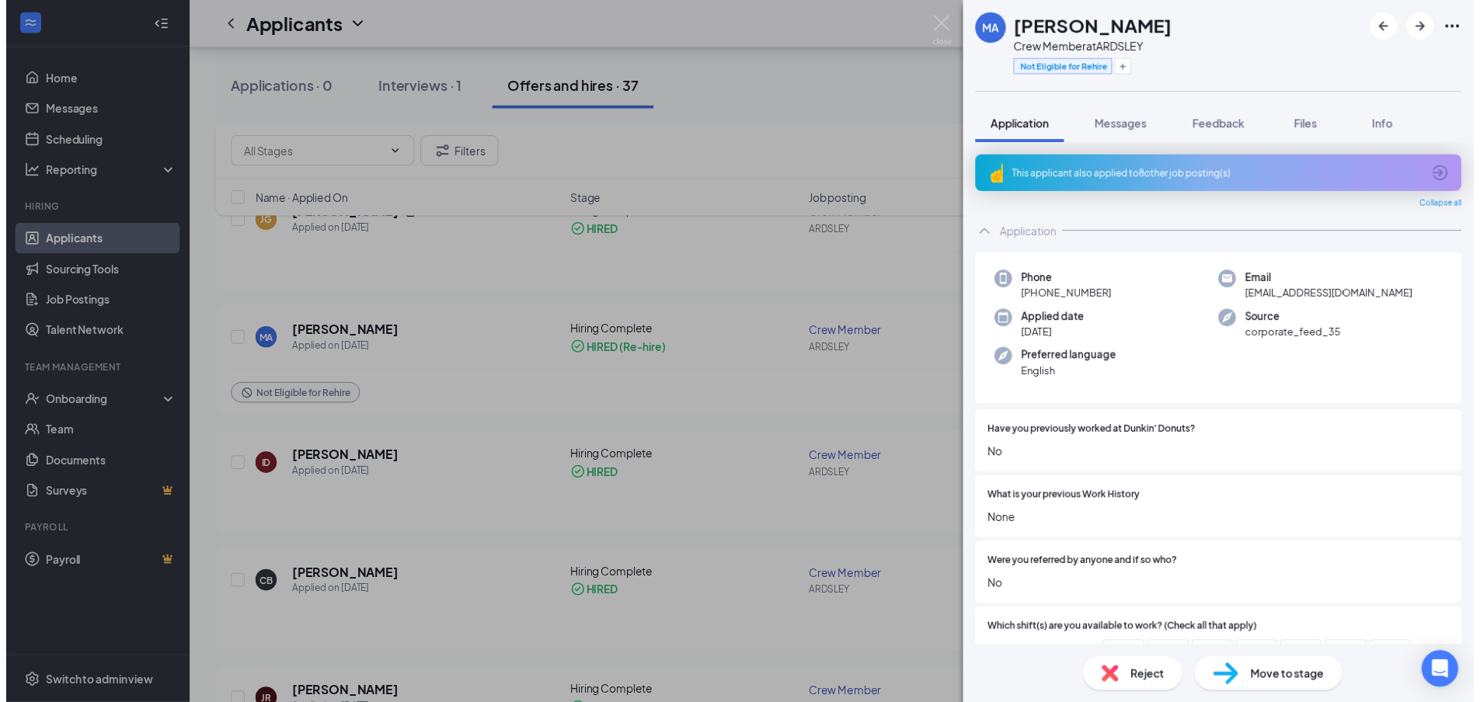
scroll to position [231, 0]
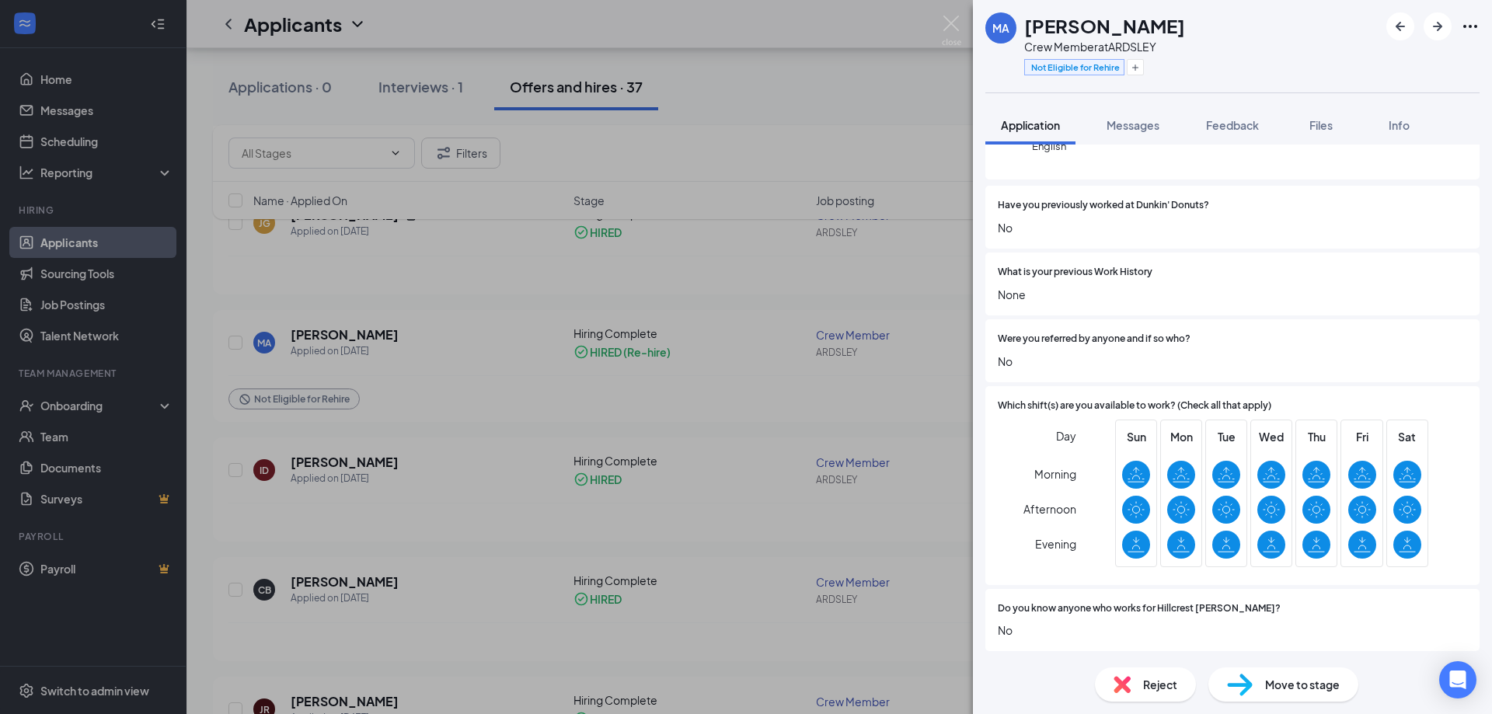
click at [671, 286] on div "MA [PERSON_NAME] Crew Member at ARDSLEY Not Eligible for Rehire Application Mes…" at bounding box center [746, 357] width 1492 height 714
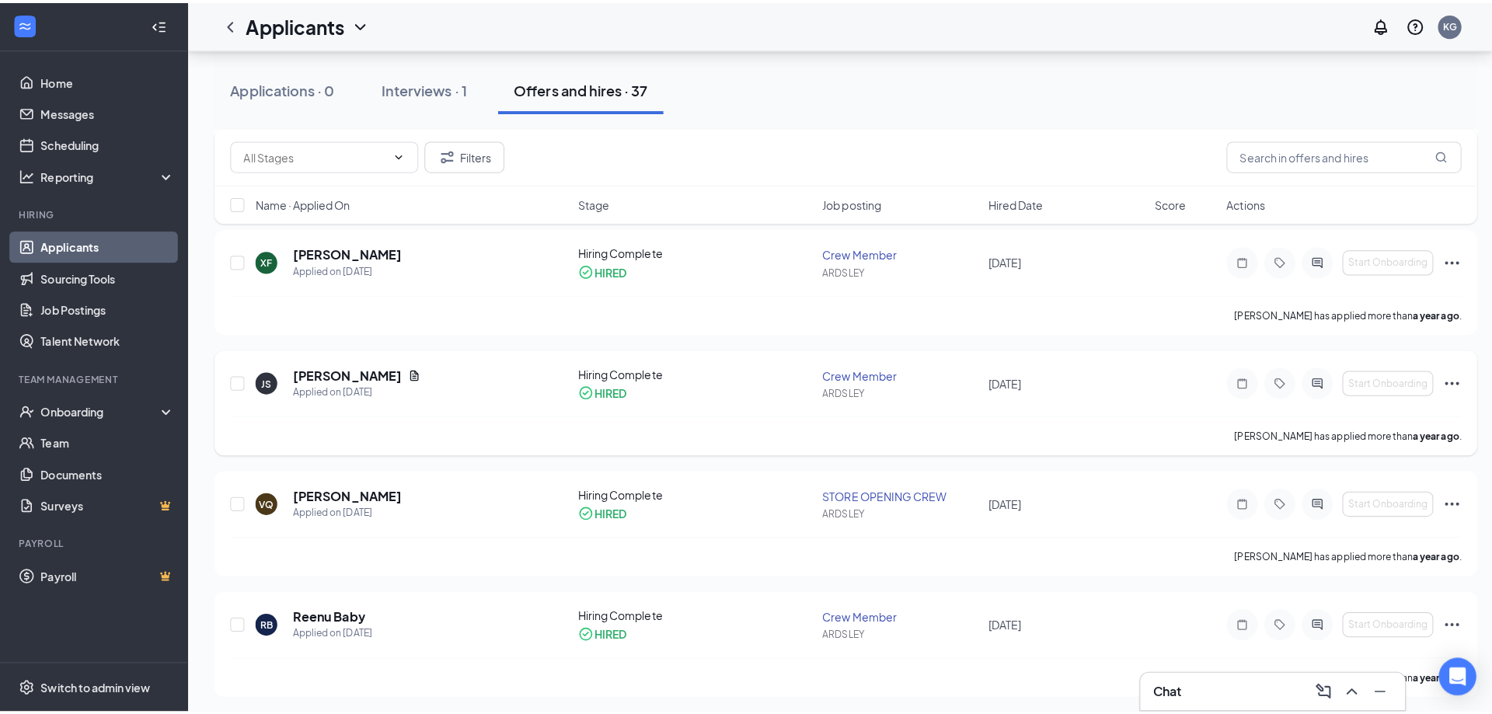
scroll to position [1942, 0]
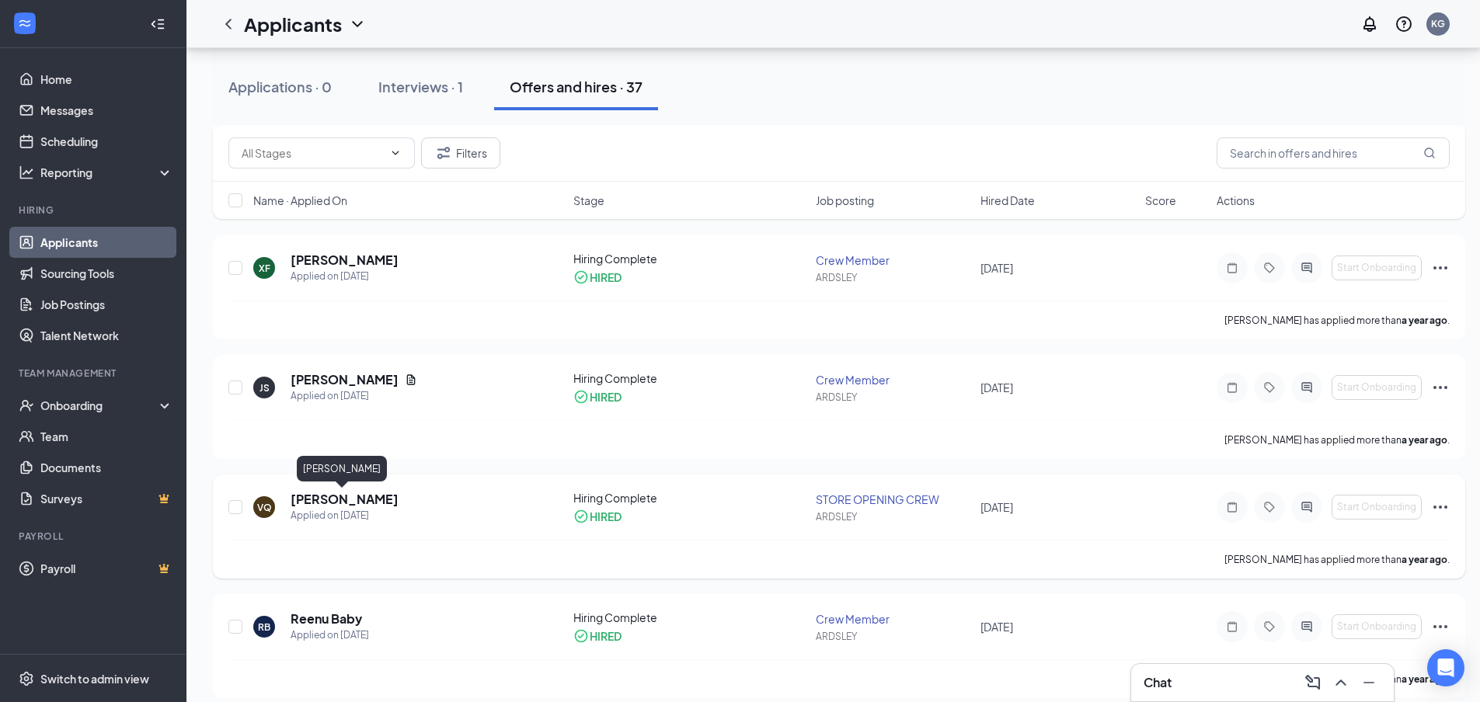
click at [334, 497] on h5 "[PERSON_NAME]" at bounding box center [345, 499] width 108 height 17
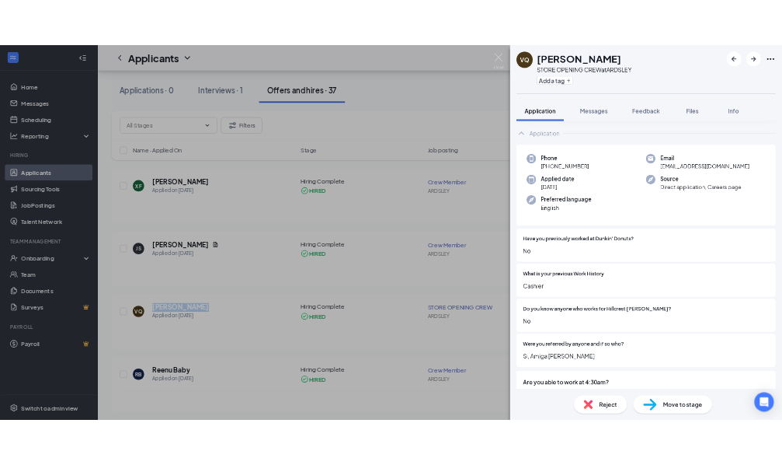
scroll to position [131, 0]
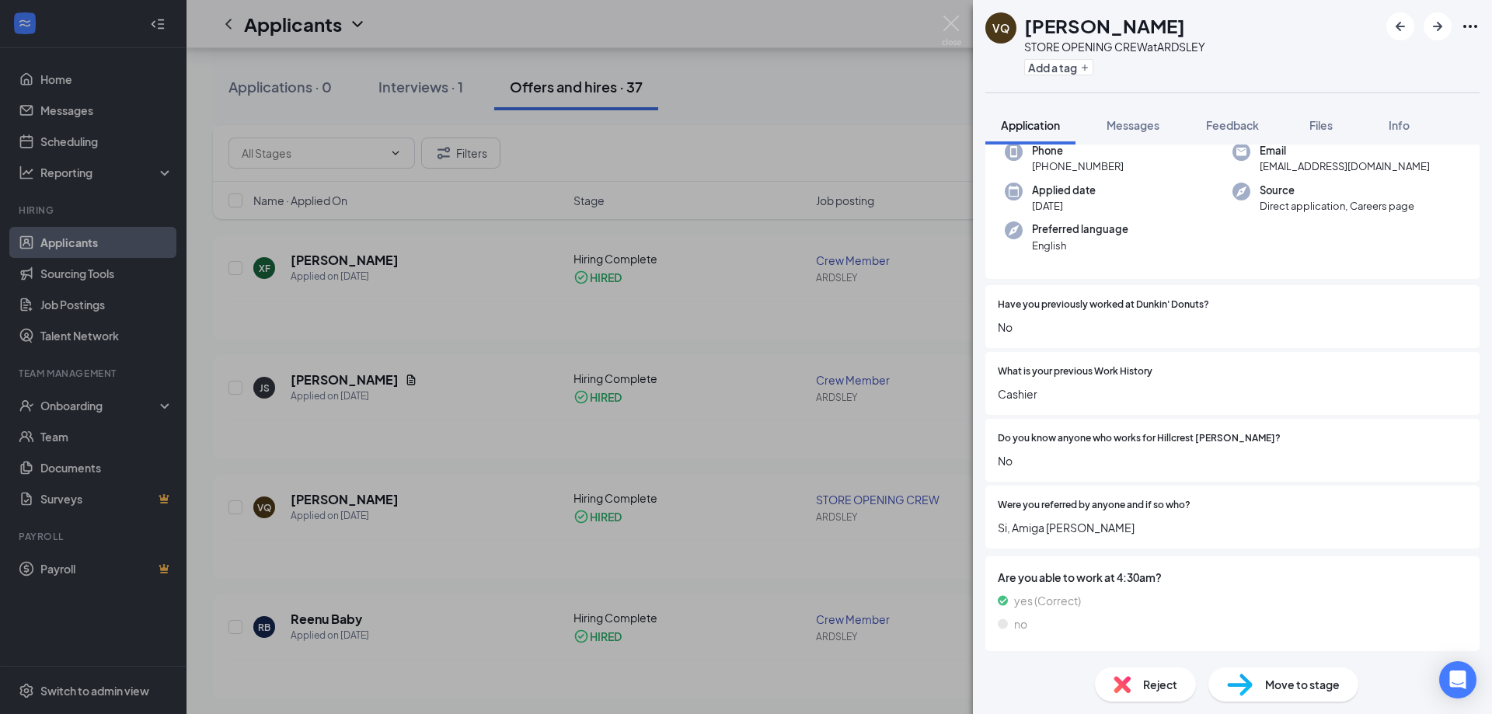
click at [914, 86] on div "VQ [PERSON_NAME] STORE OPENING CREW at ARDSLEY Add a tag Application Messages F…" at bounding box center [746, 357] width 1492 height 714
